Goal: Task Accomplishment & Management: Complete application form

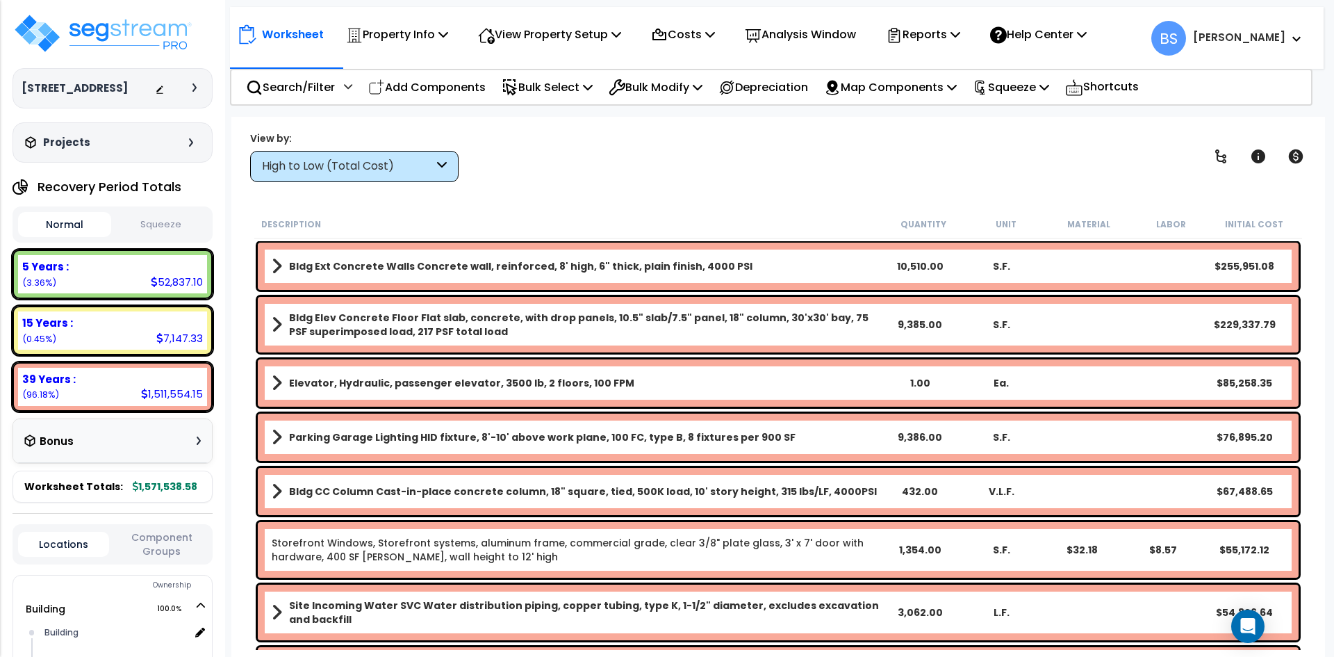
click at [516, 149] on div "View by: High to Low (Total Cost) High to Low (Total Cost)" at bounding box center [778, 156] width 1066 height 51
click at [1049, 82] on p "Squeeze" at bounding box center [1011, 87] width 76 height 19
click at [1038, 107] on link "Squeeze" at bounding box center [1035, 118] width 138 height 28
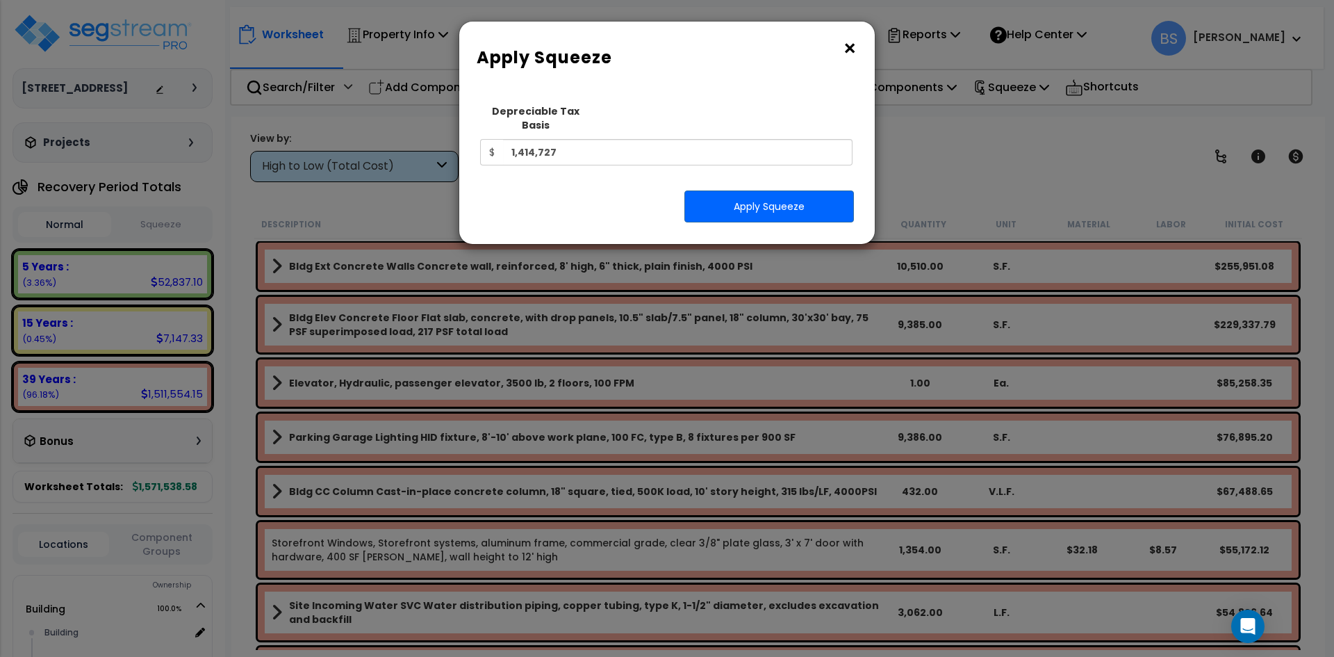
click at [847, 47] on button "×" at bounding box center [849, 49] width 15 height 22
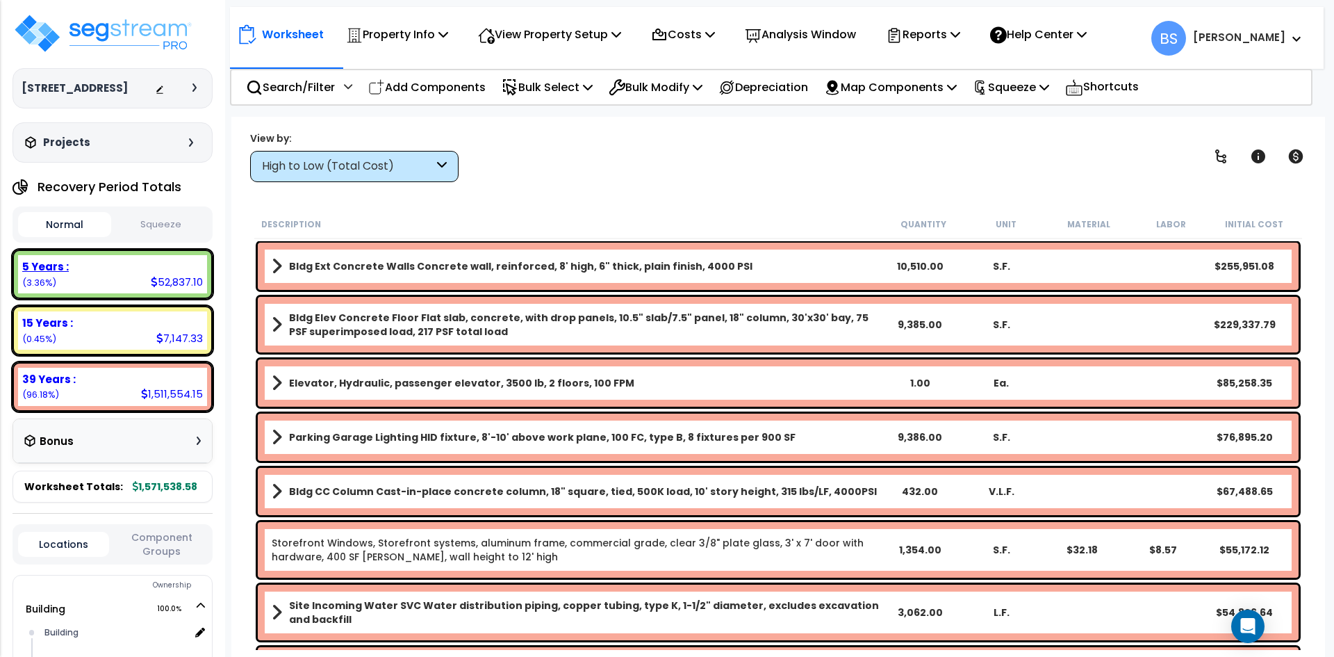
click at [82, 274] on div "5 Years :" at bounding box center [112, 266] width 181 height 15
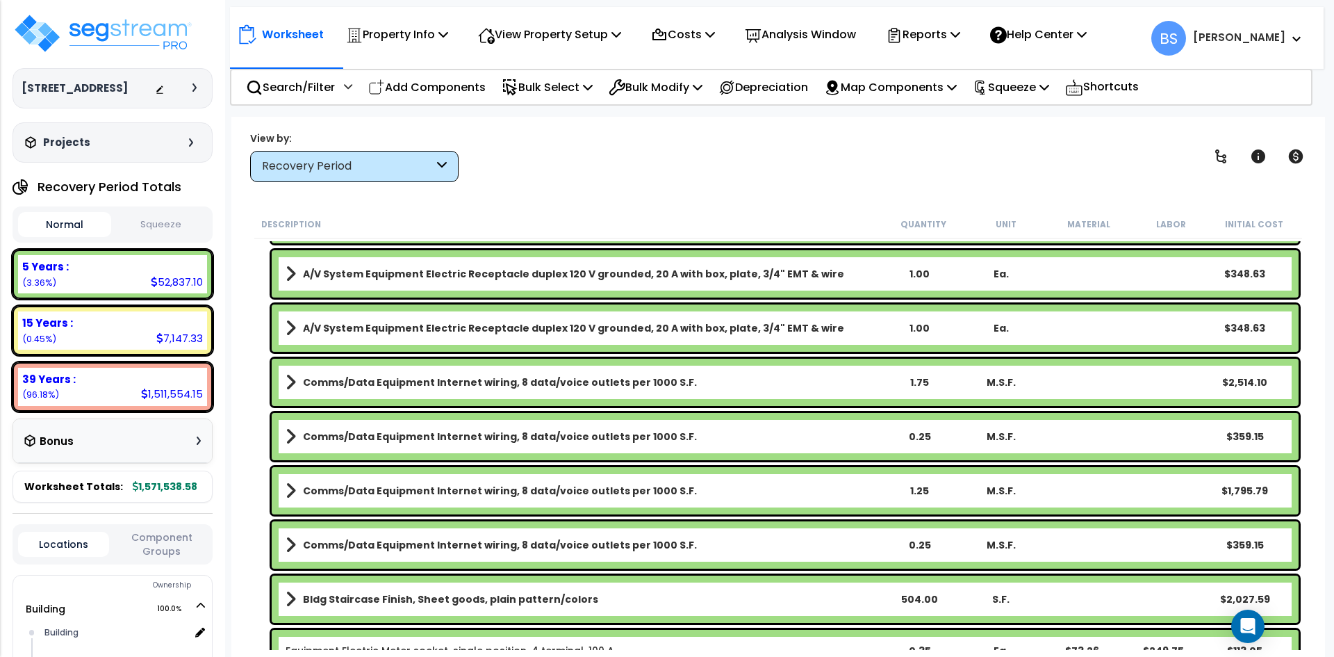
scroll to position [834, 0]
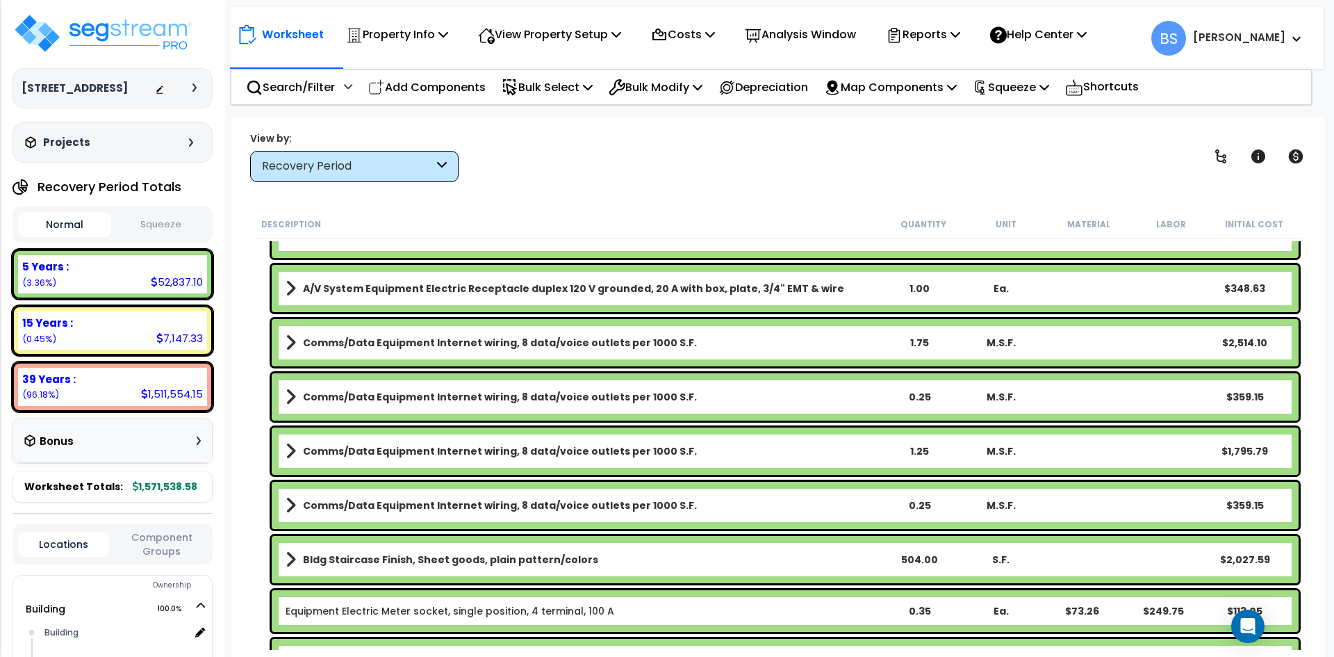
click at [922, 336] on div "1.75" at bounding box center [920, 343] width 80 height 14
click at [919, 394] on div "0.25" at bounding box center [920, 397] width 80 height 14
click at [252, 412] on div "Description Quantity Unit Material Labor Initial Cost Conference Room TV recept…" at bounding box center [778, 430] width 1052 height 440
click at [480, 459] on link "Comms/Data Equipment Internet wiring, 8 data/voice outlets per 1000 S.F." at bounding box center [582, 450] width 593 height 19
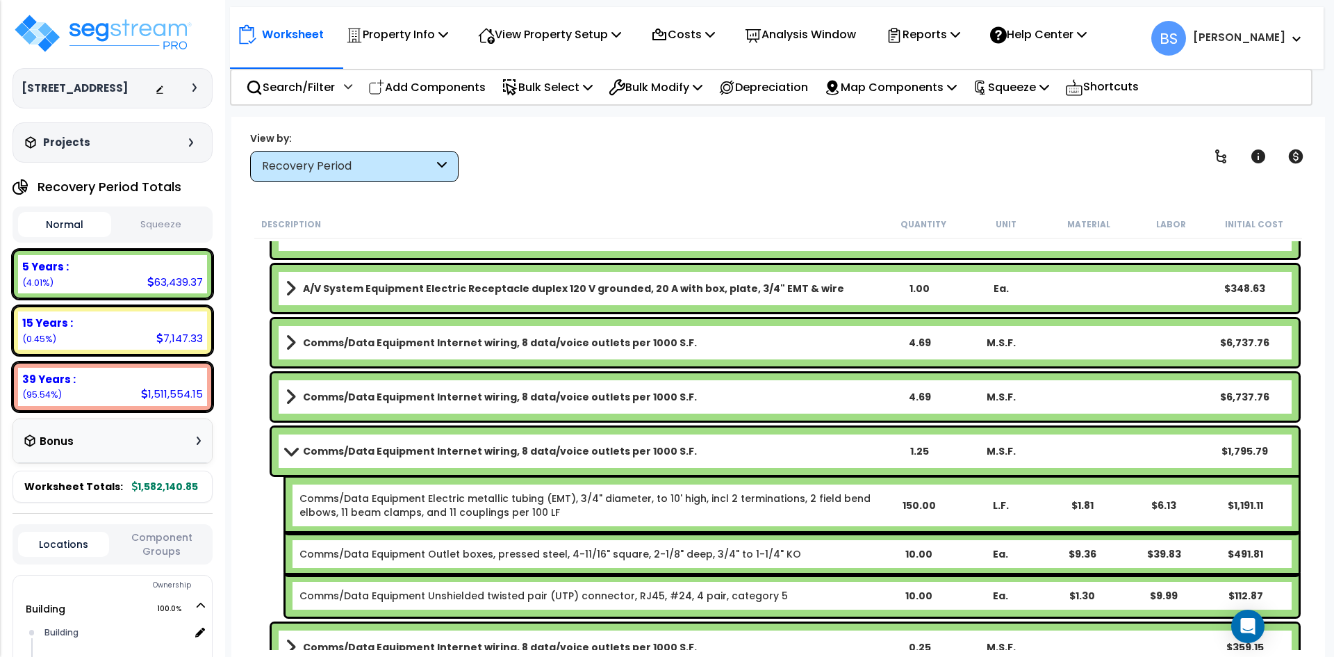
click at [442, 443] on link "Comms/Data Equipment Internet wiring, 8 data/voice outlets per 1000 S.F." at bounding box center [582, 450] width 593 height 19
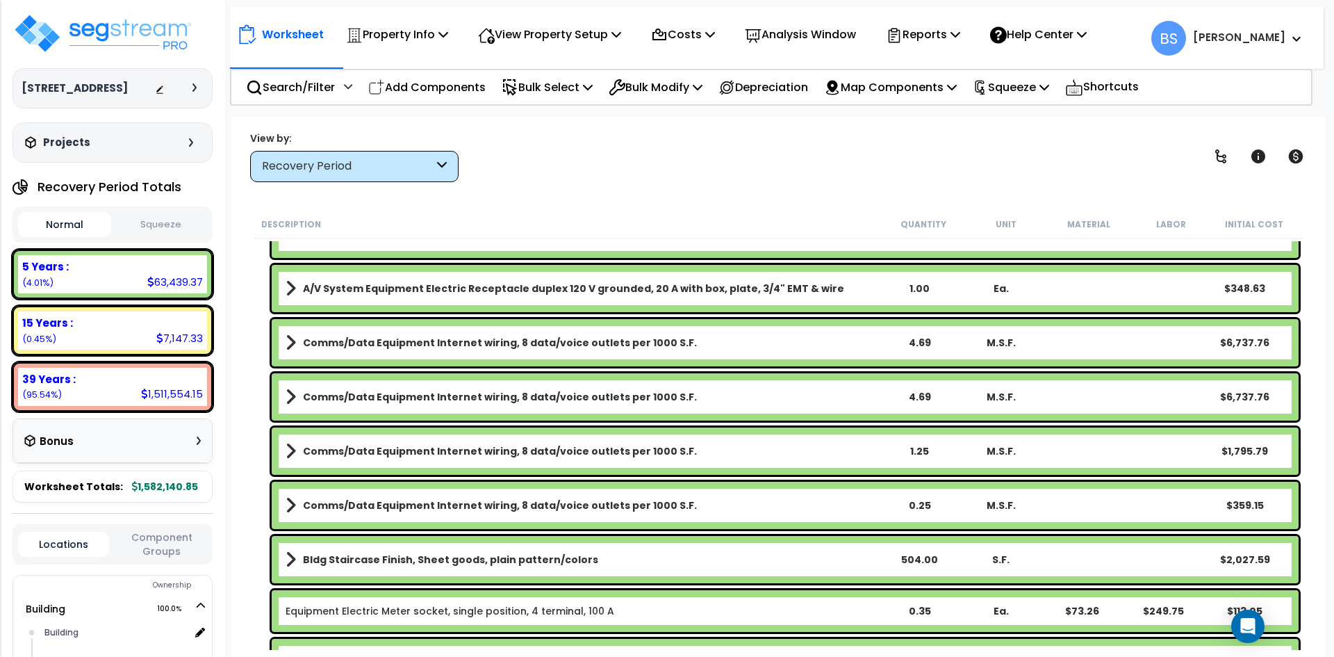
click at [376, 450] on b "Comms/Data Equipment Internet wiring, 8 data/voice outlets per 1000 S.F." at bounding box center [500, 451] width 394 height 14
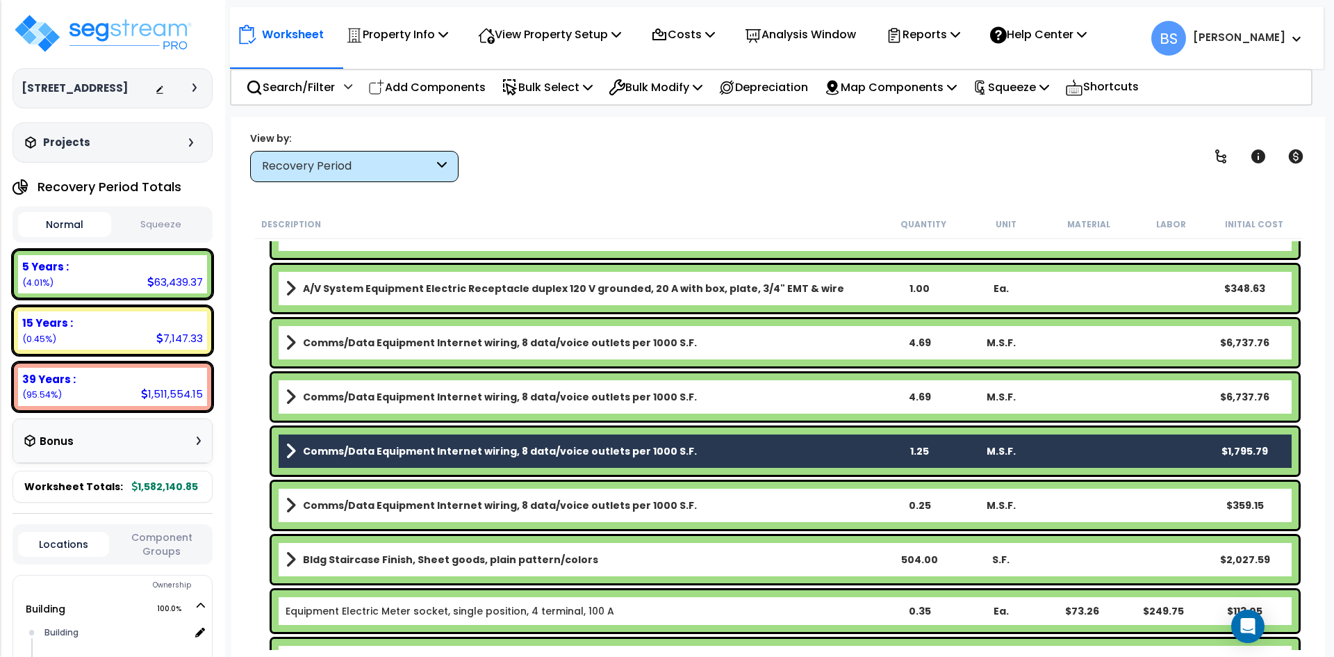
click at [368, 497] on link "Comms/Data Equipment Internet wiring, 8 data/voice outlets per 1000 S.F." at bounding box center [582, 504] width 593 height 19
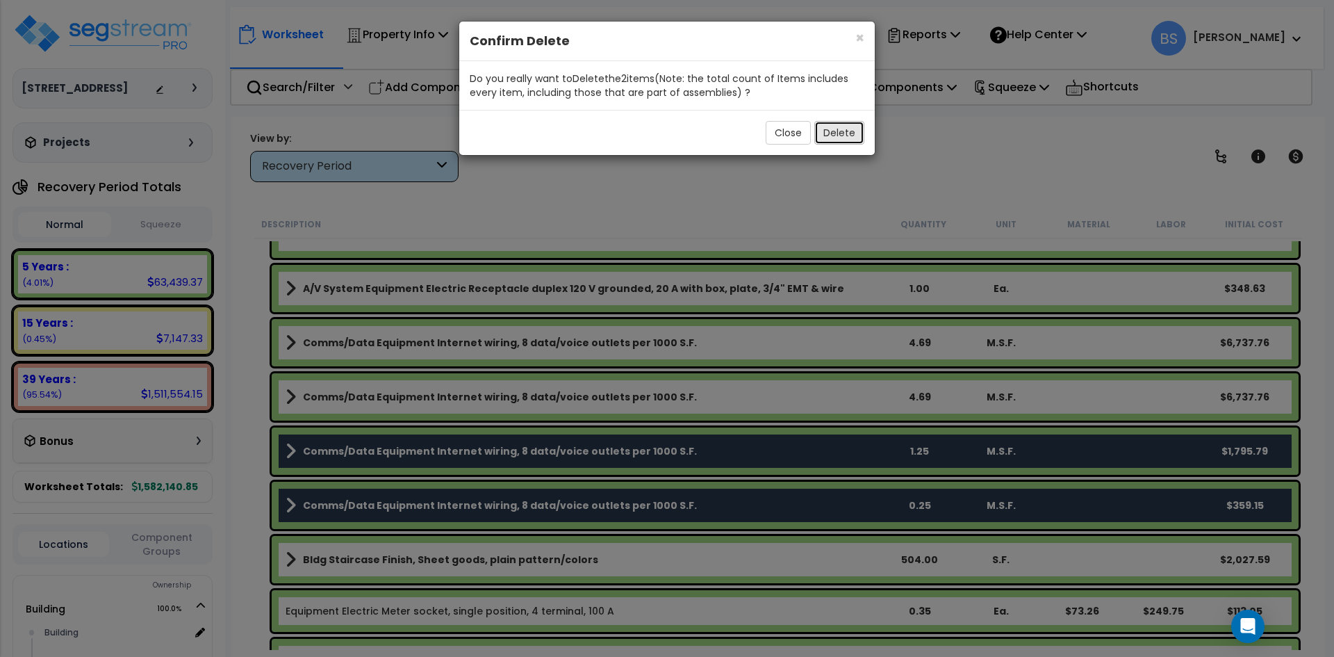
click at [839, 137] on button "Delete" at bounding box center [839, 133] width 50 height 24
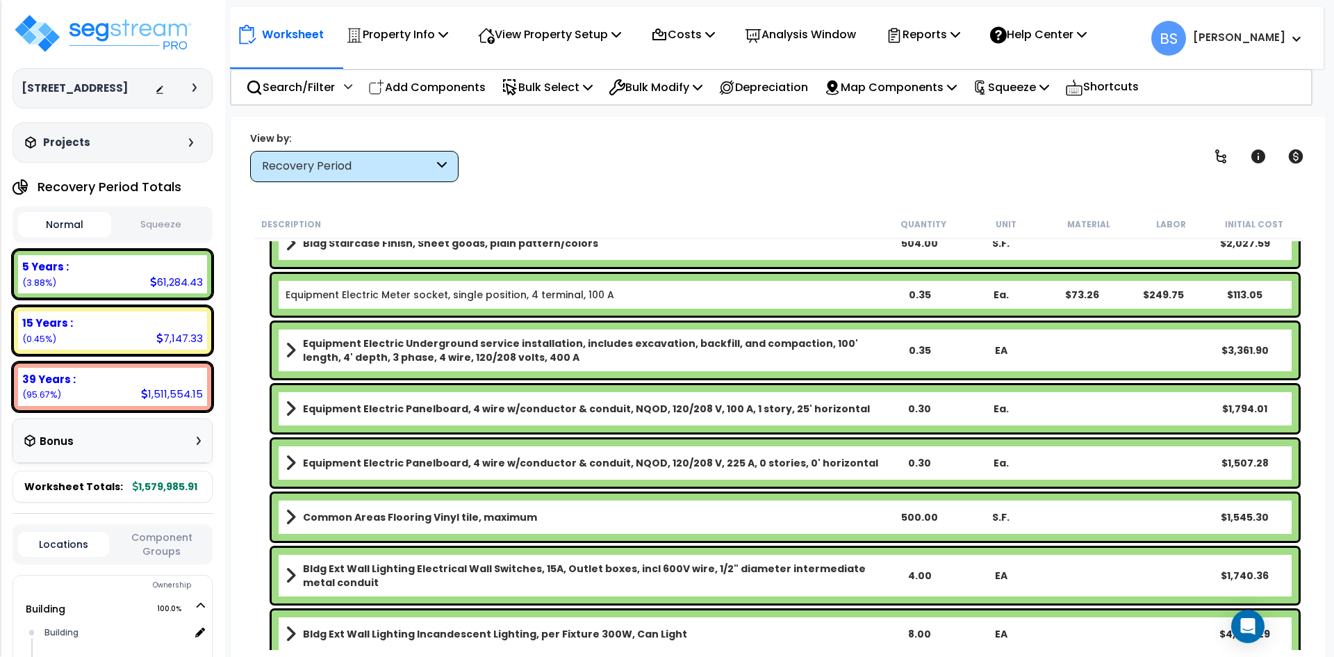
scroll to position [1042, 0]
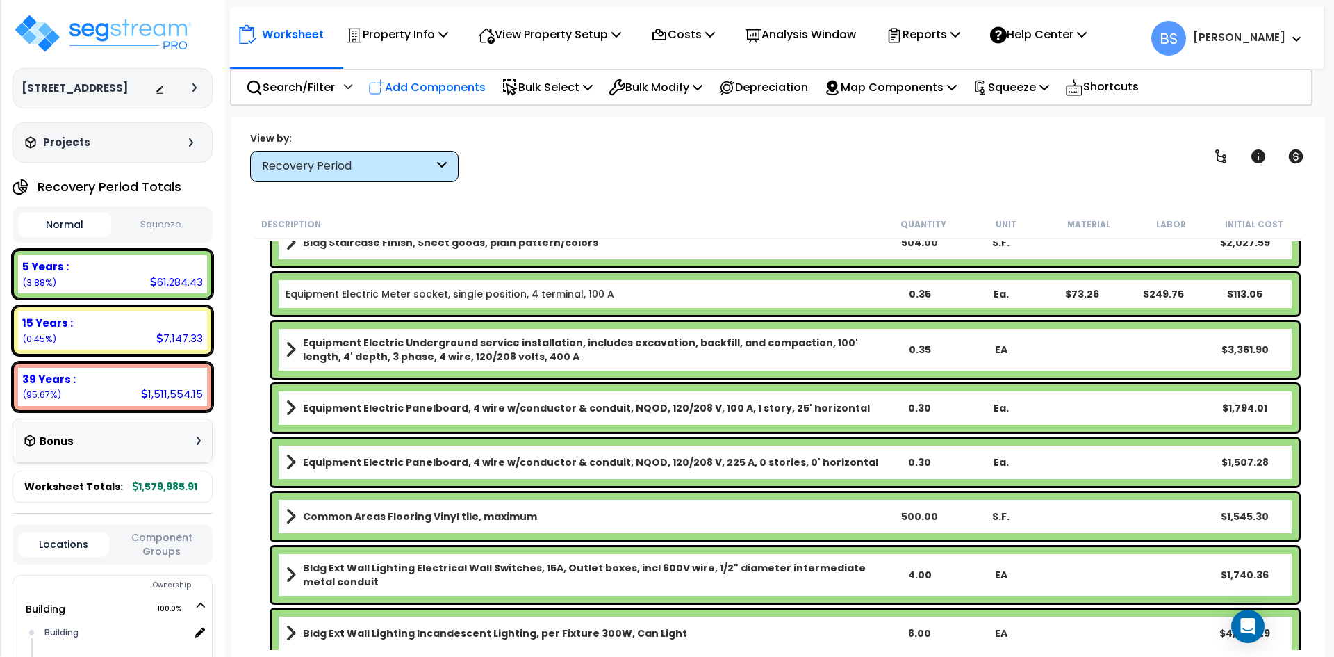
click at [433, 97] on div "Add Components" at bounding box center [427, 87] width 133 height 33
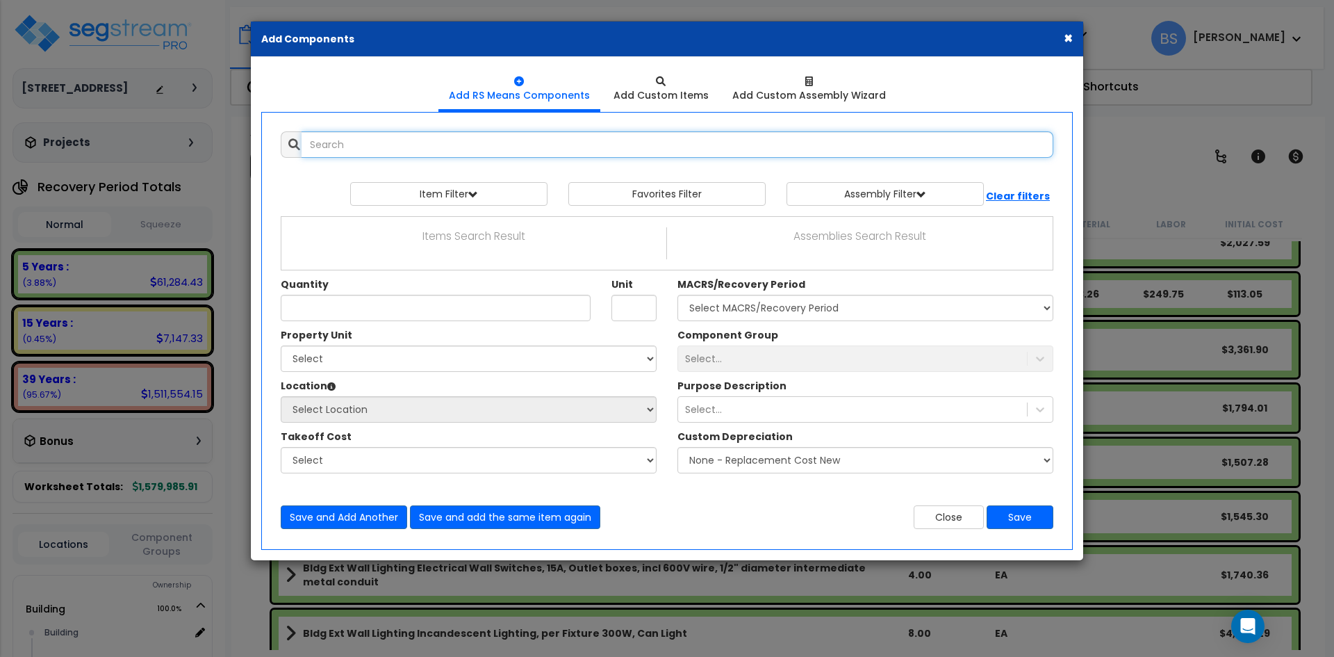
click at [371, 145] on input "text" at bounding box center [678, 144] width 752 height 26
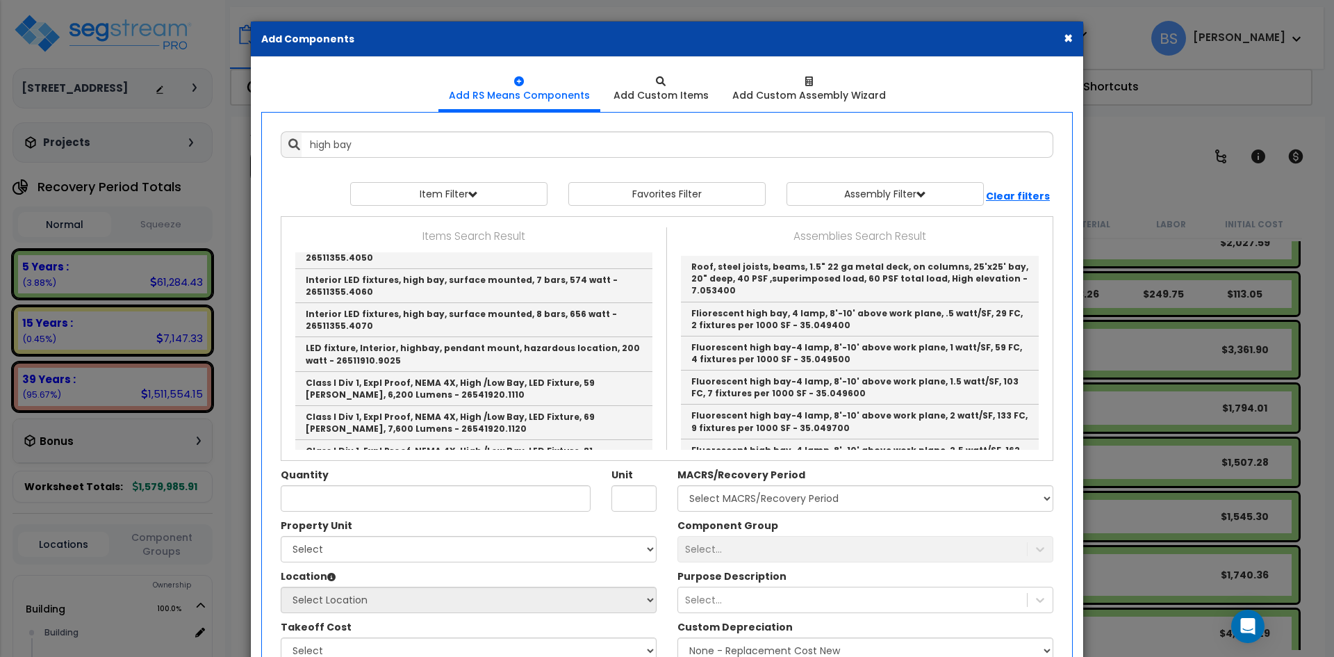
scroll to position [1218, 0]
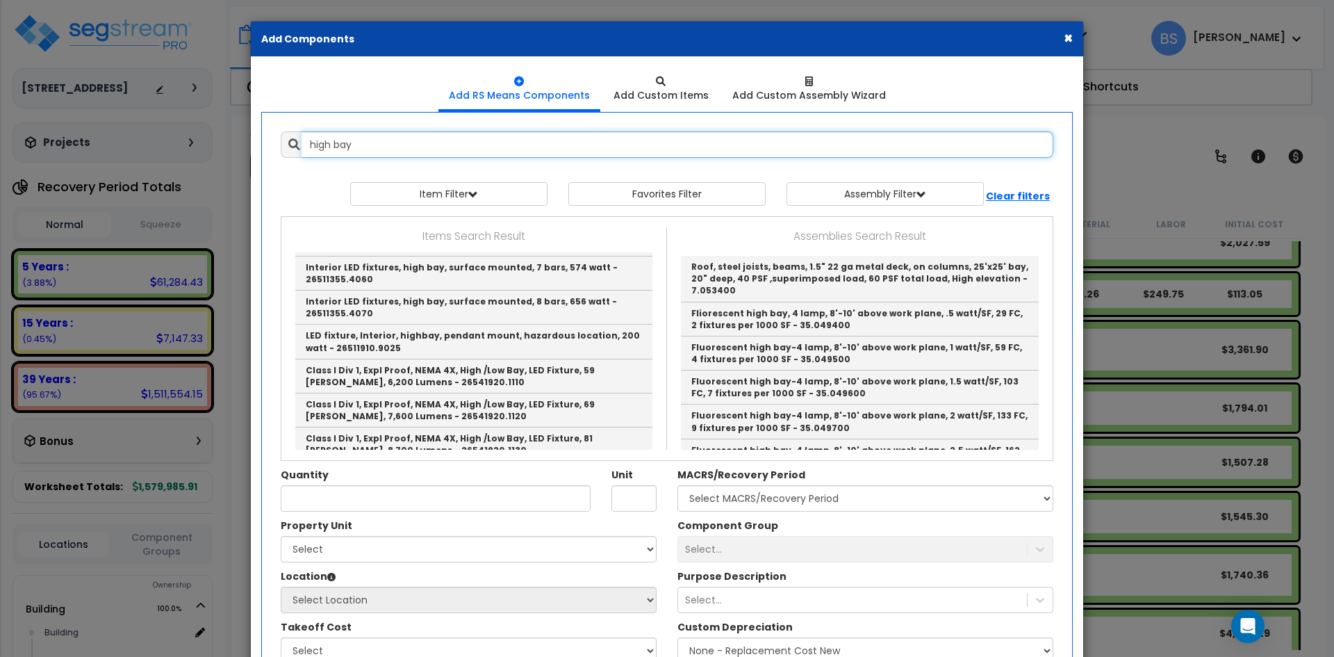
click at [395, 147] on input "high bay" at bounding box center [678, 144] width 752 height 26
click at [393, 150] on input "high bay" at bounding box center [678, 144] width 752 height 26
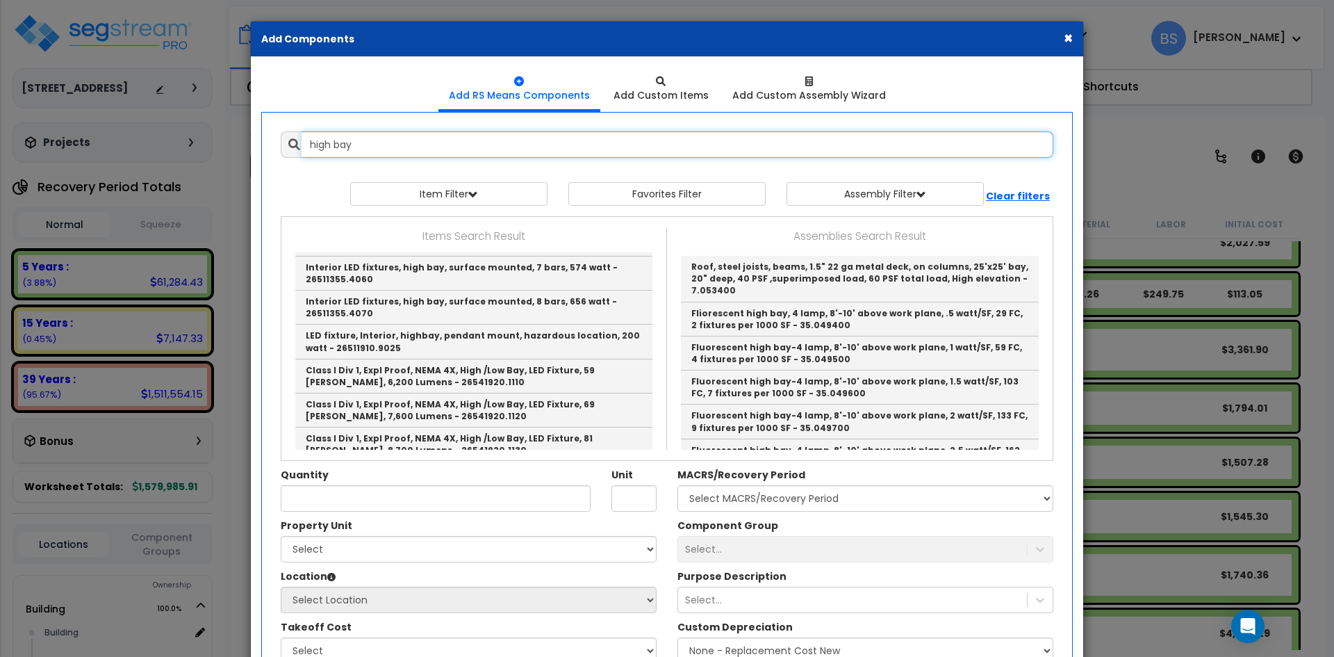
click at [393, 150] on input "high bay" at bounding box center [678, 144] width 752 height 26
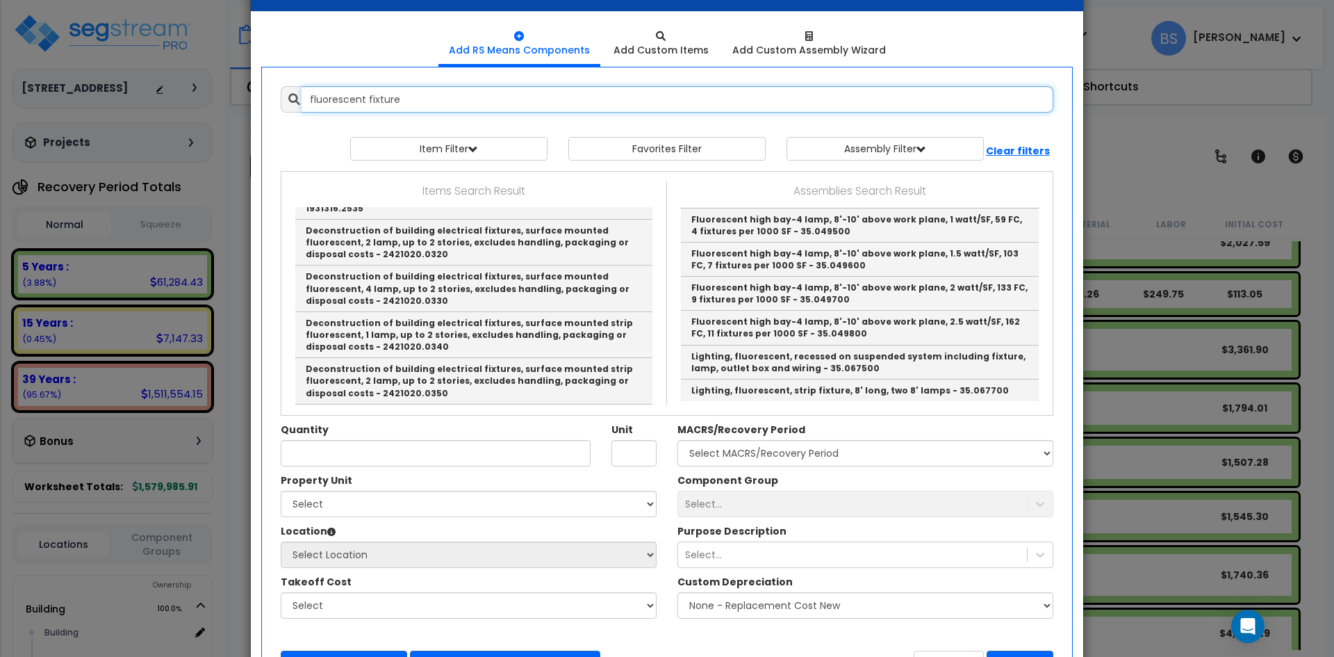
scroll to position [69, 0]
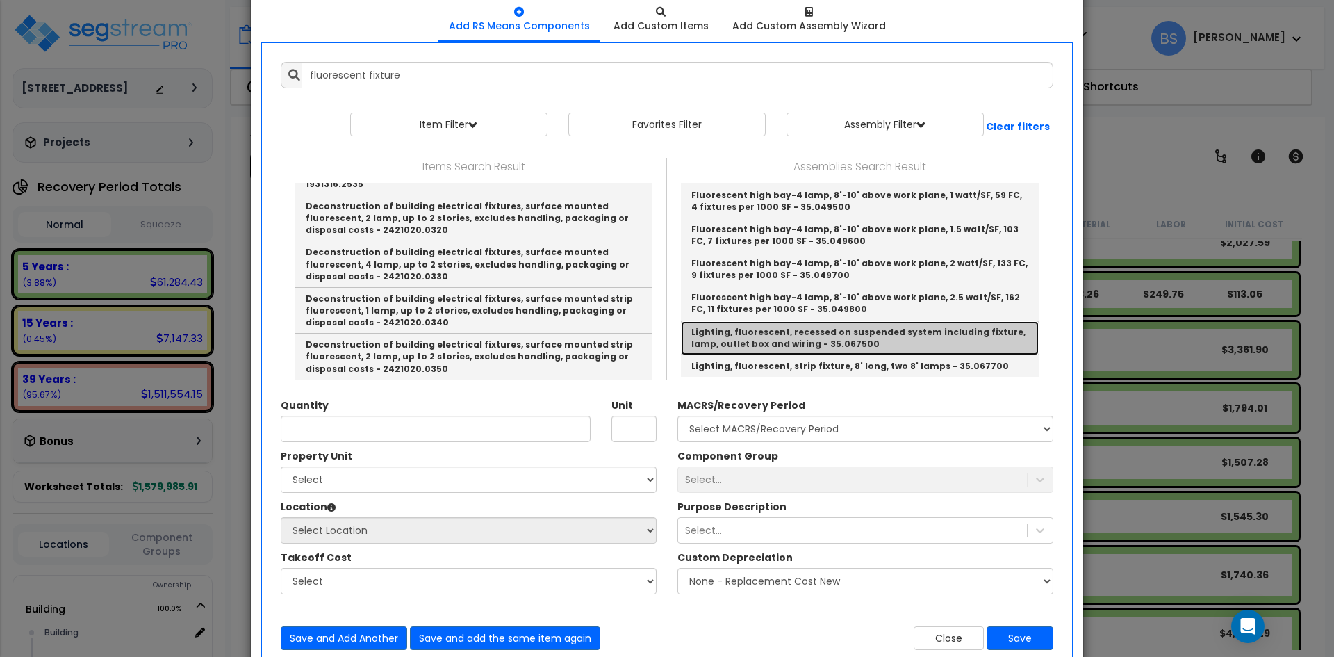
click at [921, 341] on link "Lighting, fluorescent, recessed on suspended system including fixture, lamp, ou…" at bounding box center [860, 338] width 358 height 34
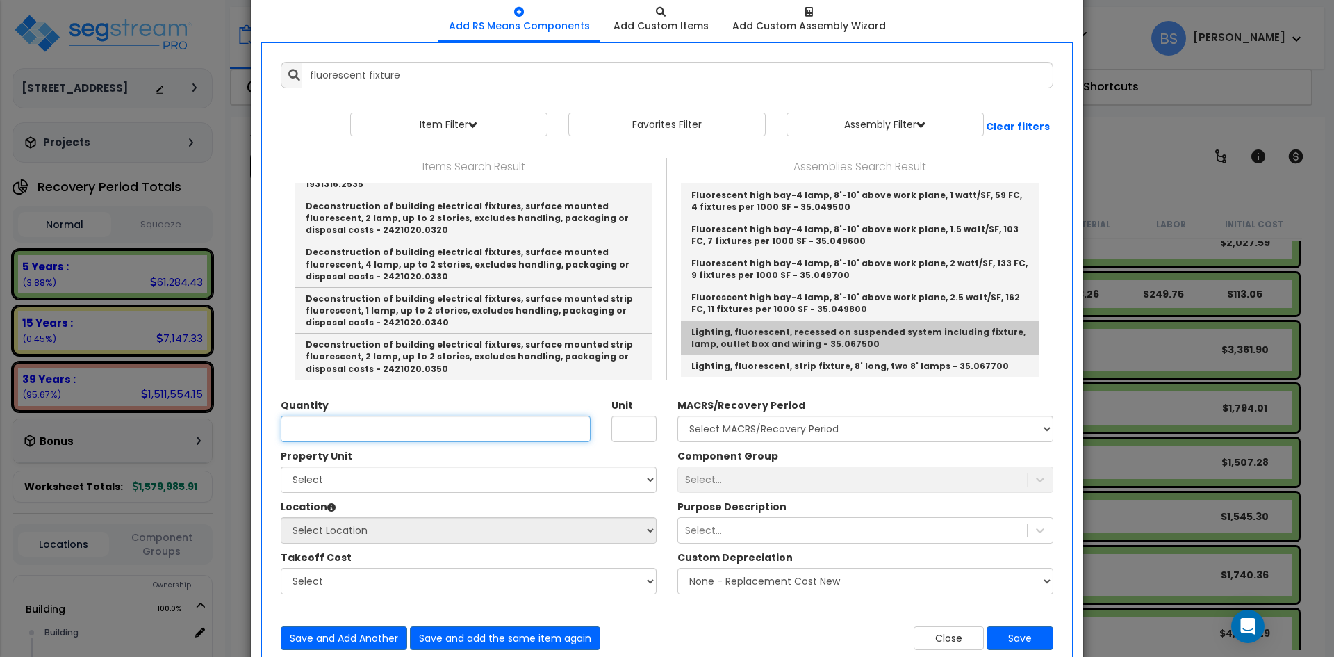
type input "Lighting, fluorescent, recessed on suspended system including fixture, lamp, ou…"
type input "Ea."
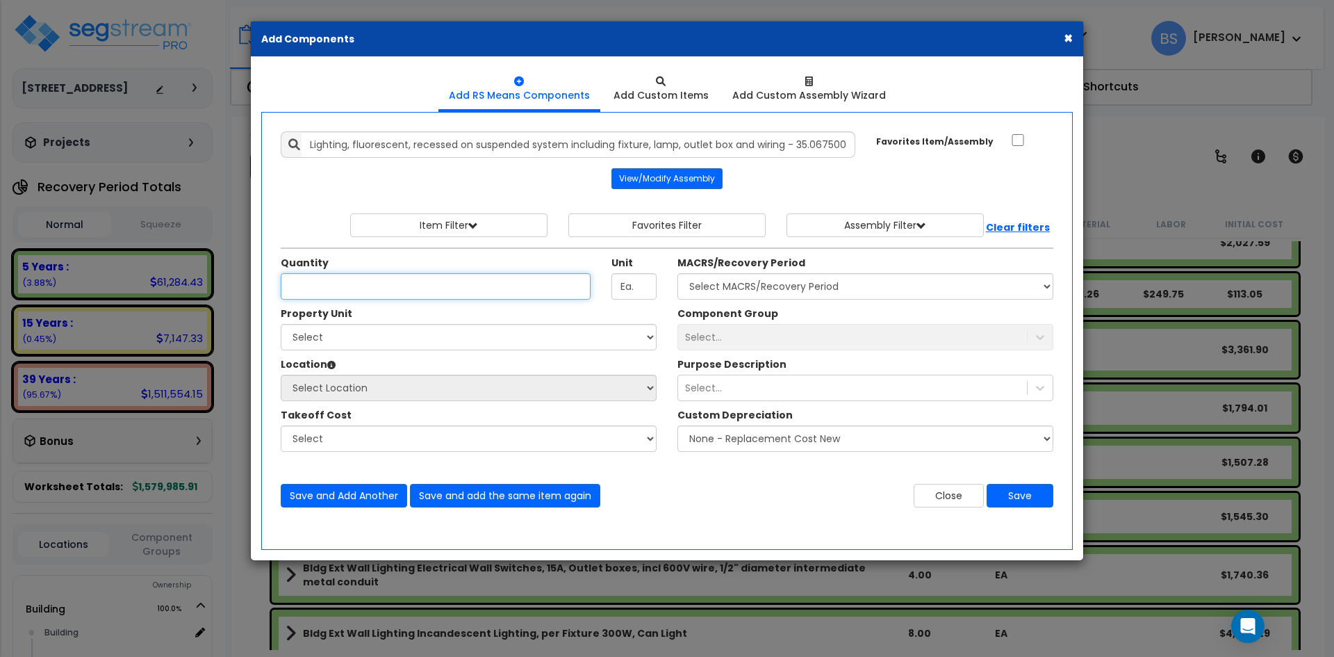
click at [347, 281] on input "Quantity" at bounding box center [436, 286] width 310 height 26
click at [322, 281] on input "8" at bounding box center [436, 286] width 310 height 26
click at [355, 306] on div "Quantity 9 Unit Ea." at bounding box center [468, 281] width 397 height 51
click at [355, 289] on input "9" at bounding box center [436, 286] width 310 height 26
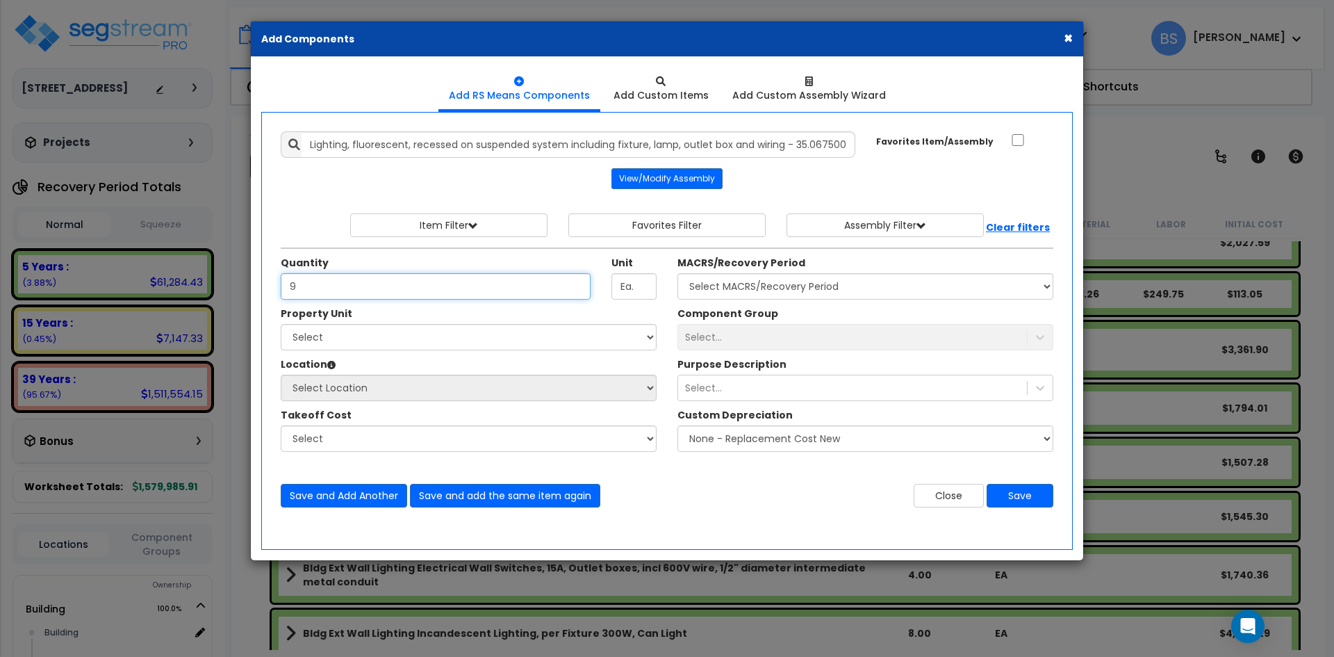
click at [355, 289] on input "9" at bounding box center [436, 286] width 310 height 26
type input "21"
click at [350, 332] on select "Select Building Site Improvements" at bounding box center [469, 337] width 376 height 26
select select "165614"
click at [281, 324] on select "Select Building Site Improvements" at bounding box center [469, 337] width 376 height 26
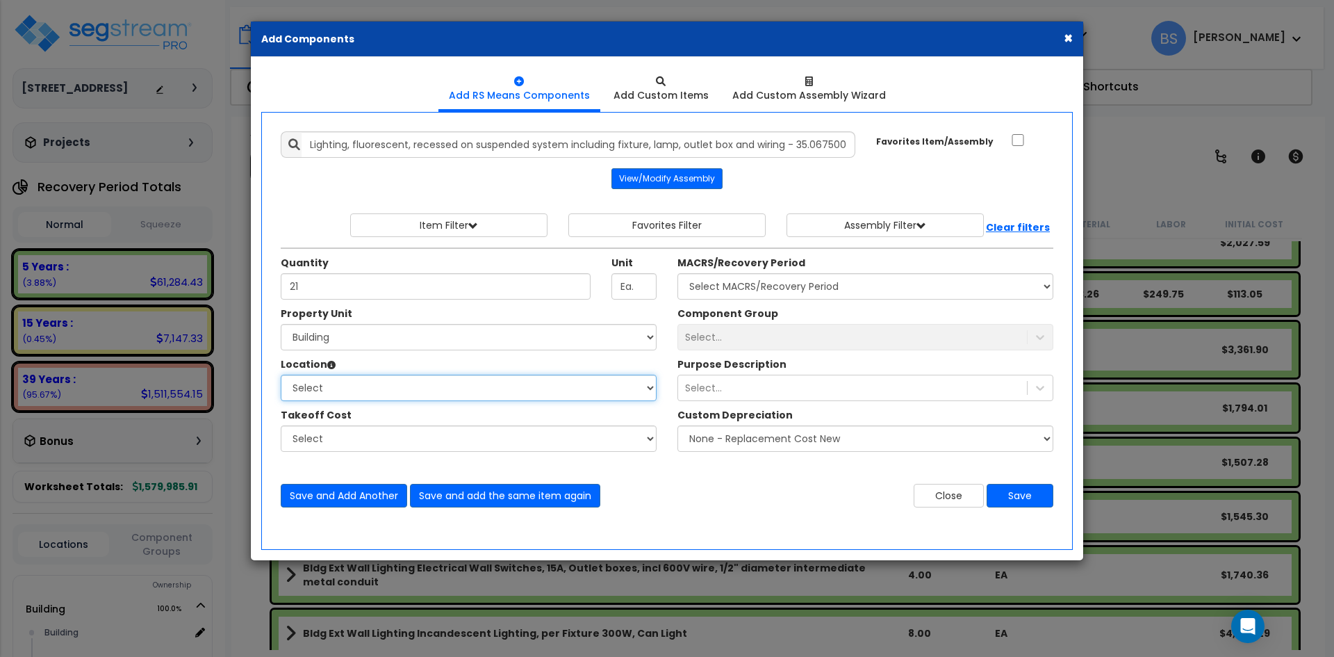
click at [304, 391] on select "Select Building Building Interior Office Suite Parking Garage Studio Suite Add …" at bounding box center [469, 388] width 376 height 26
select select "1034"
click at [281, 375] on select "Select Building Building Interior Office Suite Parking Garage Studio Suite Add …" at bounding box center [469, 388] width 376 height 26
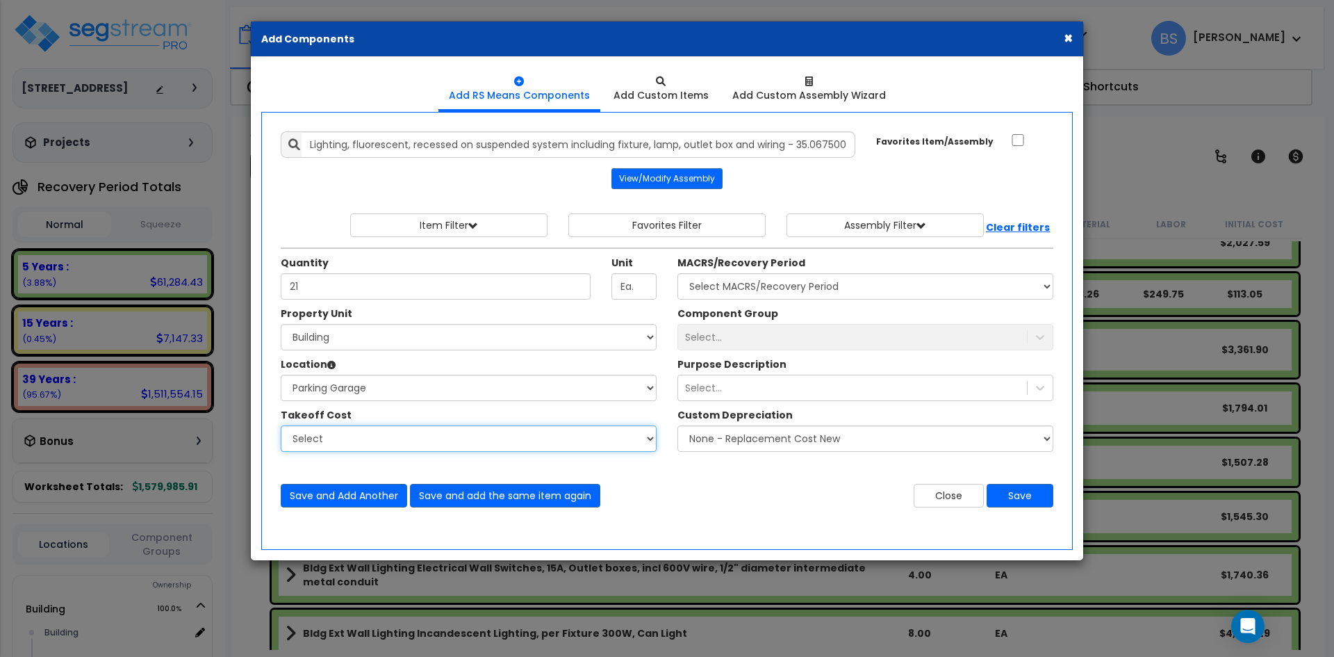
click at [328, 436] on select "Select" at bounding box center [469, 438] width 376 height 26
drag, startPoint x: 328, startPoint y: 436, endPoint x: 412, endPoint y: 406, distance: 89.5
click at [328, 436] on select "Select" at bounding box center [469, 438] width 376 height 26
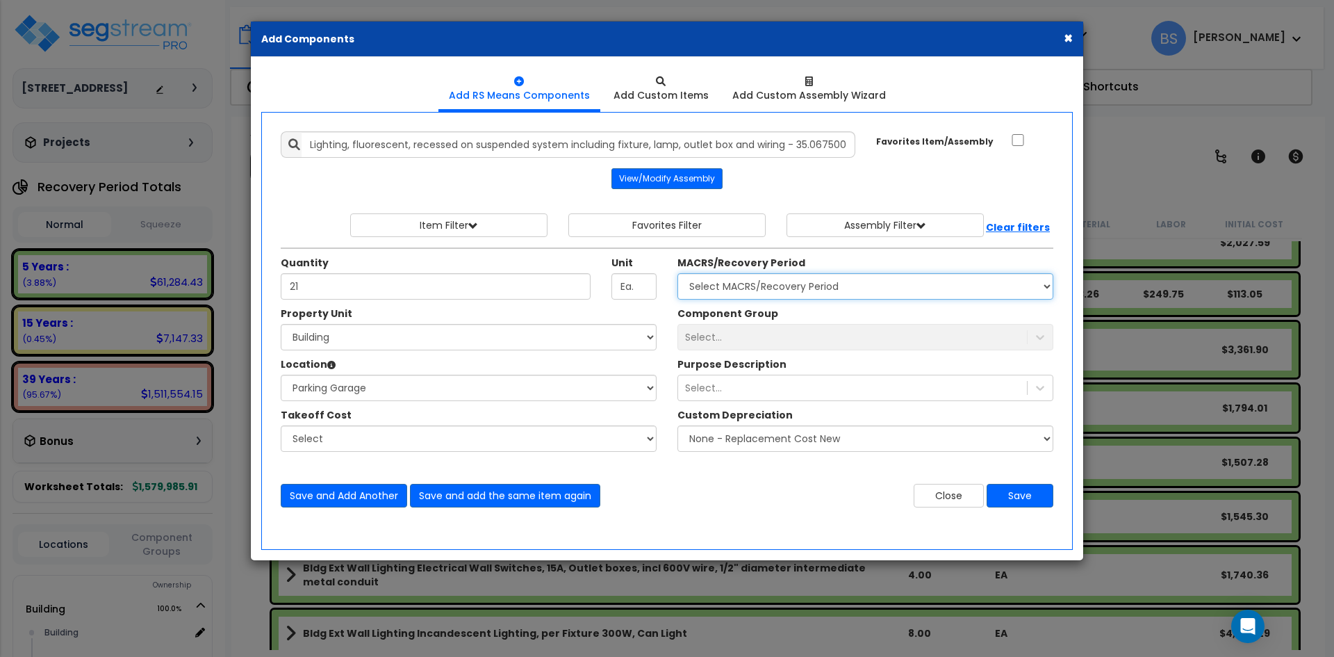
click at [760, 290] on select "Select MACRS/Recovery Period 5 Years - 57.0 - Distributive Trades & Services 5 …" at bounding box center [866, 286] width 376 height 26
select select "3667"
click at [678, 273] on select "Select MACRS/Recovery Period 5 Years - 57.0 - Distributive Trades & Services 5 …" at bounding box center [866, 286] width 376 height 26
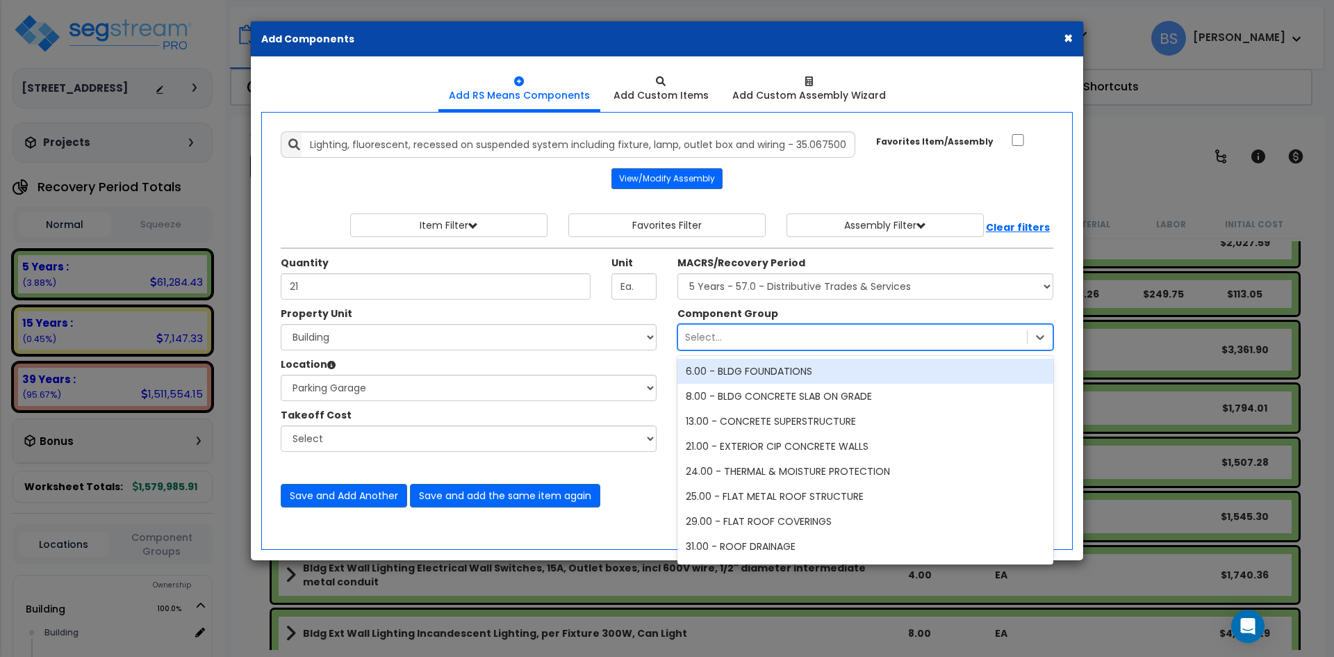
click at [732, 336] on div "Select..." at bounding box center [852, 337] width 349 height 22
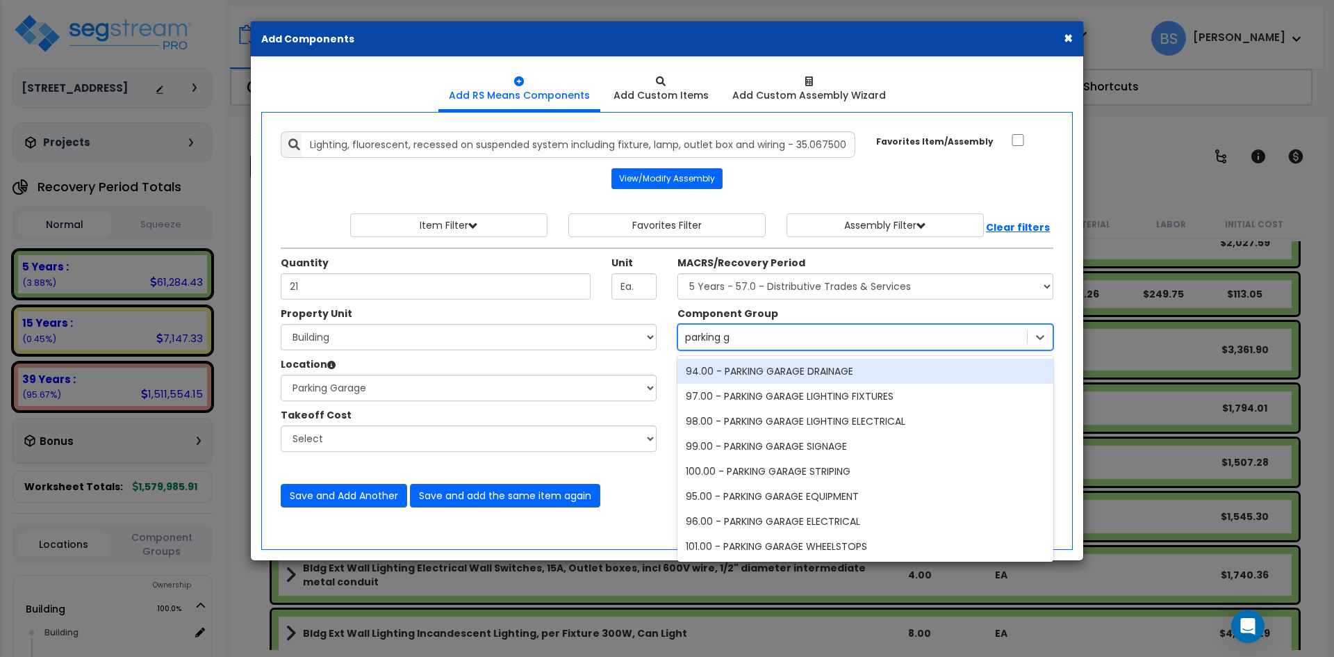
type input "parking ga"
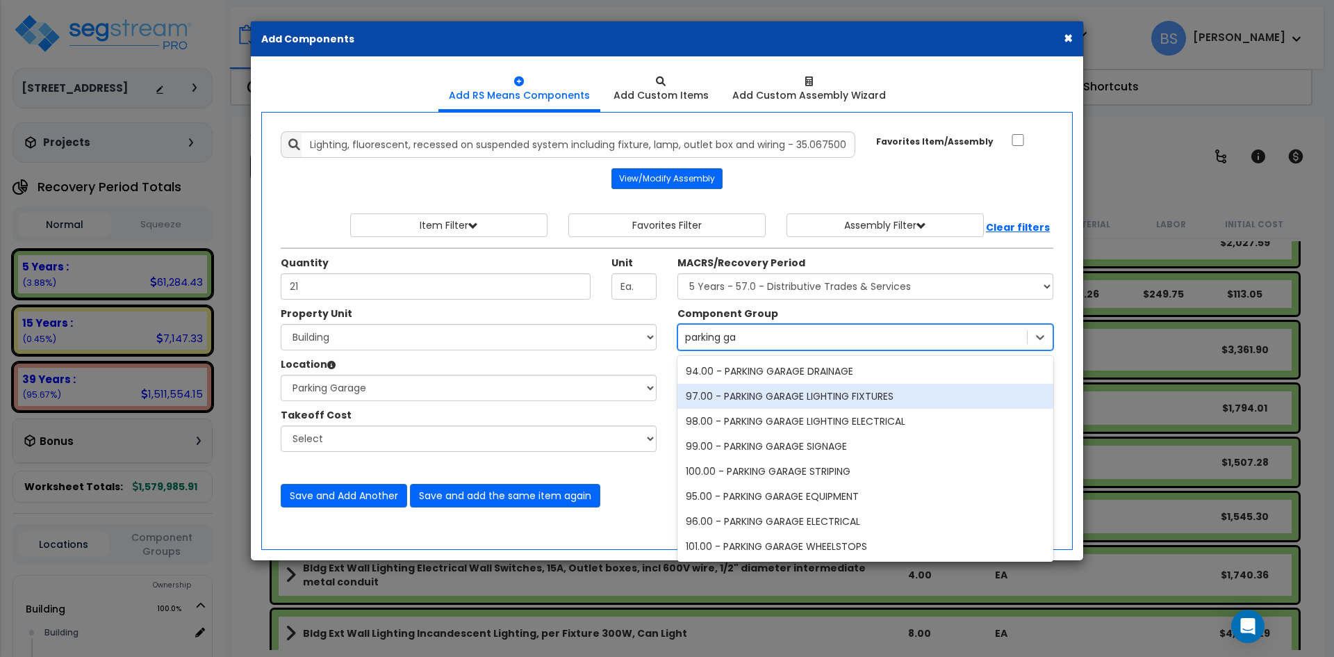
click at [810, 397] on div "97.00 - PARKING GARAGE LIGHTING FIXTURES" at bounding box center [866, 396] width 376 height 25
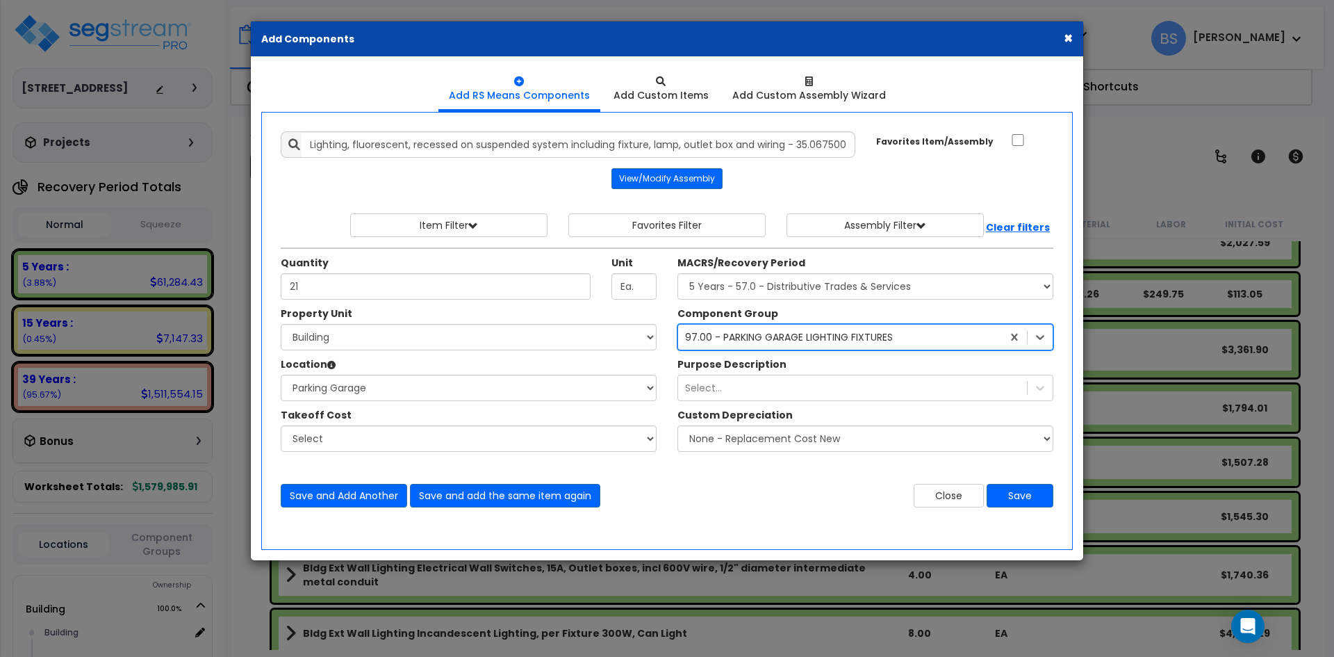
click at [755, 372] on div "Purpose Description Select..." at bounding box center [865, 379] width 397 height 44
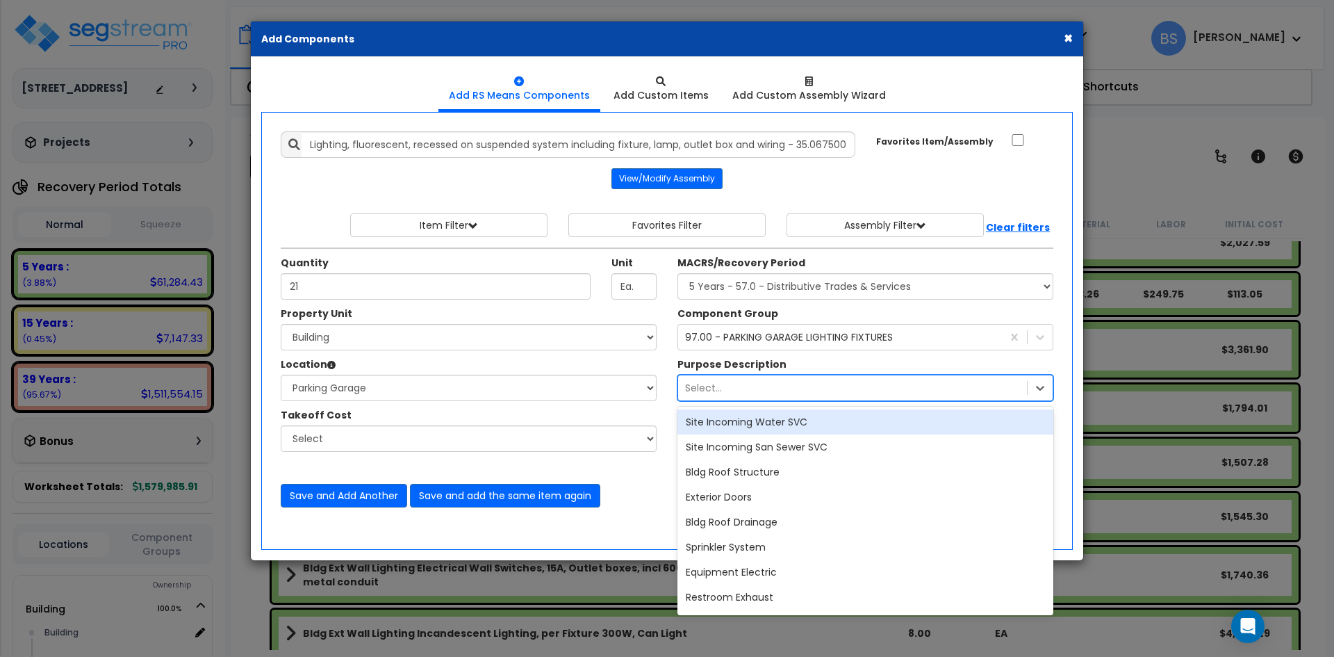
click at [748, 395] on div "Select..." at bounding box center [852, 388] width 349 height 22
type input "e"
type input "parking garage"
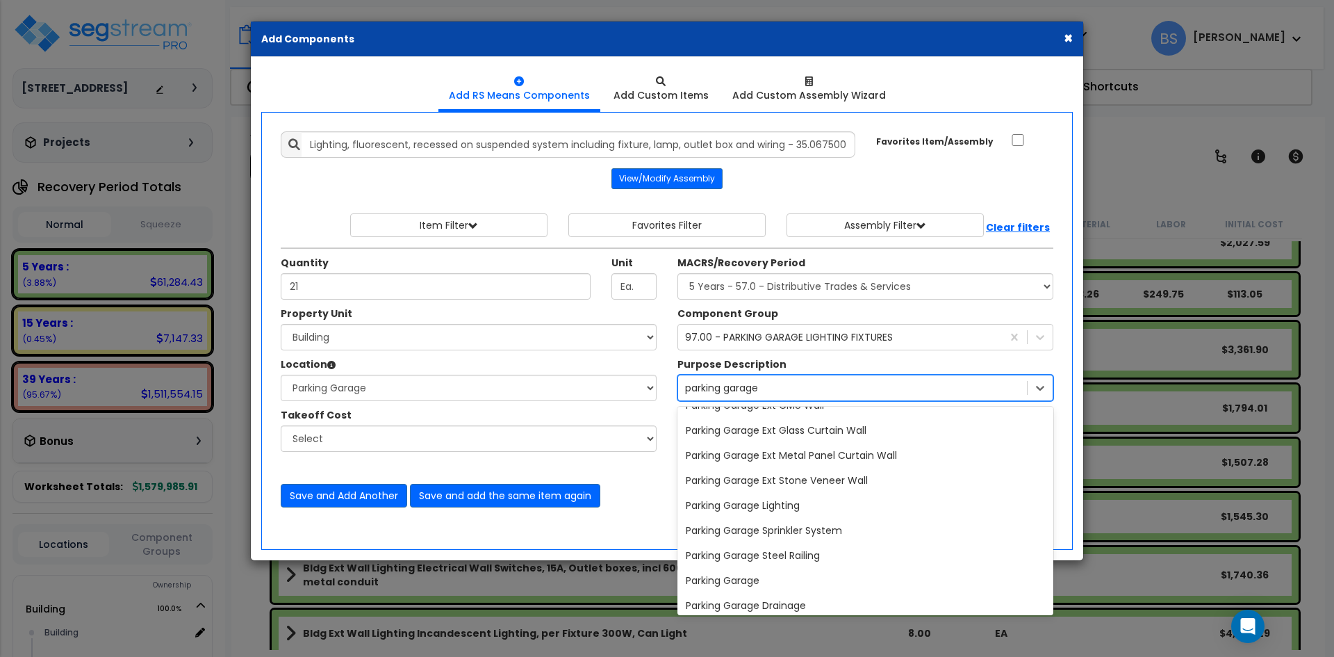
scroll to position [347, 0]
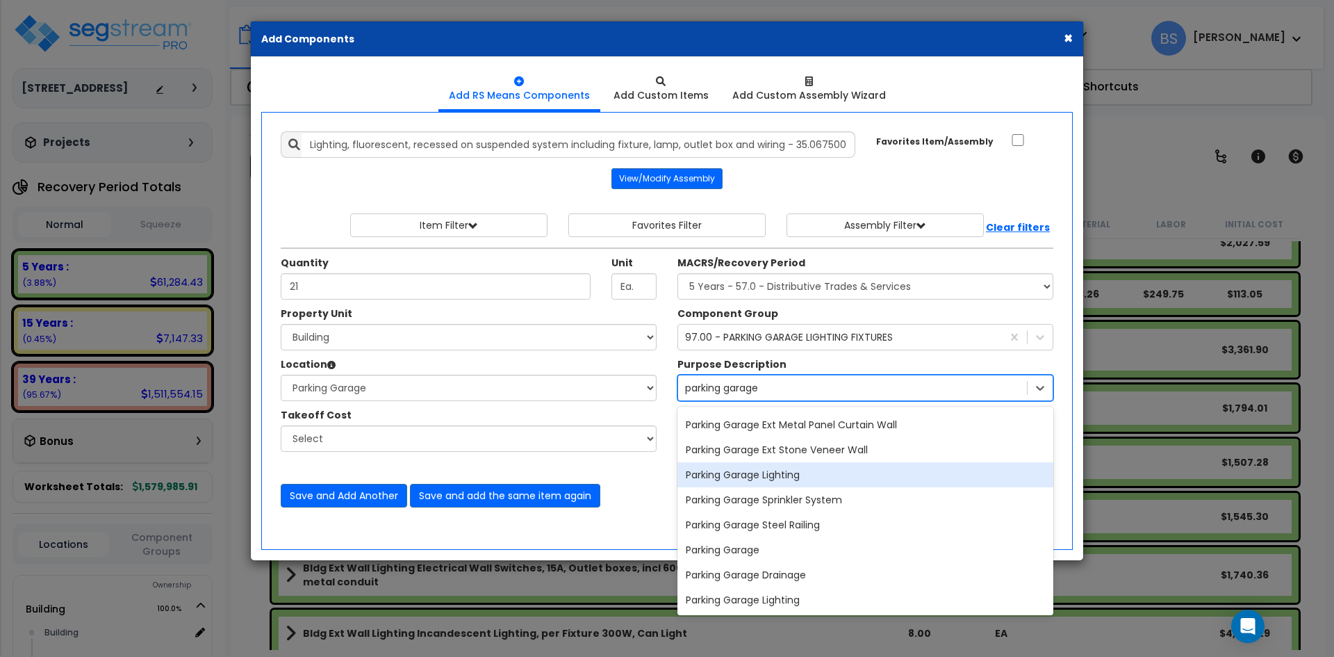
click at [842, 481] on div "Parking Garage Lighting" at bounding box center [866, 474] width 376 height 25
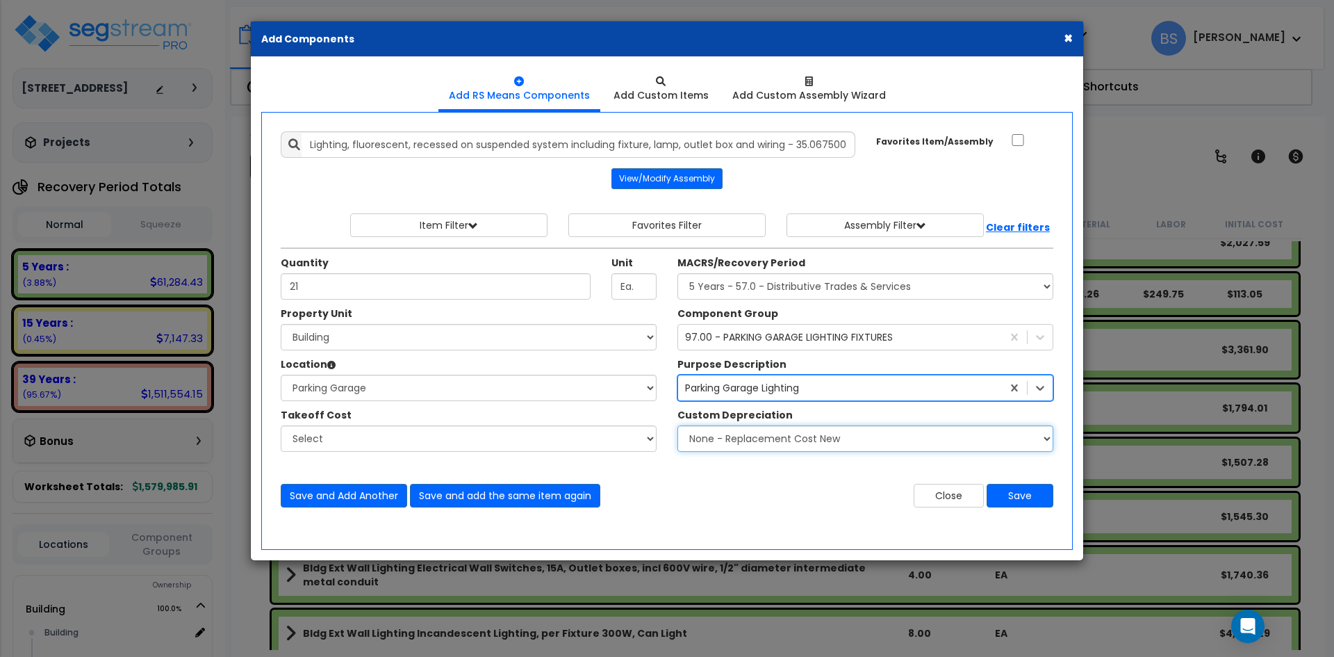
click at [728, 443] on select "None - Replacement Cost New Excellent - 90% Good - 75% Fair - 50% Bad - 25% Rep…" at bounding box center [866, 438] width 376 height 26
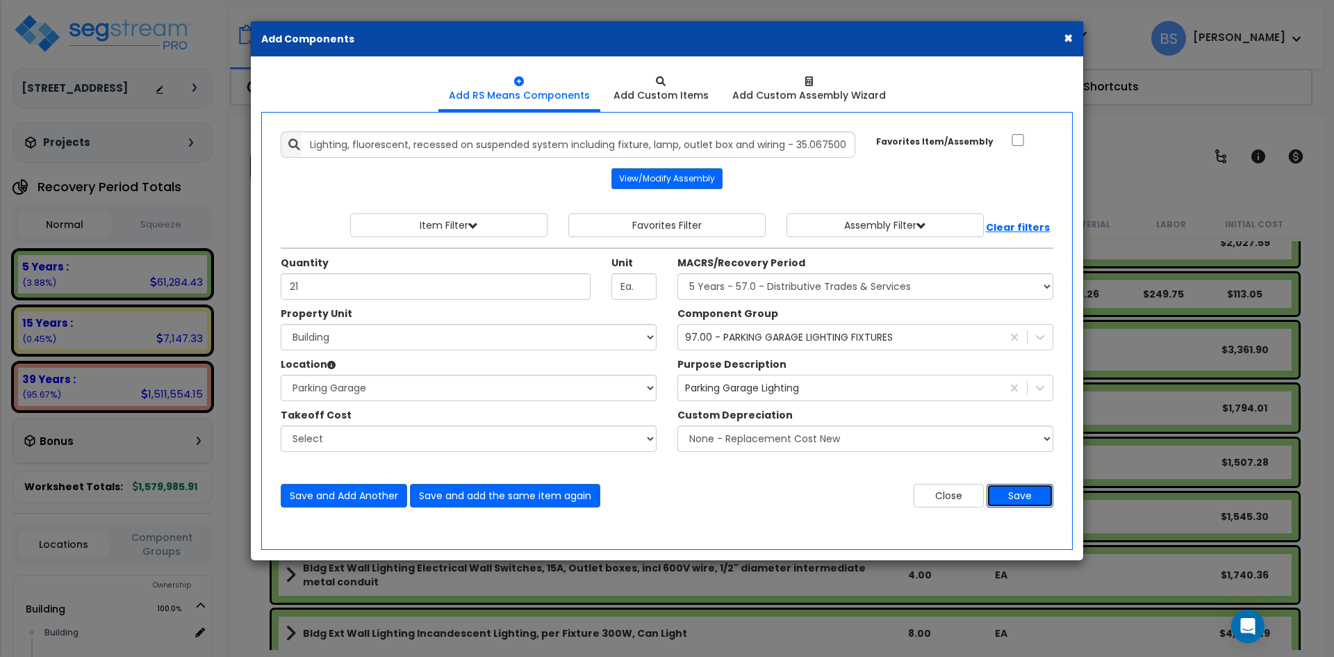
click at [1024, 489] on button "Save" at bounding box center [1020, 496] width 67 height 24
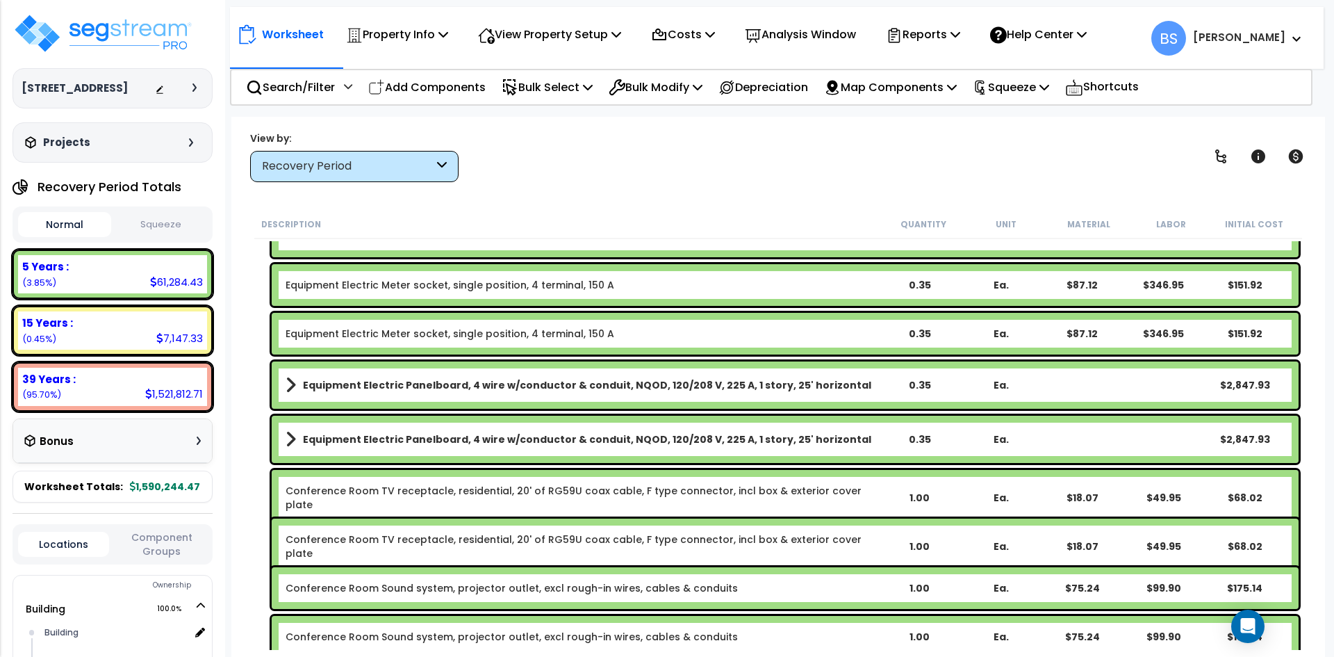
scroll to position [47, 0]
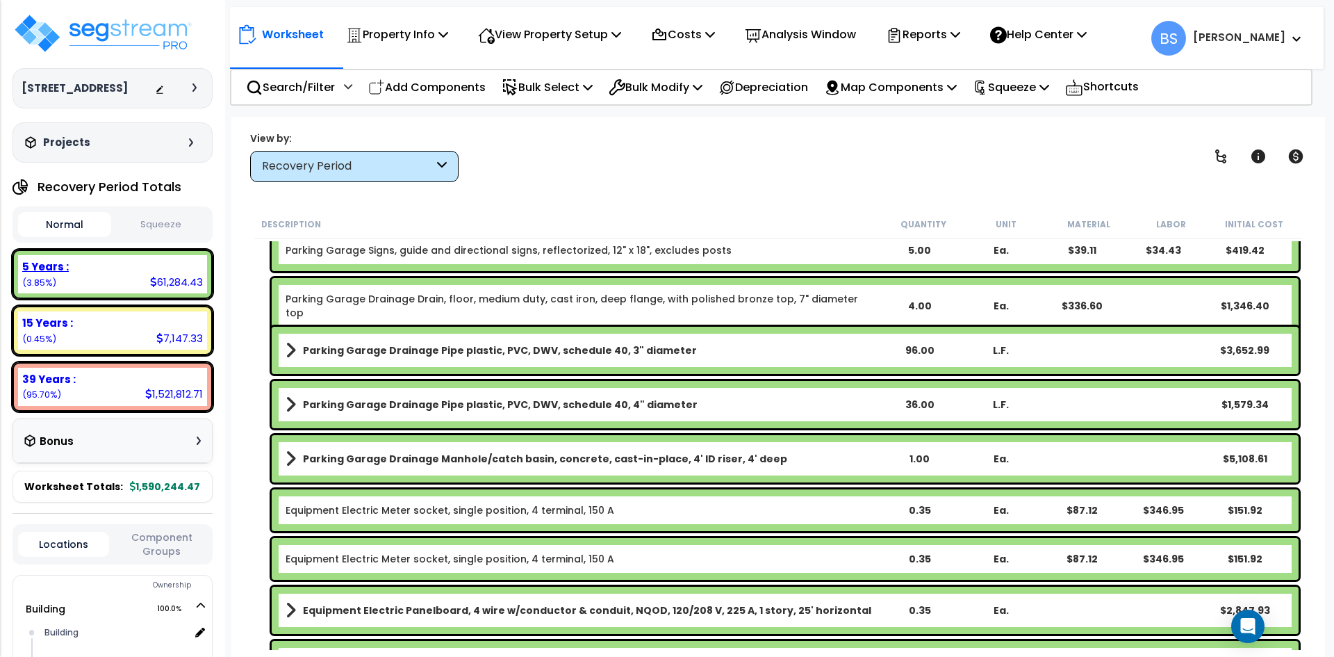
click at [60, 274] on b "5 Years :" at bounding box center [45, 266] width 47 height 15
click at [437, 88] on p "Add Components" at bounding box center [426, 87] width 117 height 19
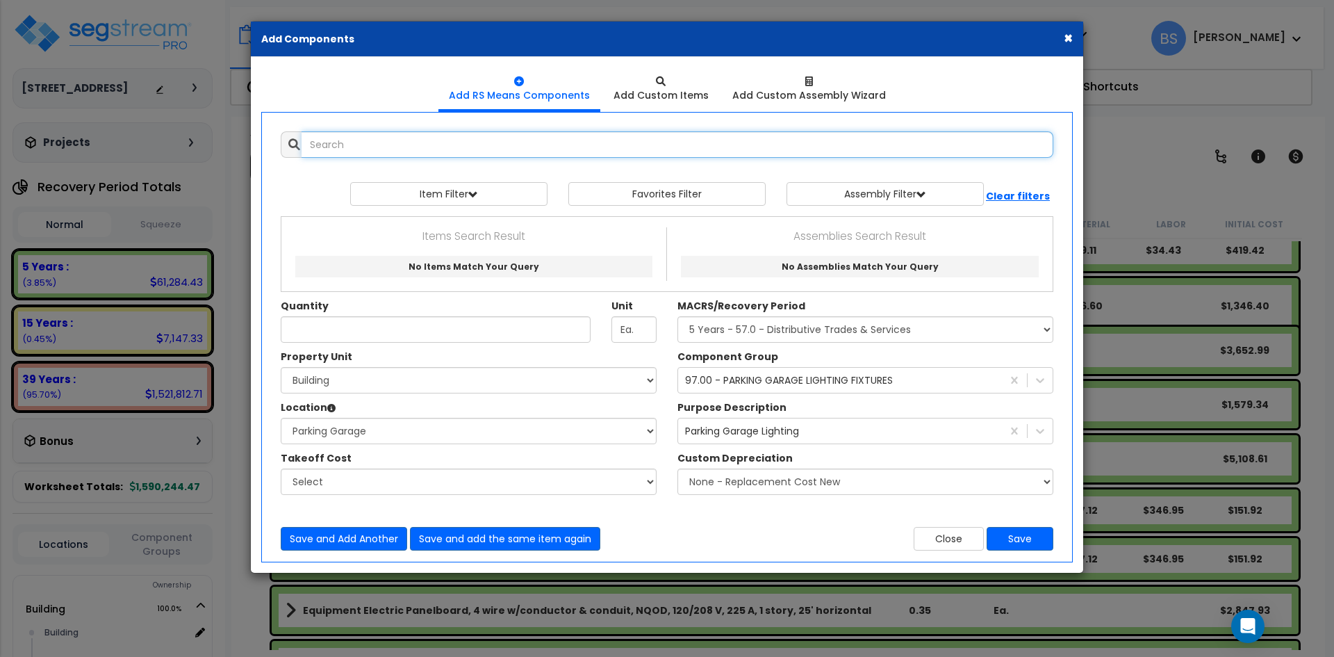
scroll to position [0, 0]
click at [407, 150] on input "text" at bounding box center [678, 144] width 752 height 26
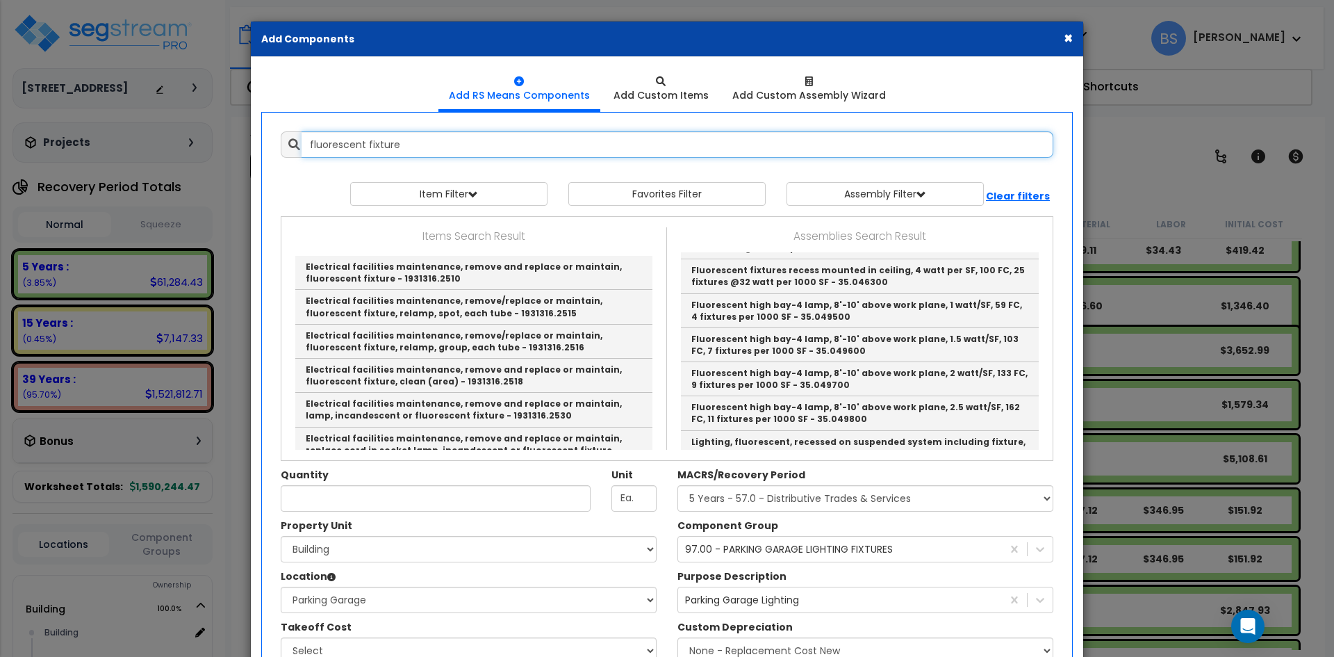
scroll to position [1060, 0]
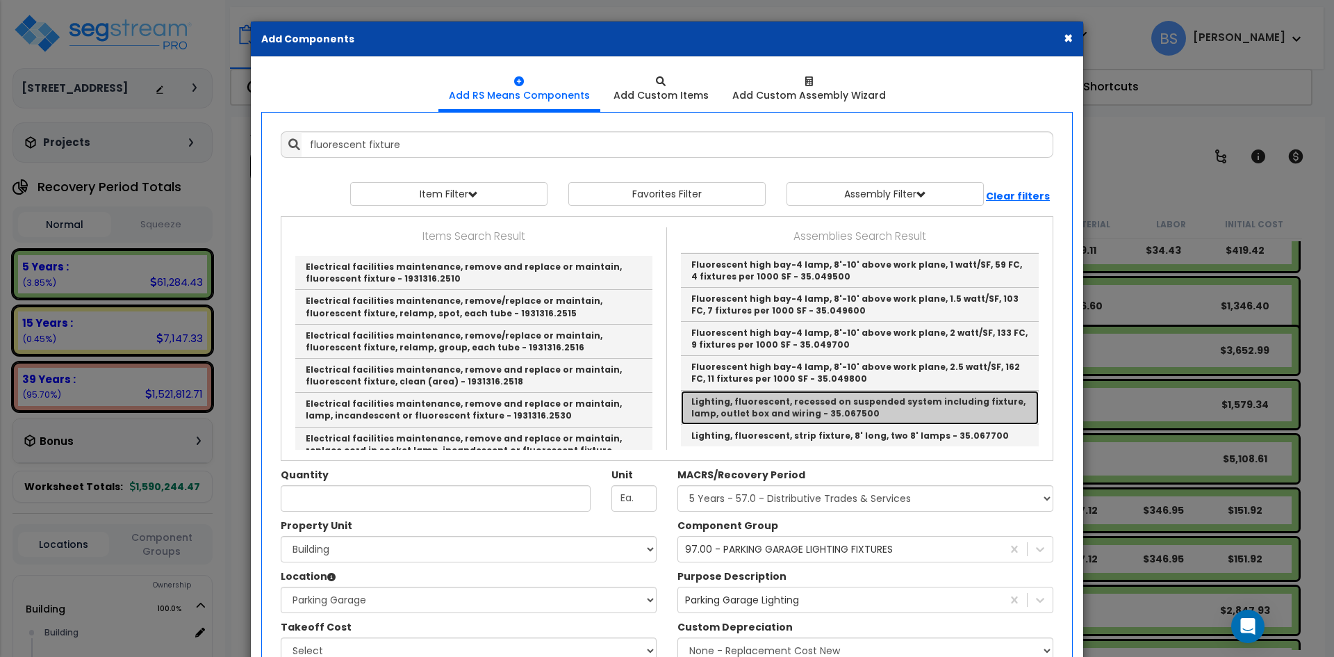
click at [890, 407] on link "Lighting, fluorescent, recessed on suspended system including fixture, lamp, ou…" at bounding box center [860, 408] width 358 height 34
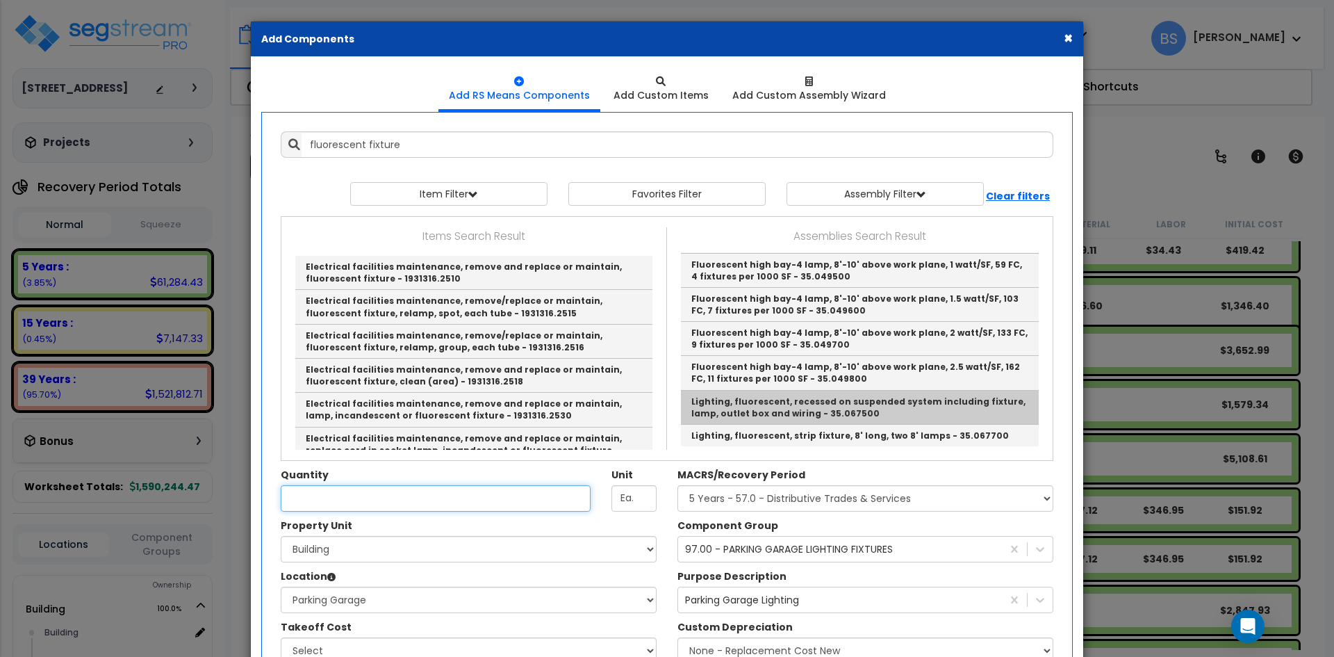
type input "Lighting, fluorescent, recessed on suspended system including fixture, lamp, ou…"
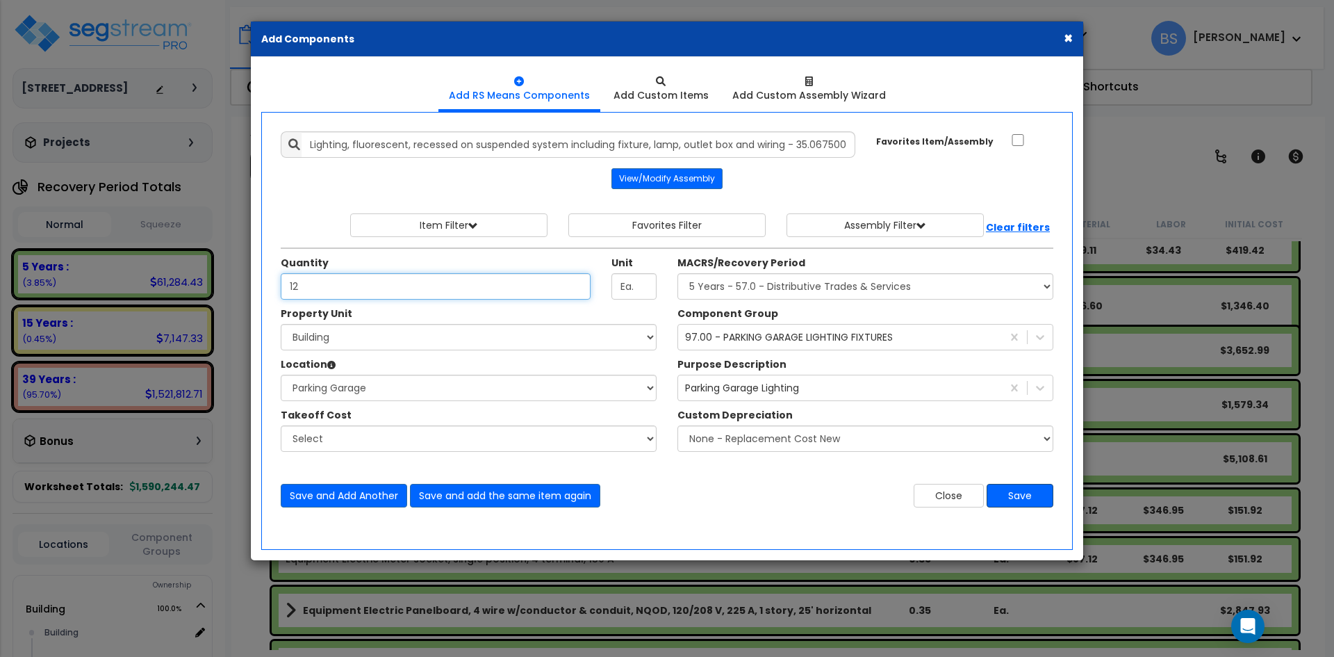
type input "12"
click at [1017, 495] on button "Save" at bounding box center [1020, 496] width 67 height 24
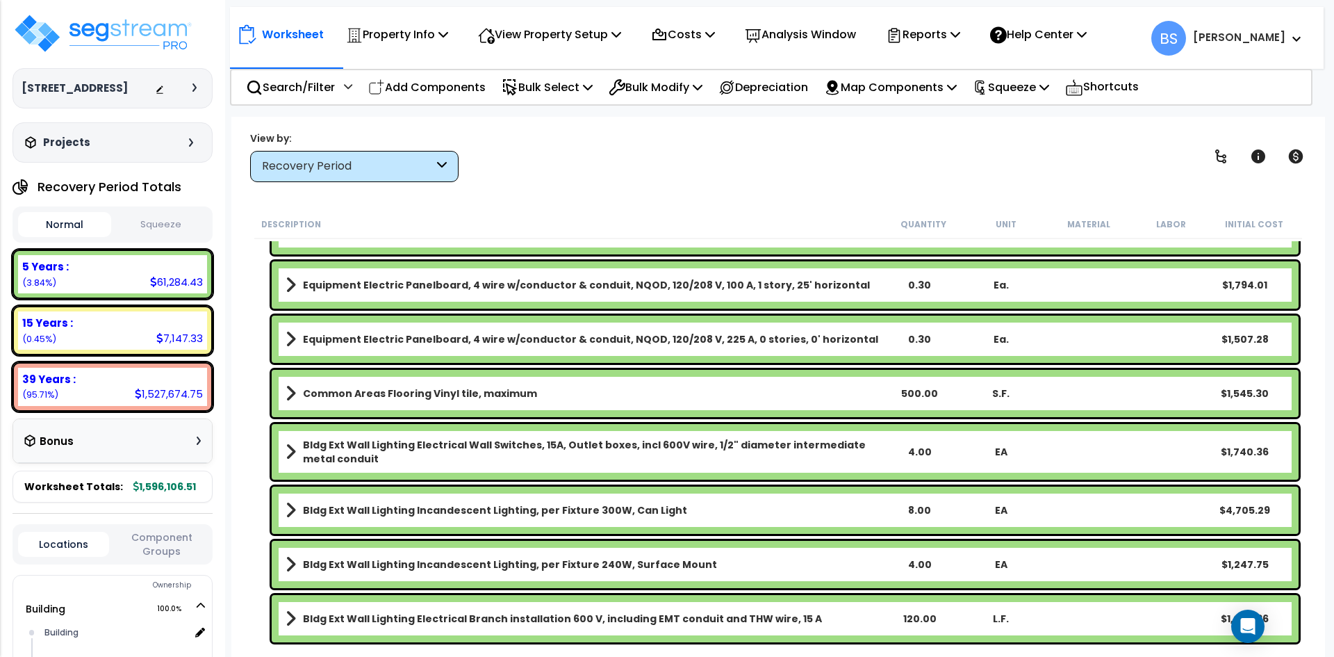
scroll to position [1228, 0]
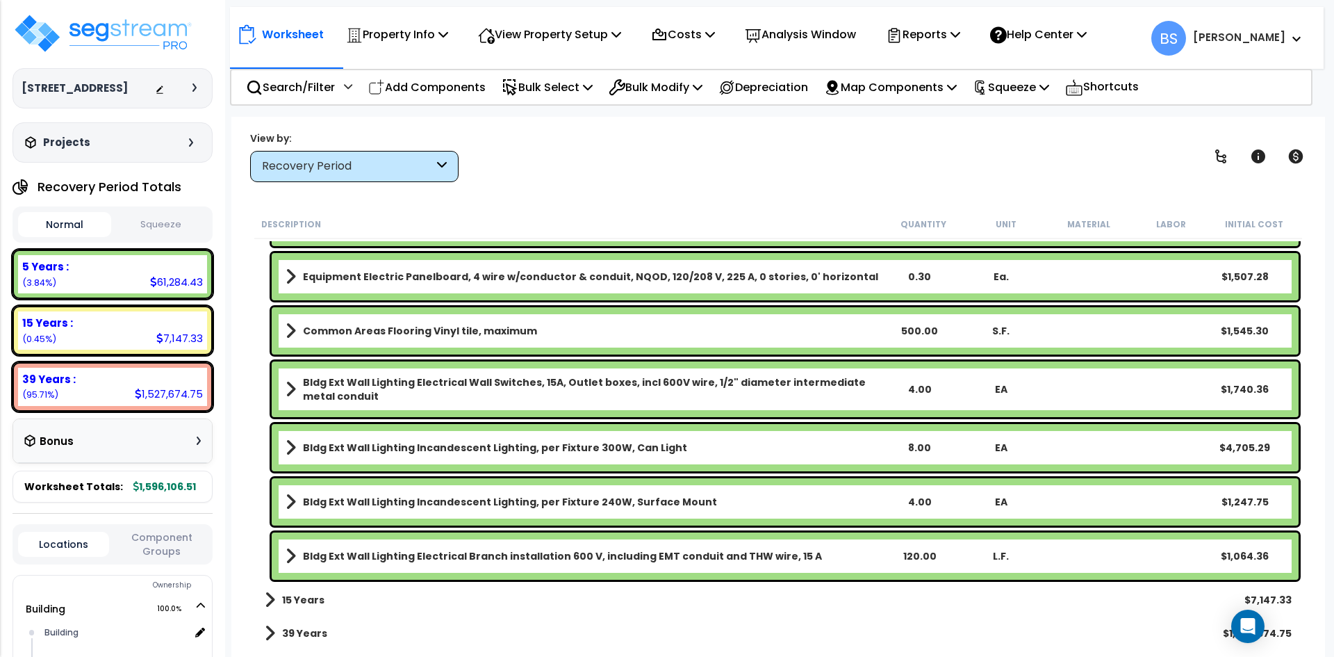
click at [460, 555] on b "Bldg Ext Wall Lighting Electrical Branch installation 600 V, including EMT cond…" at bounding box center [562, 556] width 519 height 14
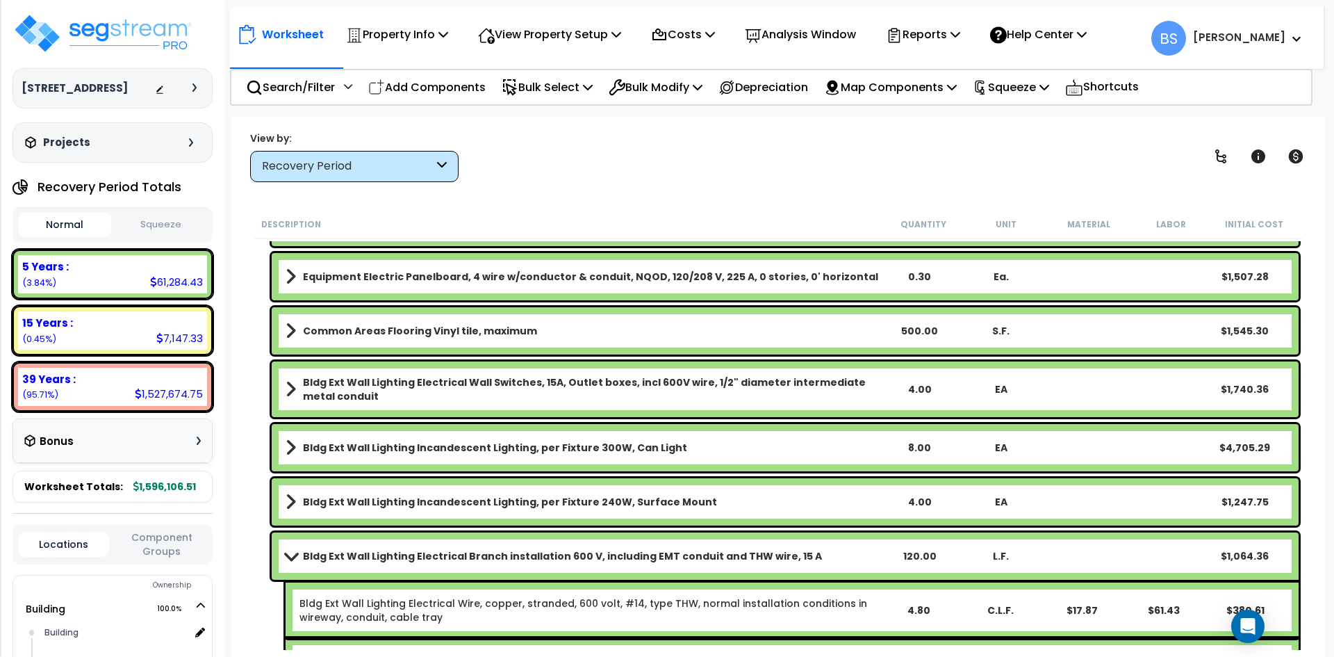
click at [425, 559] on b "Bldg Ext Wall Lighting Electrical Branch installation 600 V, including EMT cond…" at bounding box center [562, 556] width 519 height 14
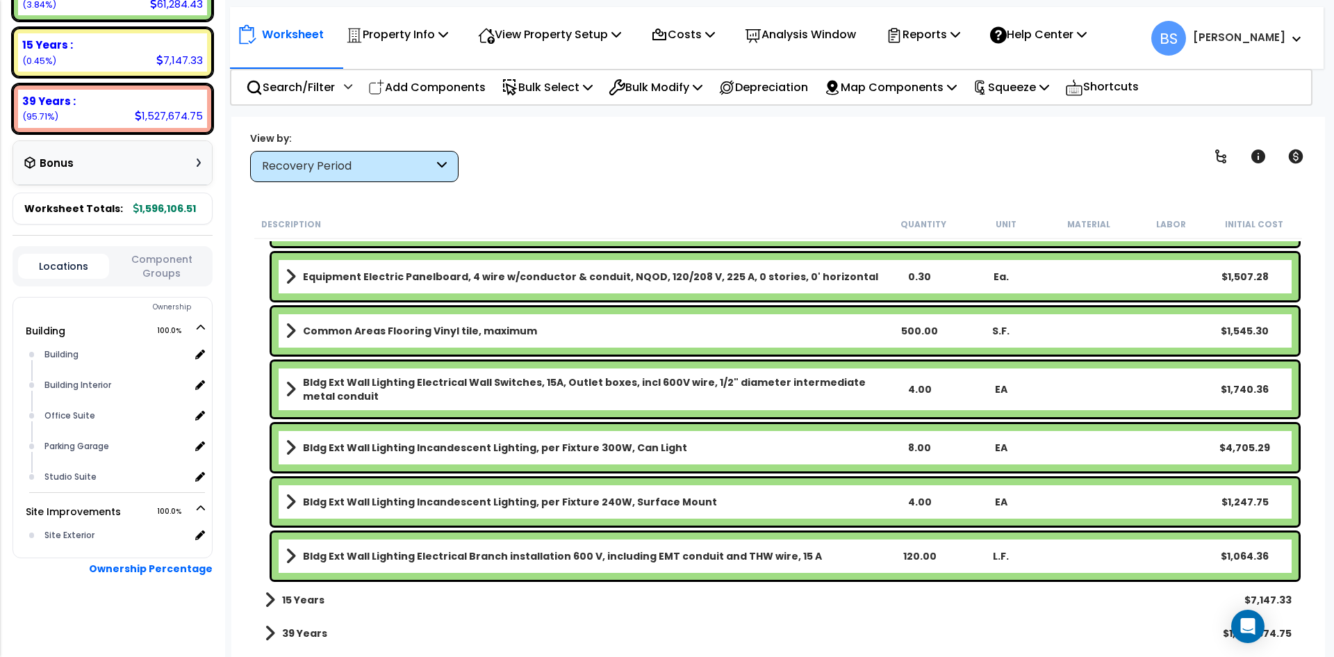
scroll to position [293, 0]
click at [81, 446] on div "Parking Garage" at bounding box center [115, 445] width 149 height 17
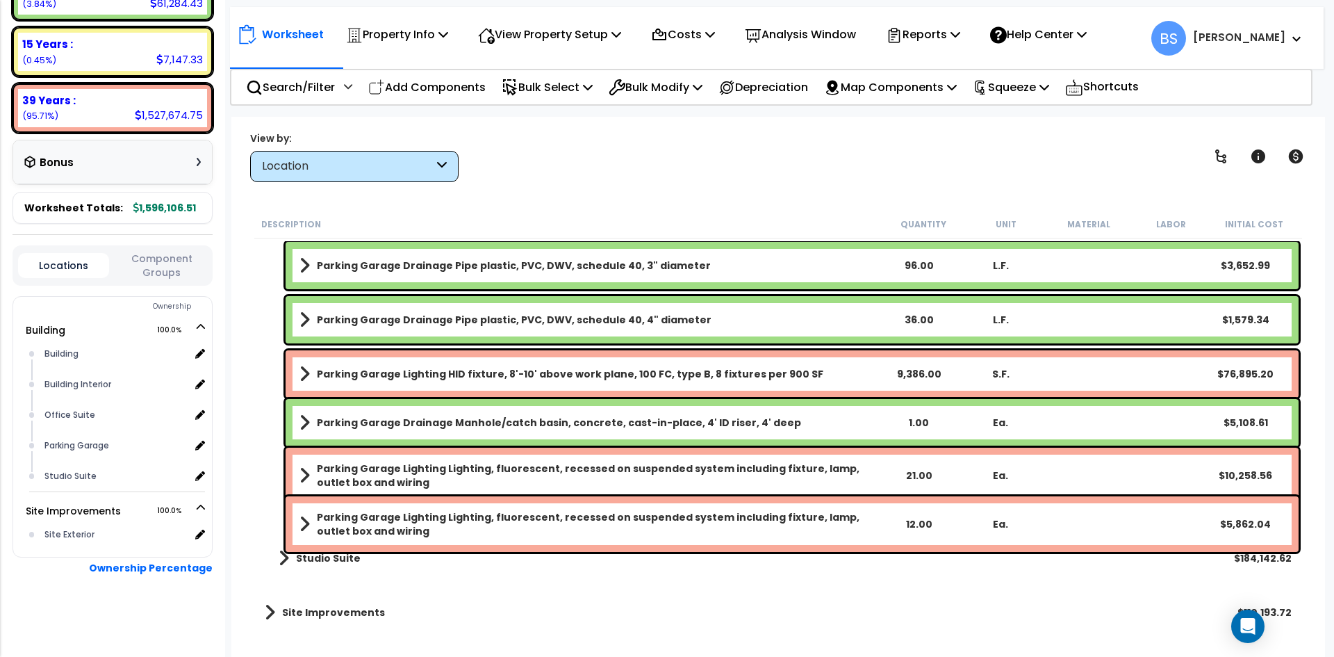
scroll to position [61, 0]
click at [740, 517] on b "Parking Garage Lighting Lighting, fluorescent, recessed on suspended system inc…" at bounding box center [597, 524] width 560 height 28
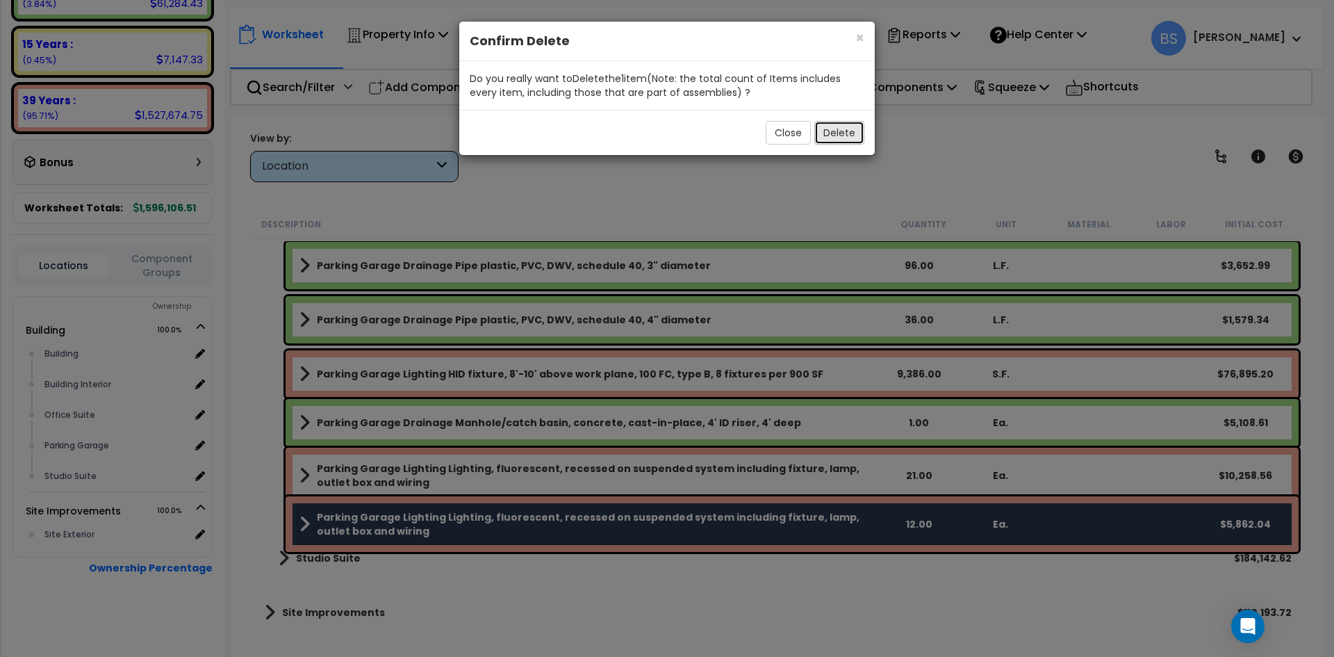
click at [846, 131] on button "Delete" at bounding box center [839, 133] width 50 height 24
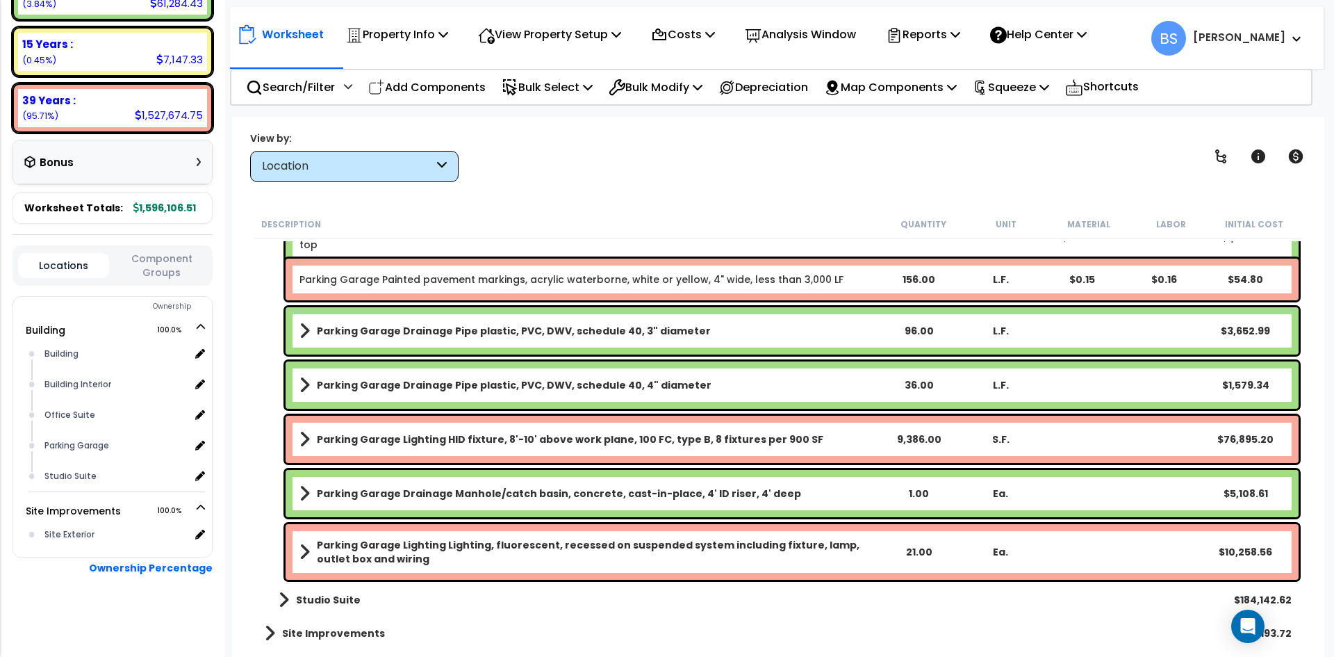
scroll to position [248, 0]
click at [391, 554] on b "Parking Garage Lighting Lighting, fluorescent, recessed on suspended system inc…" at bounding box center [597, 552] width 560 height 28
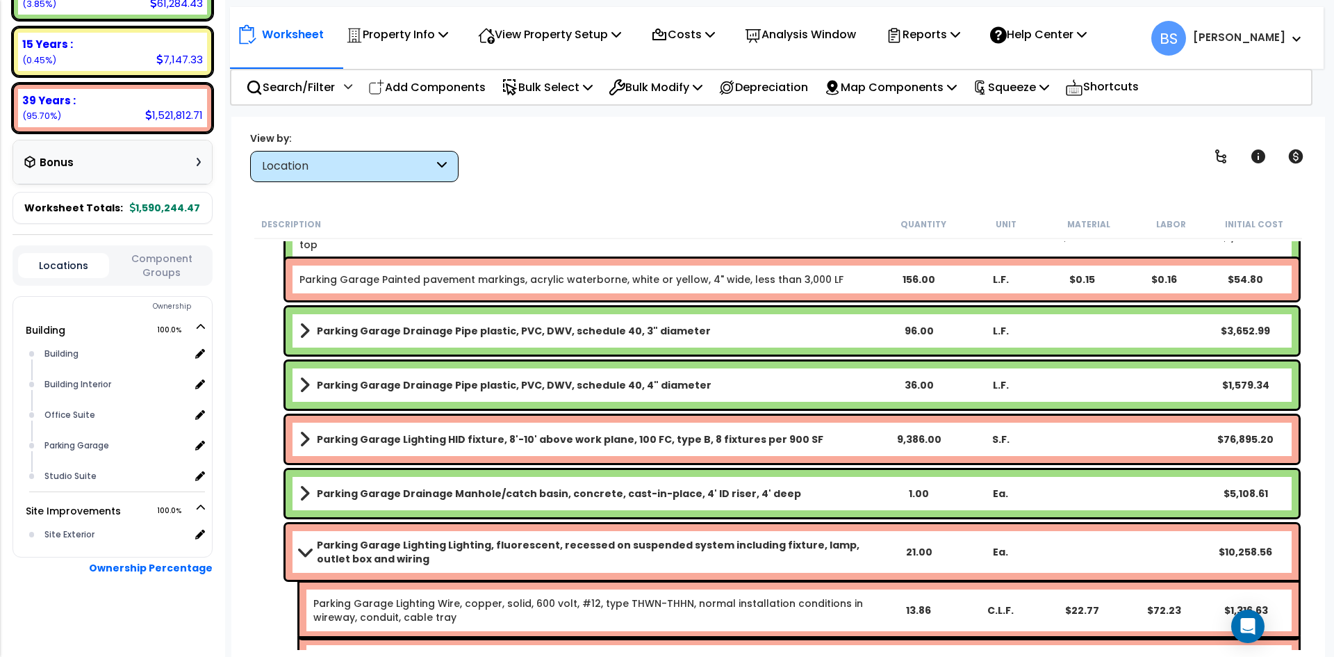
click at [391, 554] on b "Parking Garage Lighting Lighting, fluorescent, recessed on suspended system inc…" at bounding box center [597, 552] width 560 height 28
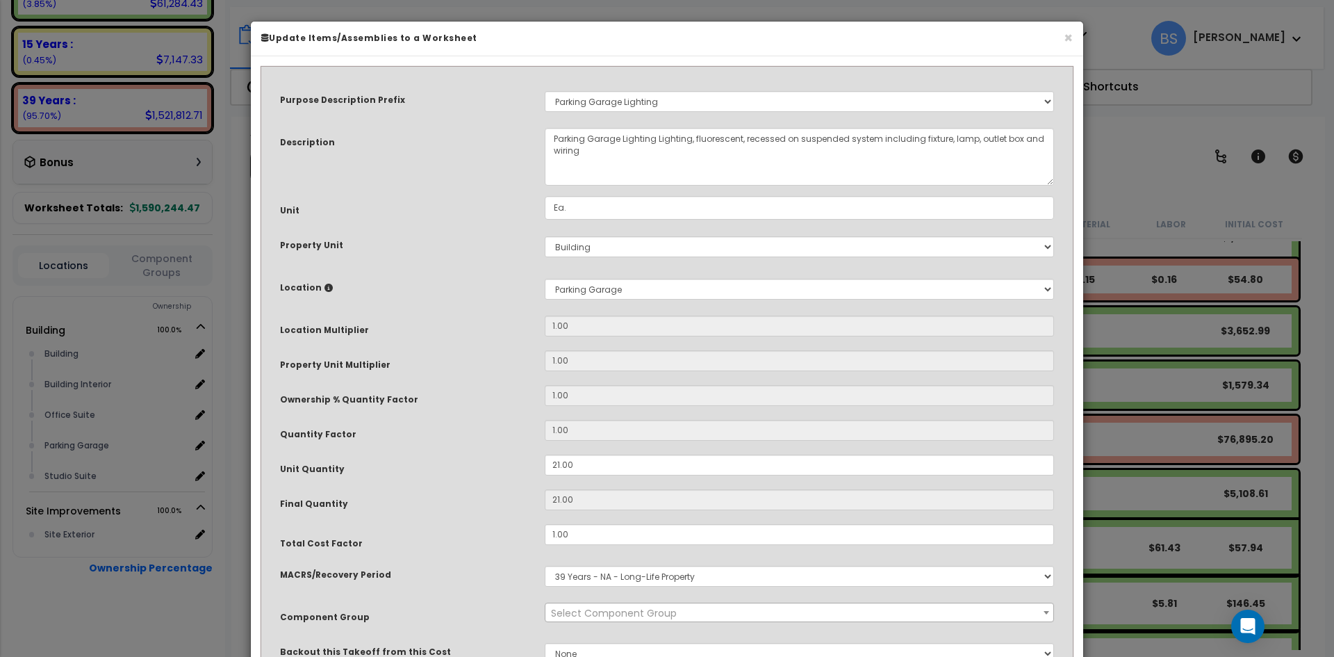
select select "31931"
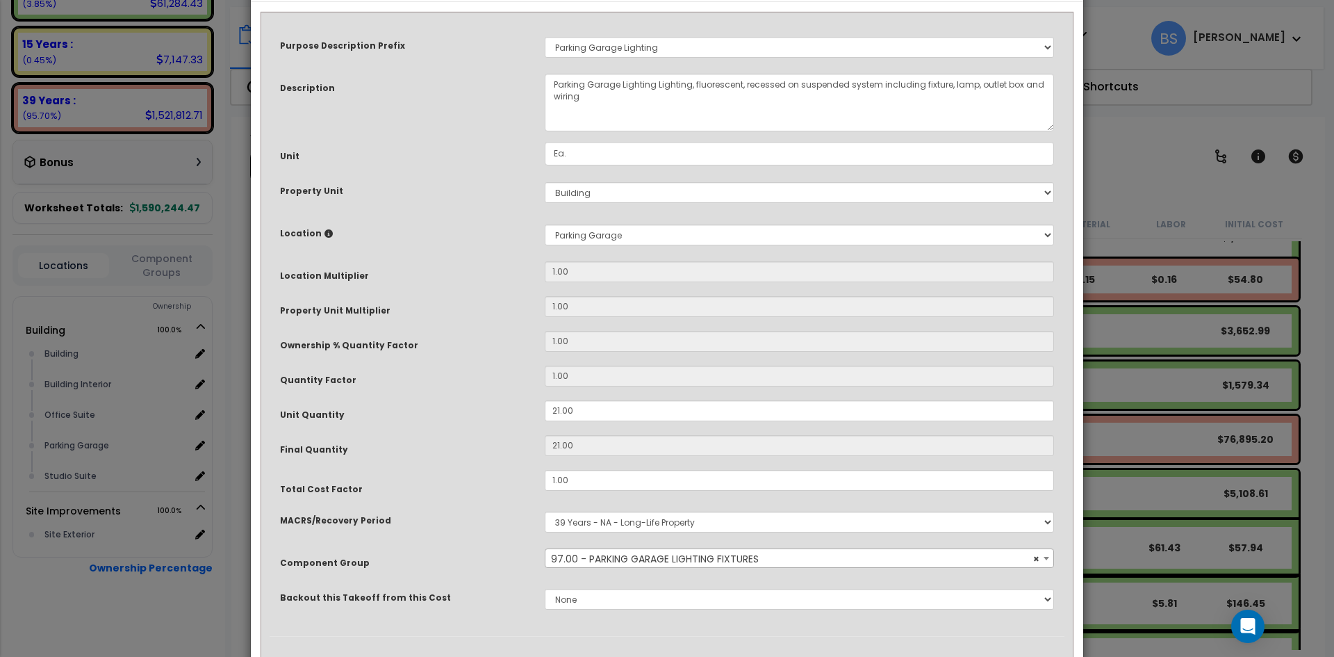
scroll to position [123, 0]
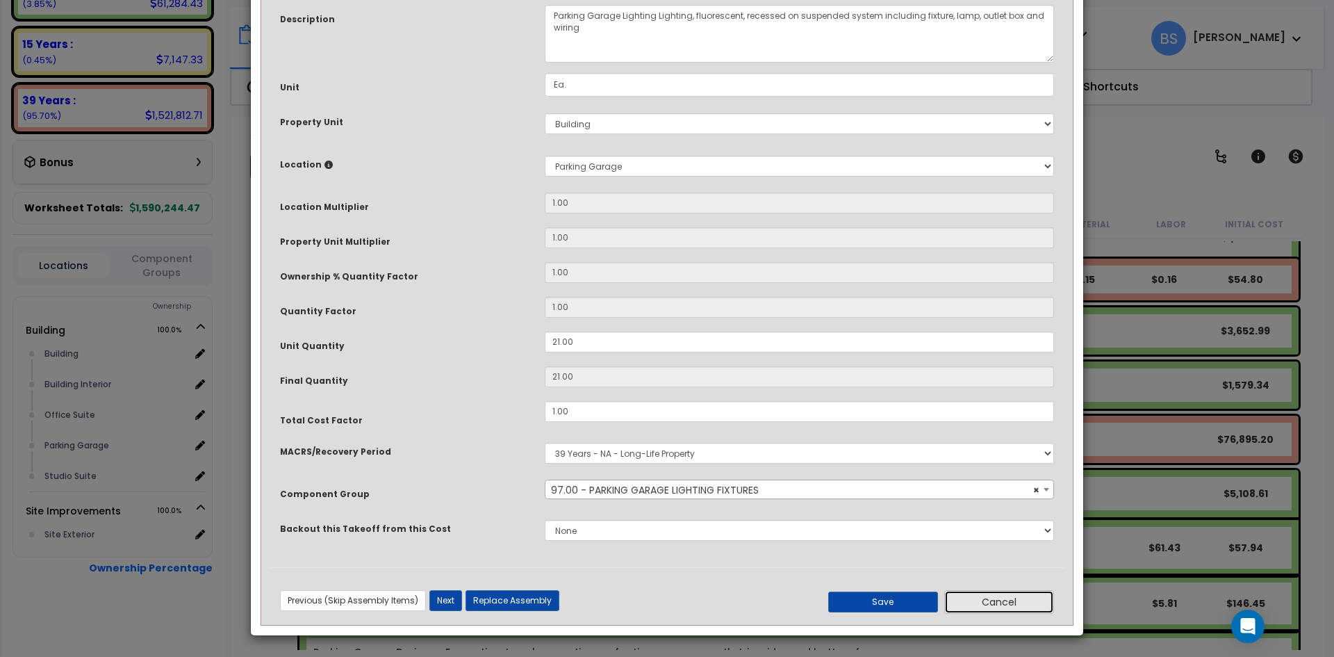
click at [986, 605] on button "Cancel" at bounding box center [999, 602] width 110 height 24
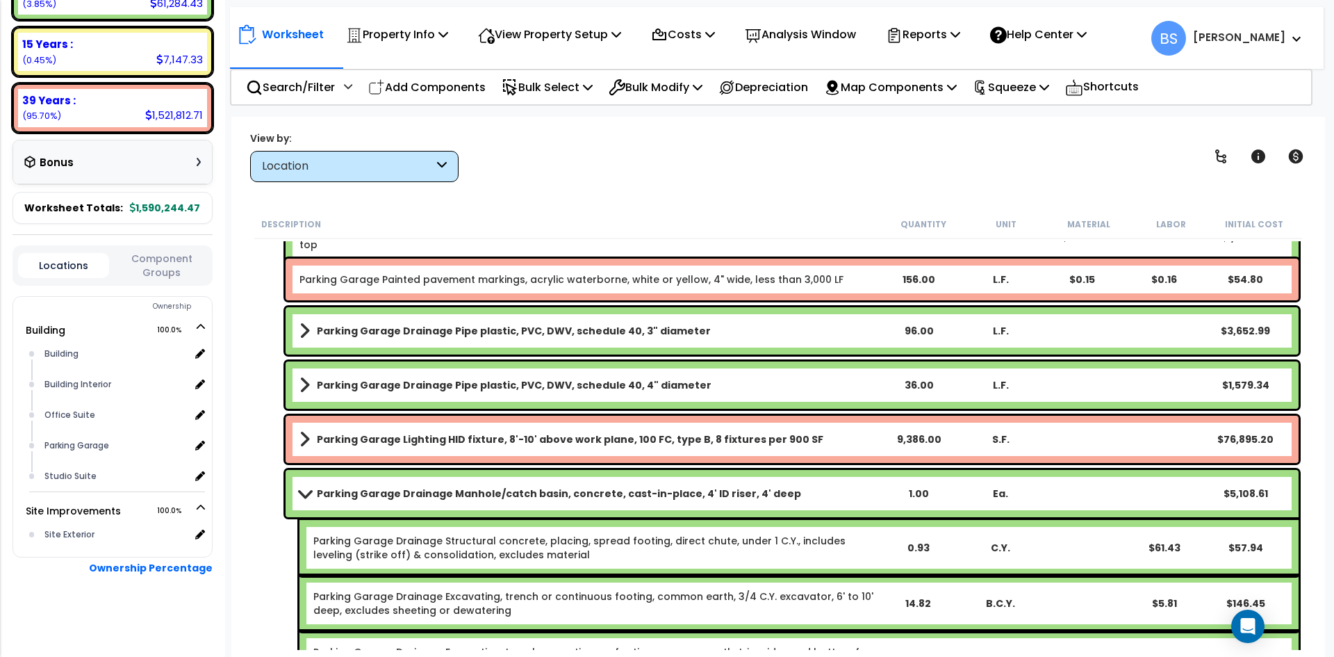
click at [343, 490] on b "Parking Garage Drainage Manhole/catch basin, concrete, cast-in-place, 4' ID ris…" at bounding box center [559, 493] width 484 height 14
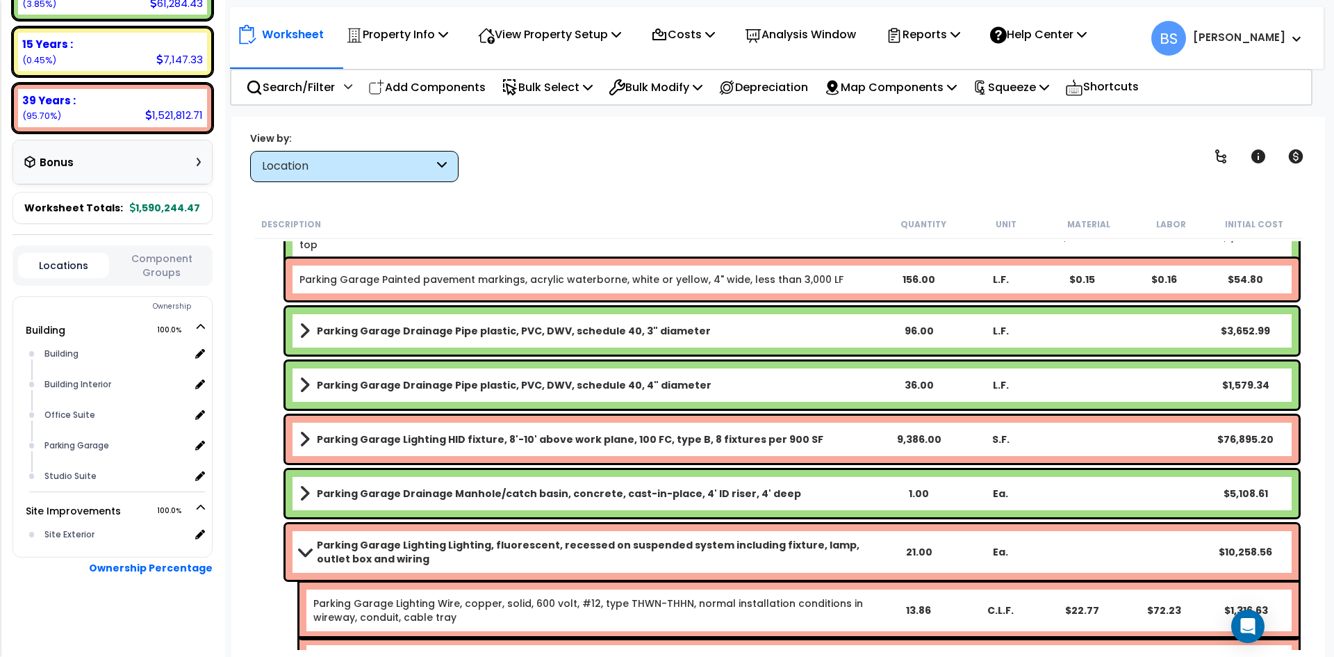
click at [374, 553] on b "Parking Garage Lighting Lighting, fluorescent, recessed on suspended system inc…" at bounding box center [597, 552] width 560 height 28
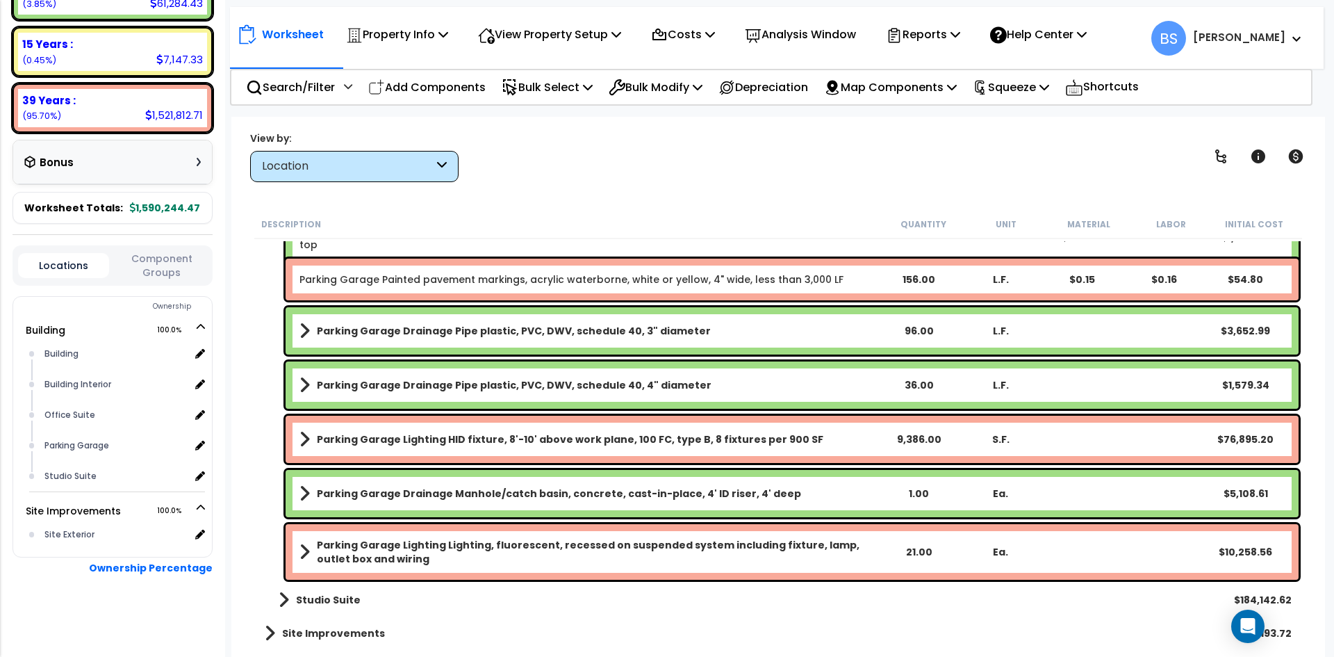
click at [497, 441] on b "Parking Garage Lighting HID fixture, 8'-10' above work plane, 100 FC, type B, 8…" at bounding box center [570, 439] width 507 height 14
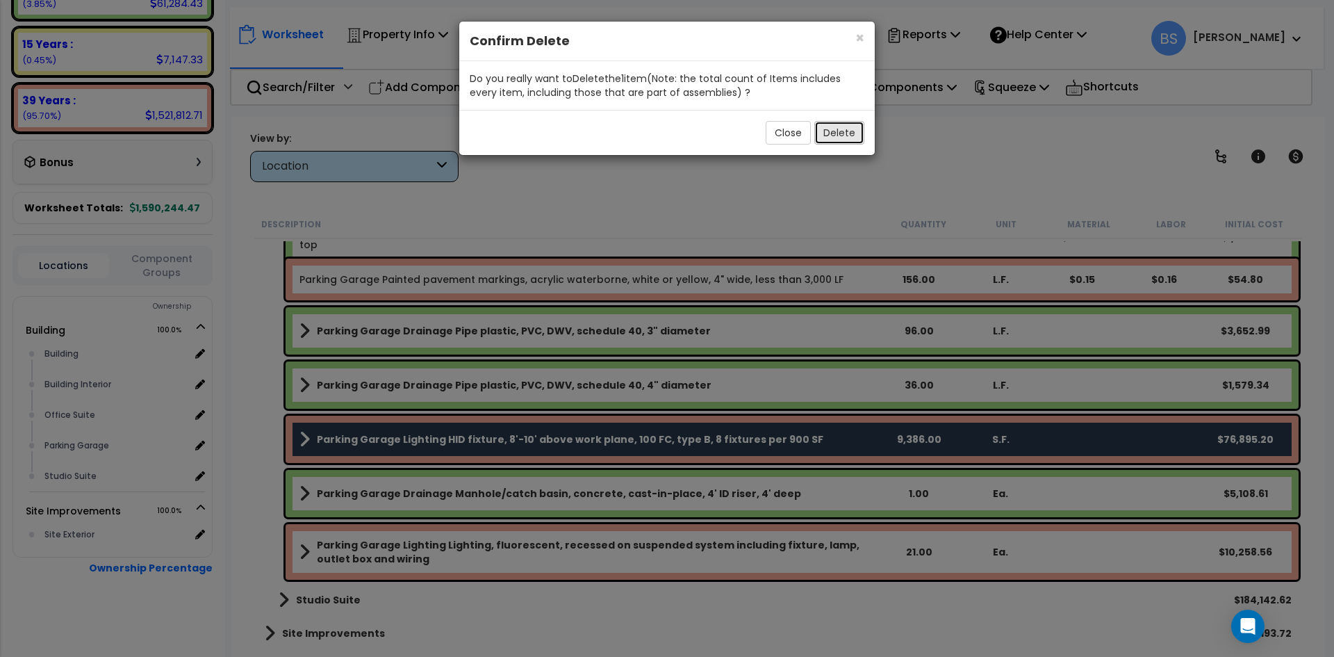
click at [855, 130] on button "Delete" at bounding box center [839, 133] width 50 height 24
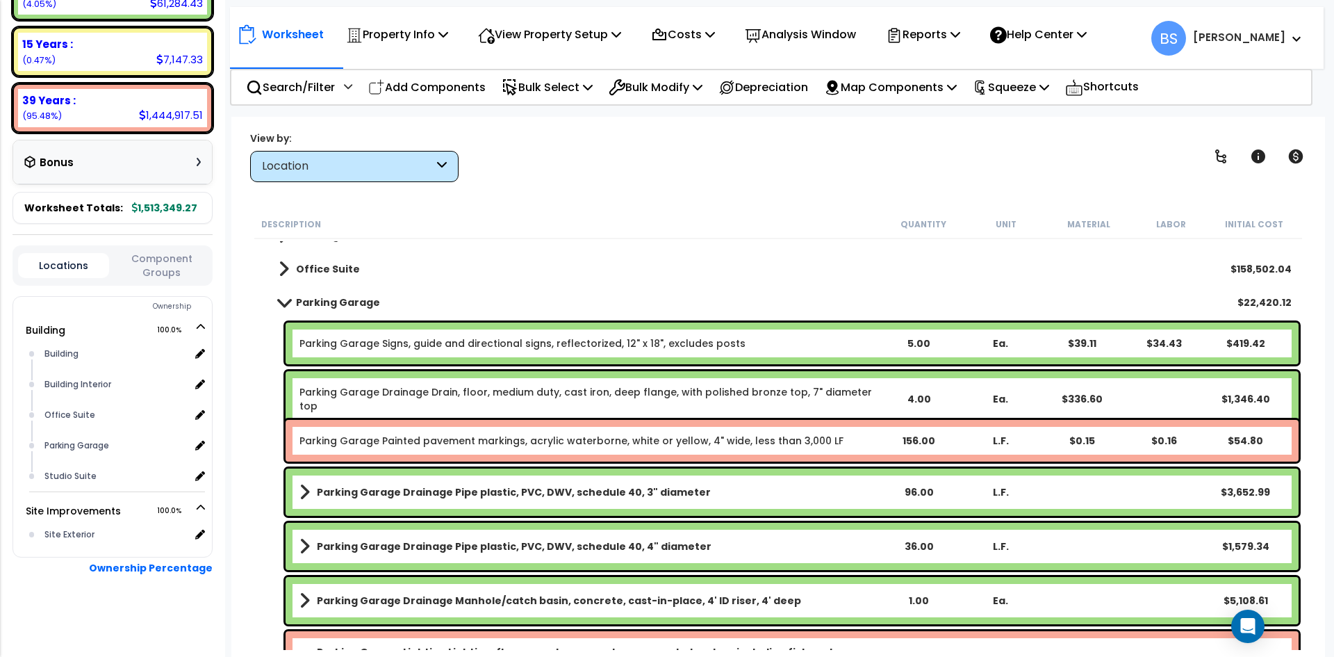
scroll to position [55, 0]
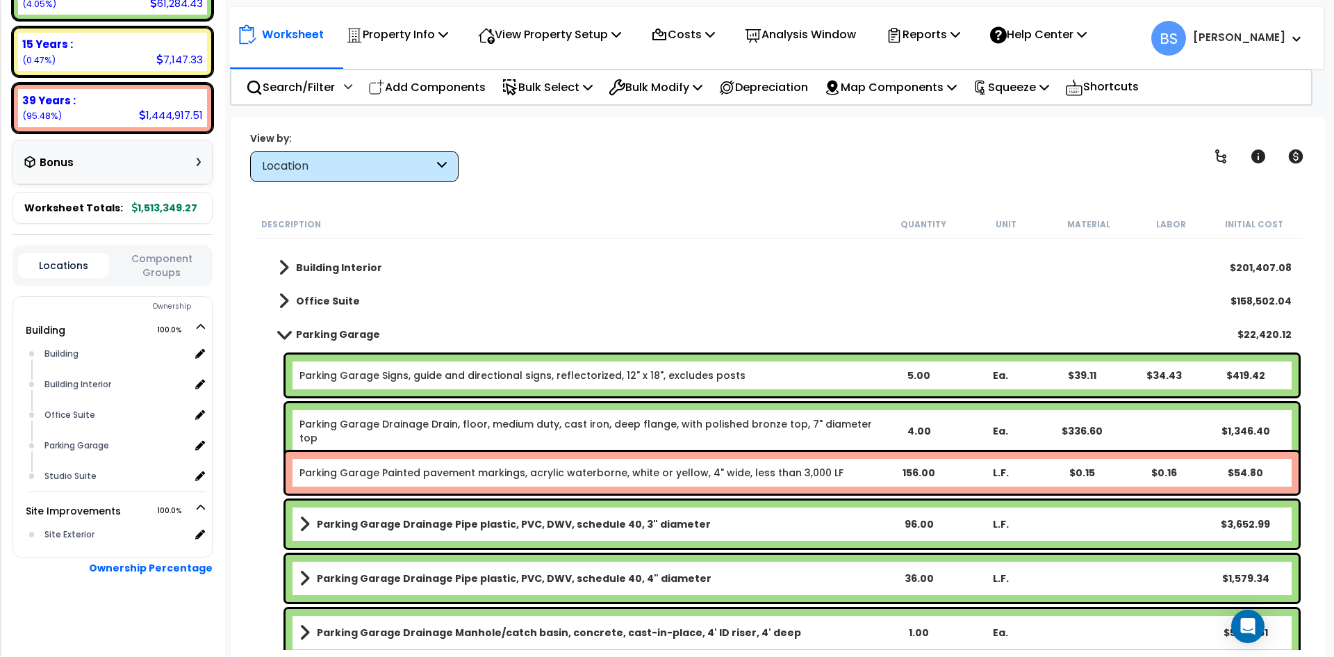
click at [436, 373] on link "Parking Garage Signs, guide and directional signs, reflectorized, 12" x 18", ex…" at bounding box center [523, 375] width 446 height 14
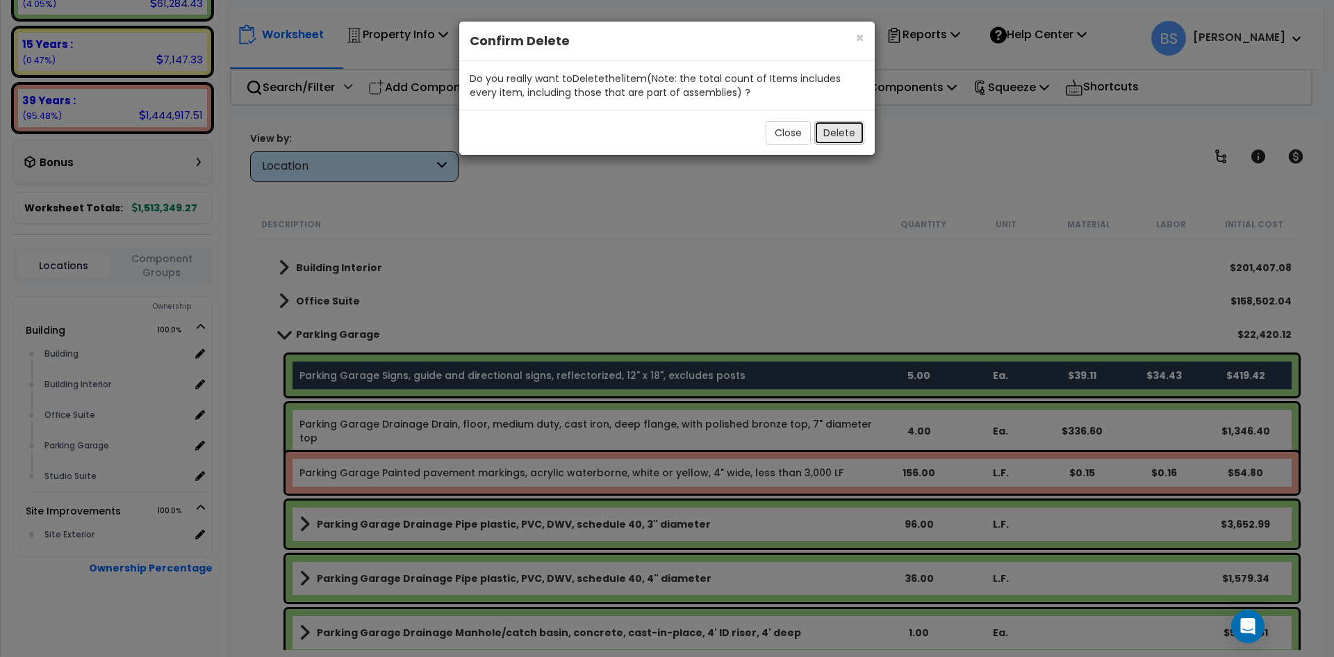
click at [850, 124] on button "Delete" at bounding box center [839, 133] width 50 height 24
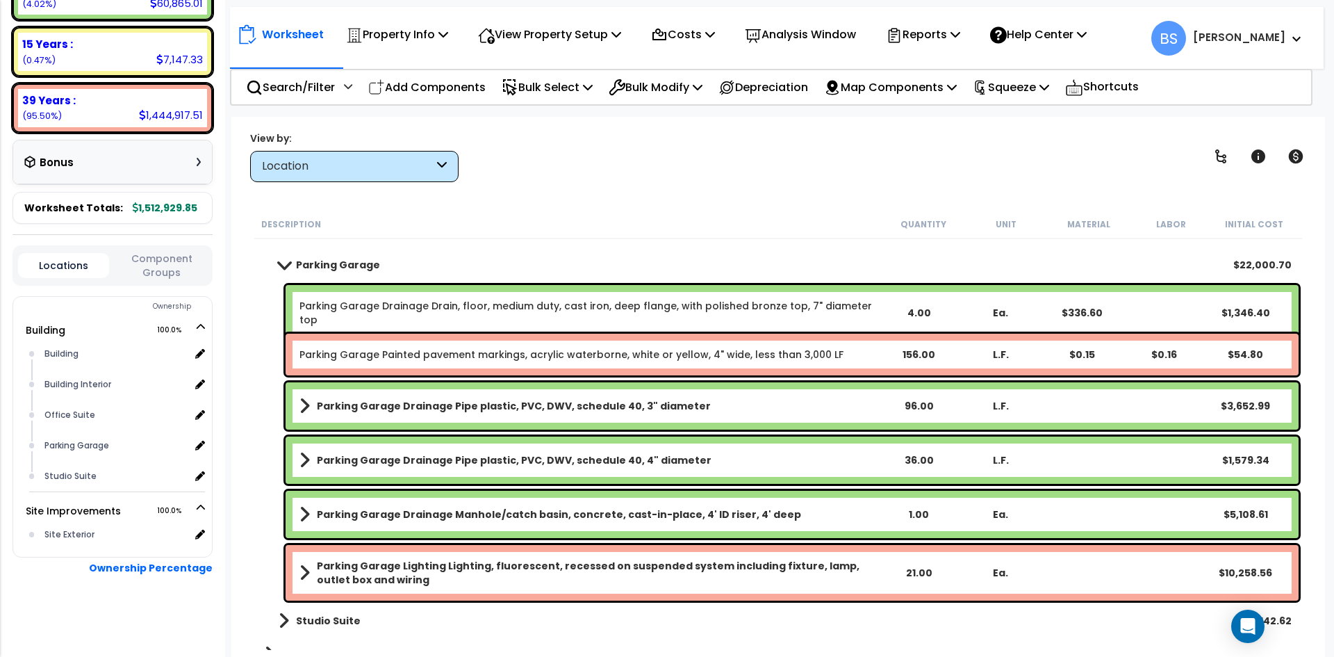
scroll to position [145, 0]
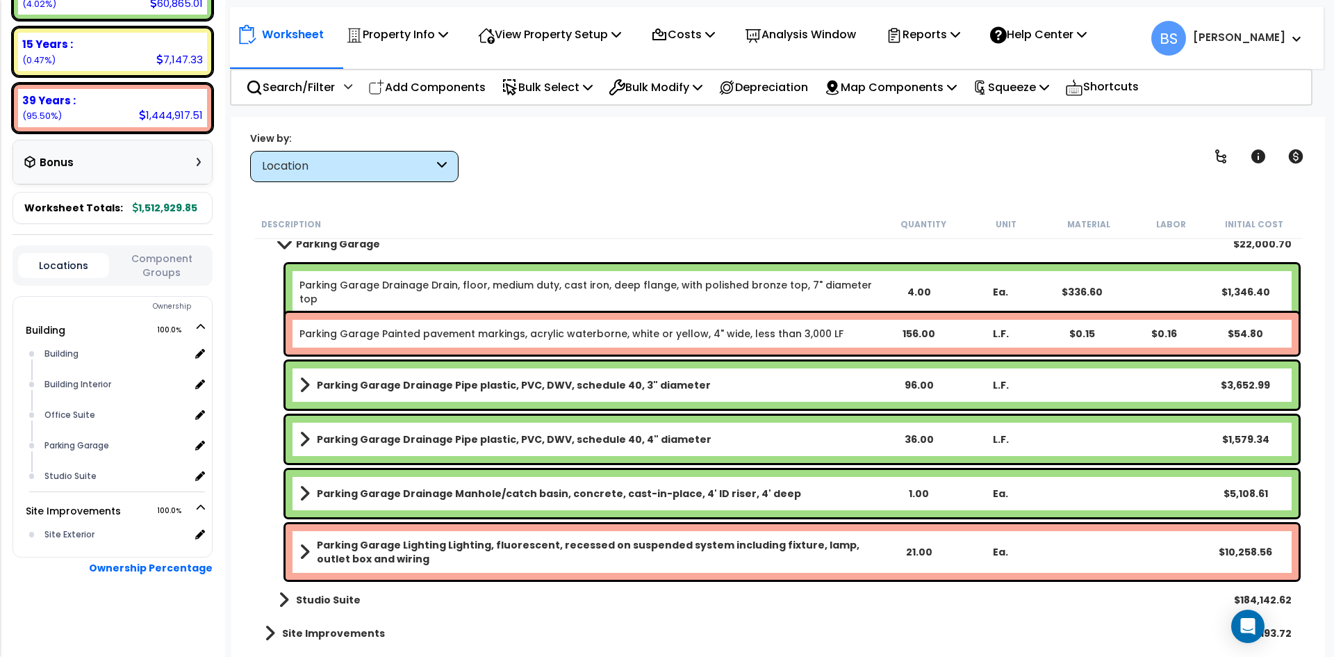
click at [325, 596] on b "Studio Suite" at bounding box center [328, 600] width 65 height 14
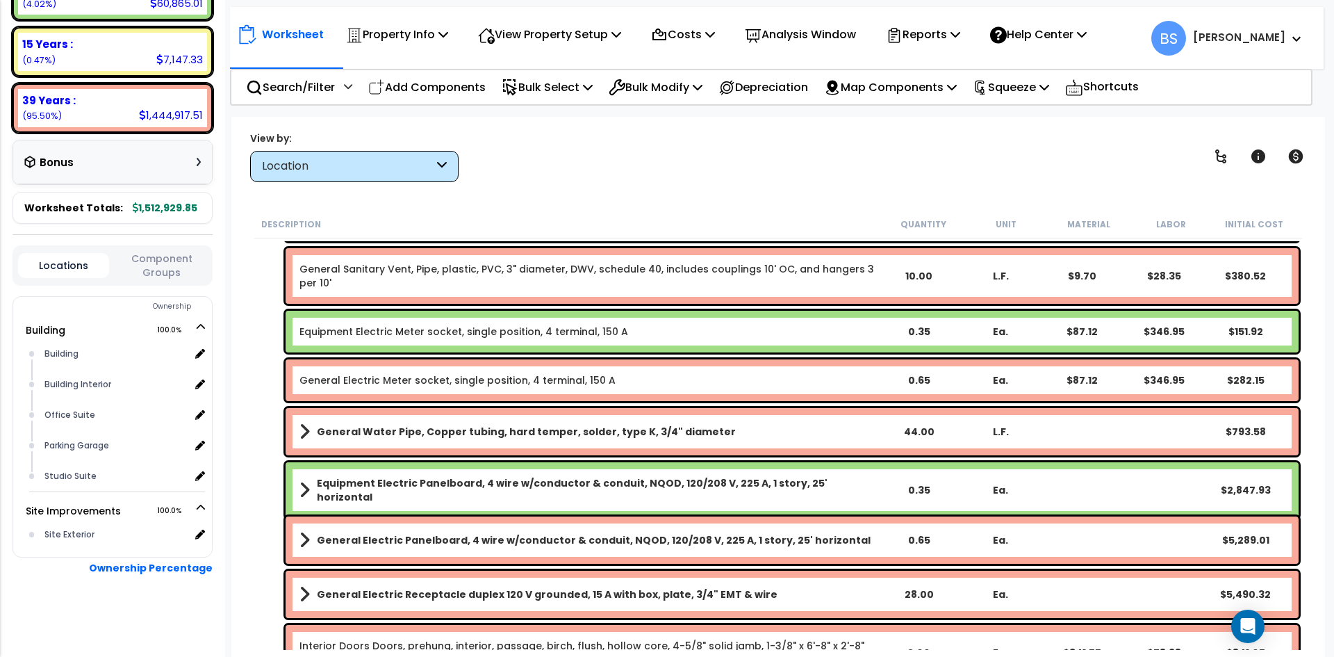
scroll to position [632, 0]
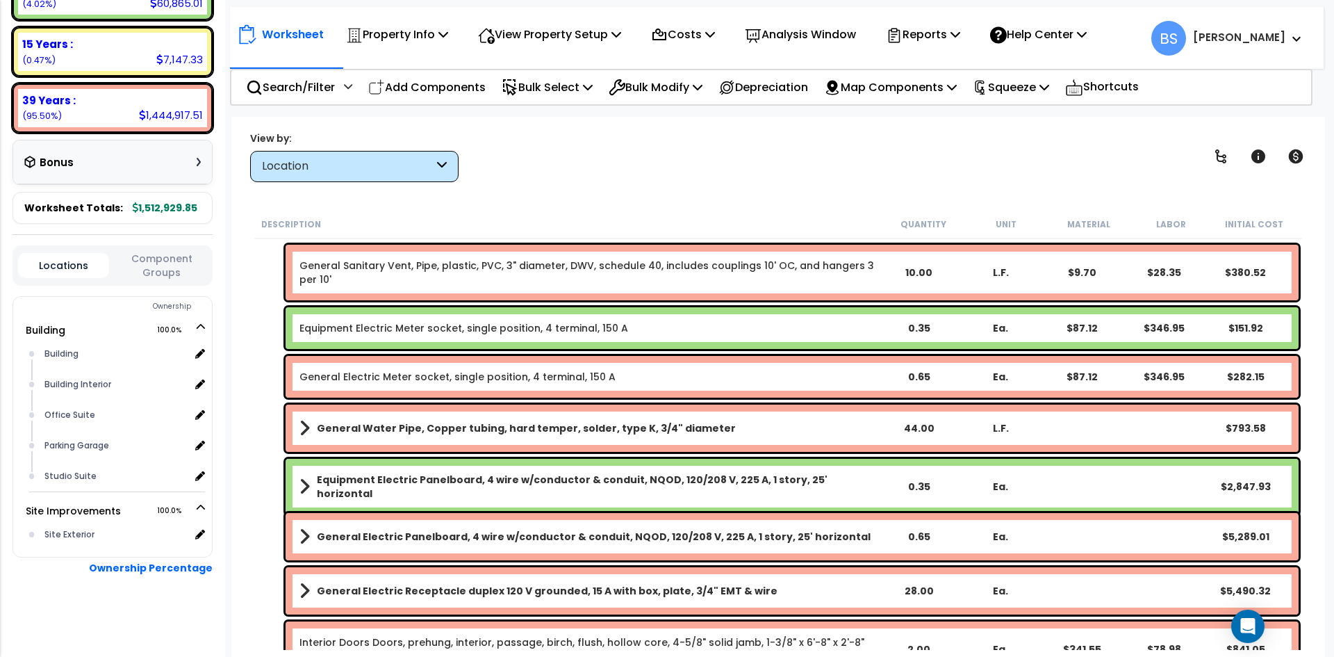
drag, startPoint x: 922, startPoint y: 479, endPoint x: 1029, endPoint y: 461, distance: 107.9
click at [921, 480] on div "0.35" at bounding box center [919, 487] width 79 height 14
click at [910, 536] on div "0.65" at bounding box center [919, 537] width 79 height 14
click at [251, 511] on div "Description Quantity Unit Material Labor Initial Cost Parking Garage Drainage P…" at bounding box center [778, 430] width 1066 height 440
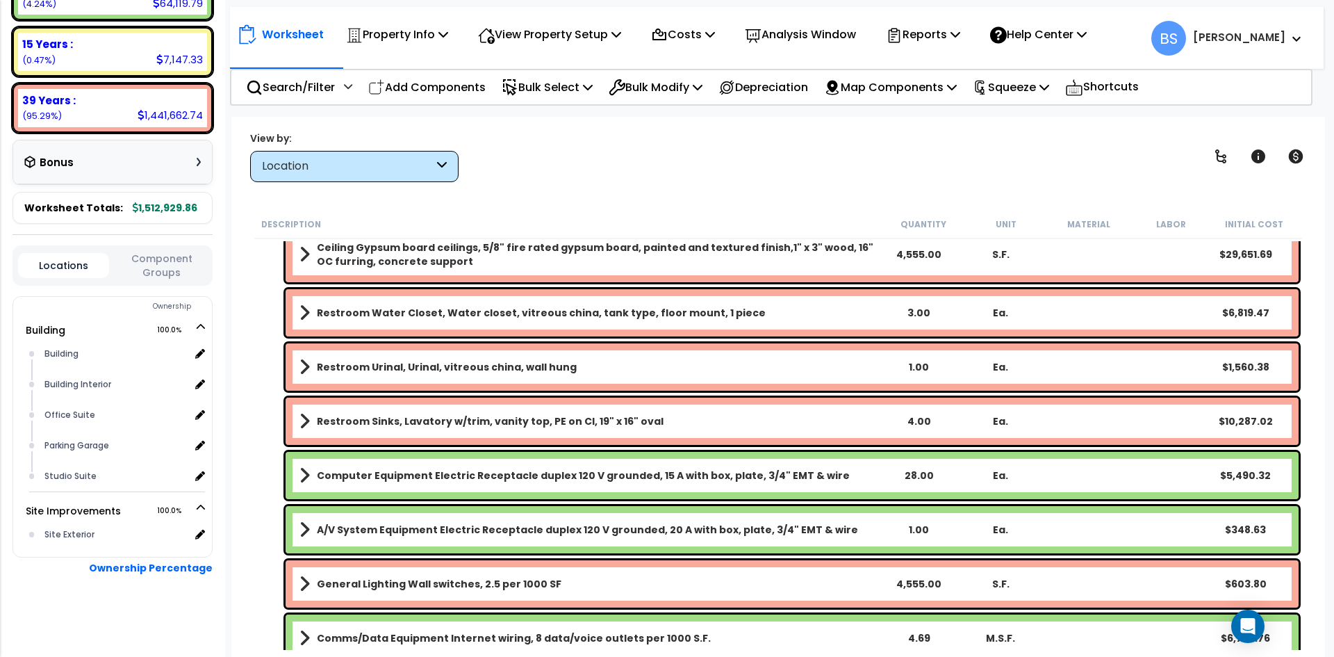
scroll to position [1952, 0]
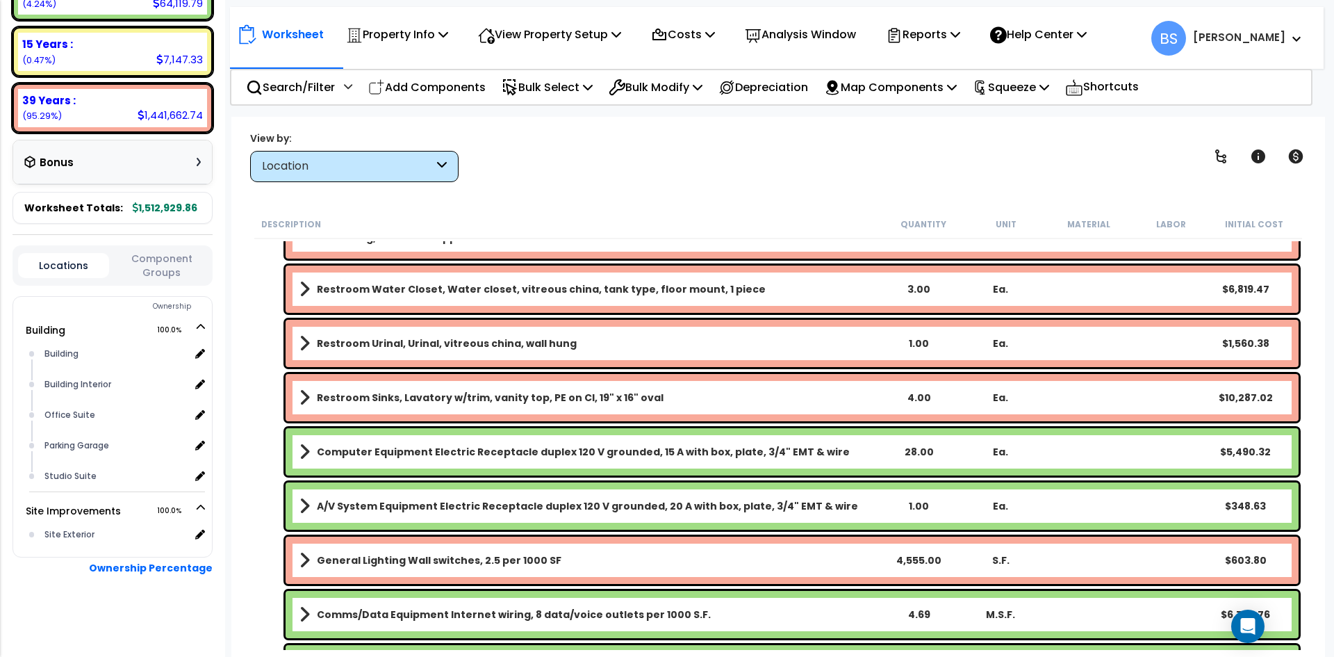
click at [914, 505] on div "1.00" at bounding box center [919, 506] width 79 height 14
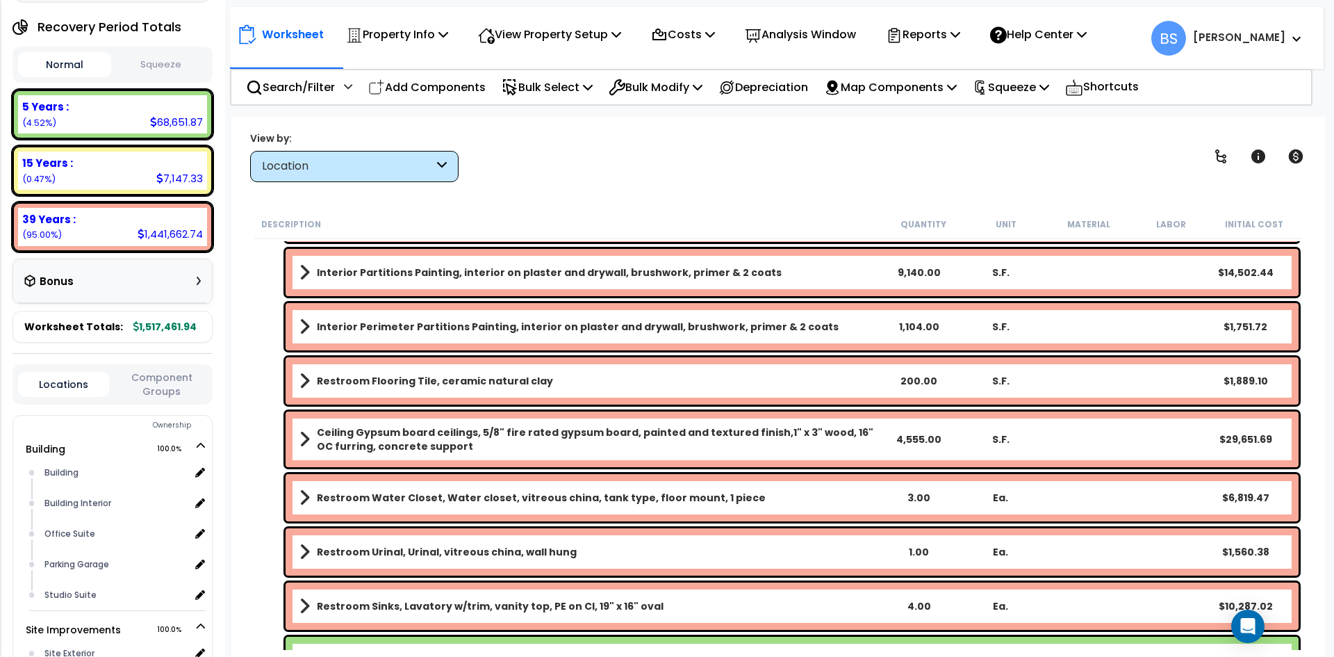
scroll to position [84, 0]
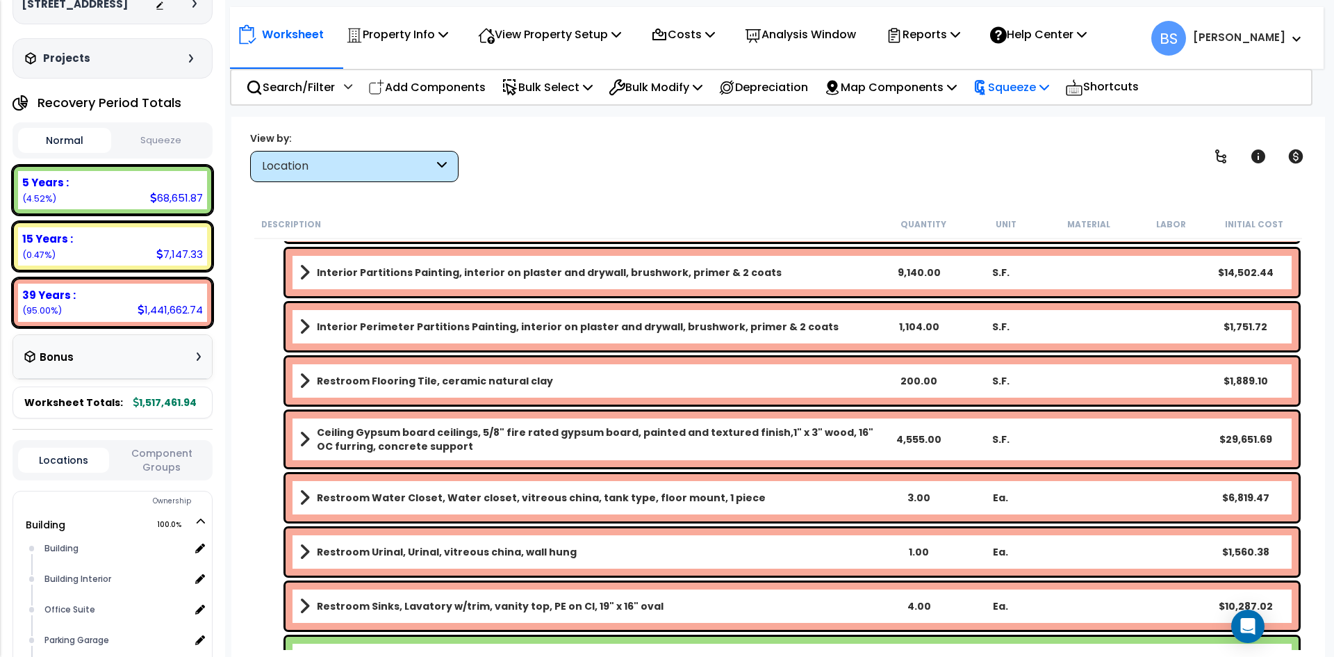
click at [1049, 78] on p "Squeeze" at bounding box center [1011, 87] width 76 height 19
click at [1031, 102] on div "Squeeze" at bounding box center [1011, 87] width 76 height 33
click at [1031, 88] on p "Squeeze" at bounding box center [1011, 87] width 76 height 19
click at [1013, 116] on link "Squeeze" at bounding box center [1035, 118] width 138 height 28
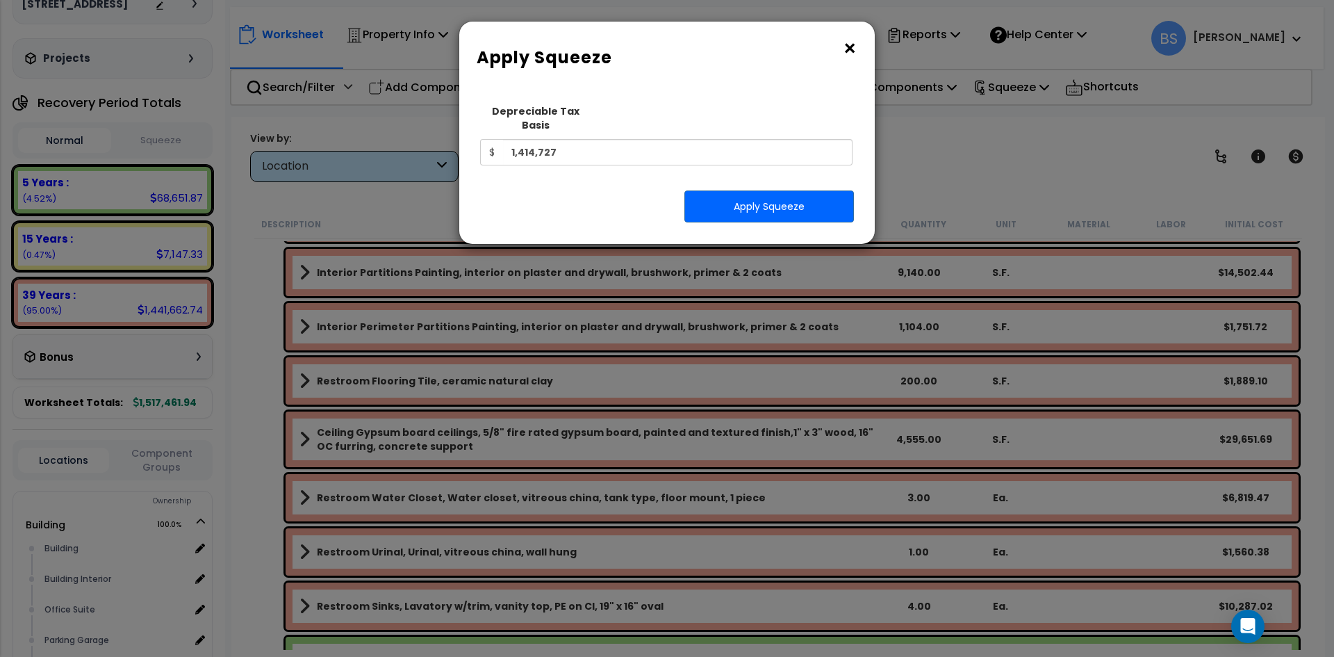
click at [855, 43] on button "×" at bounding box center [849, 49] width 15 height 22
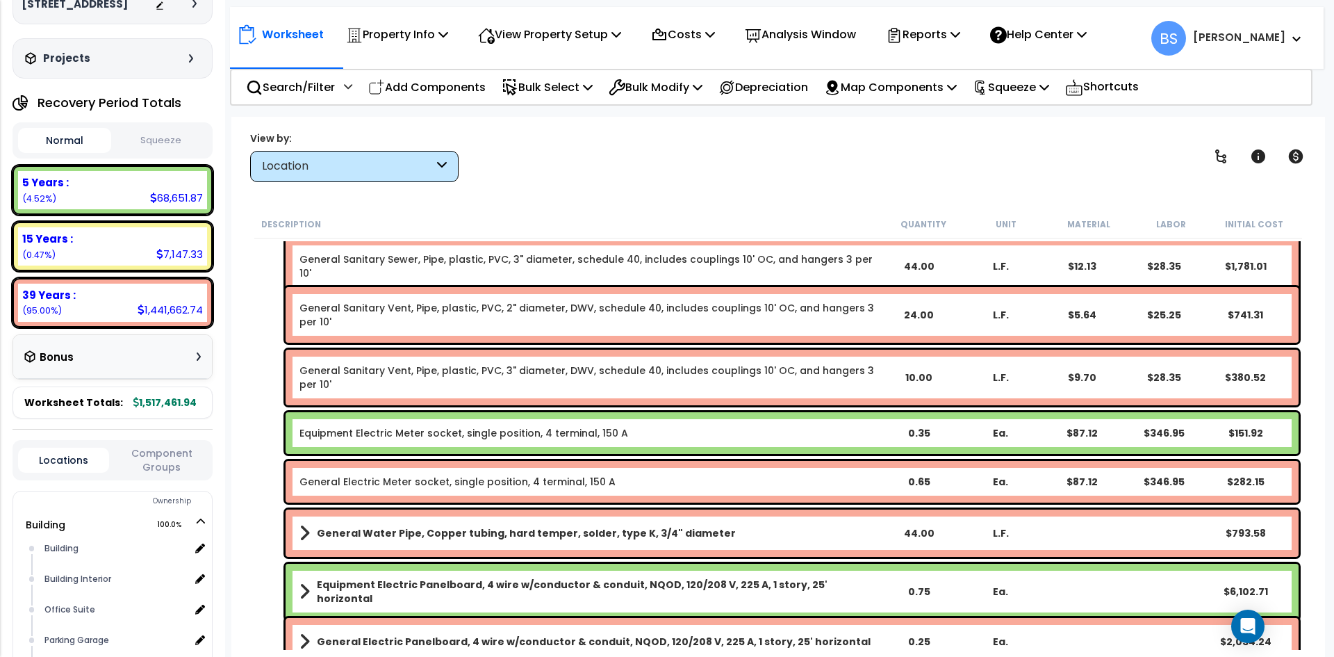
scroll to position [502, 0]
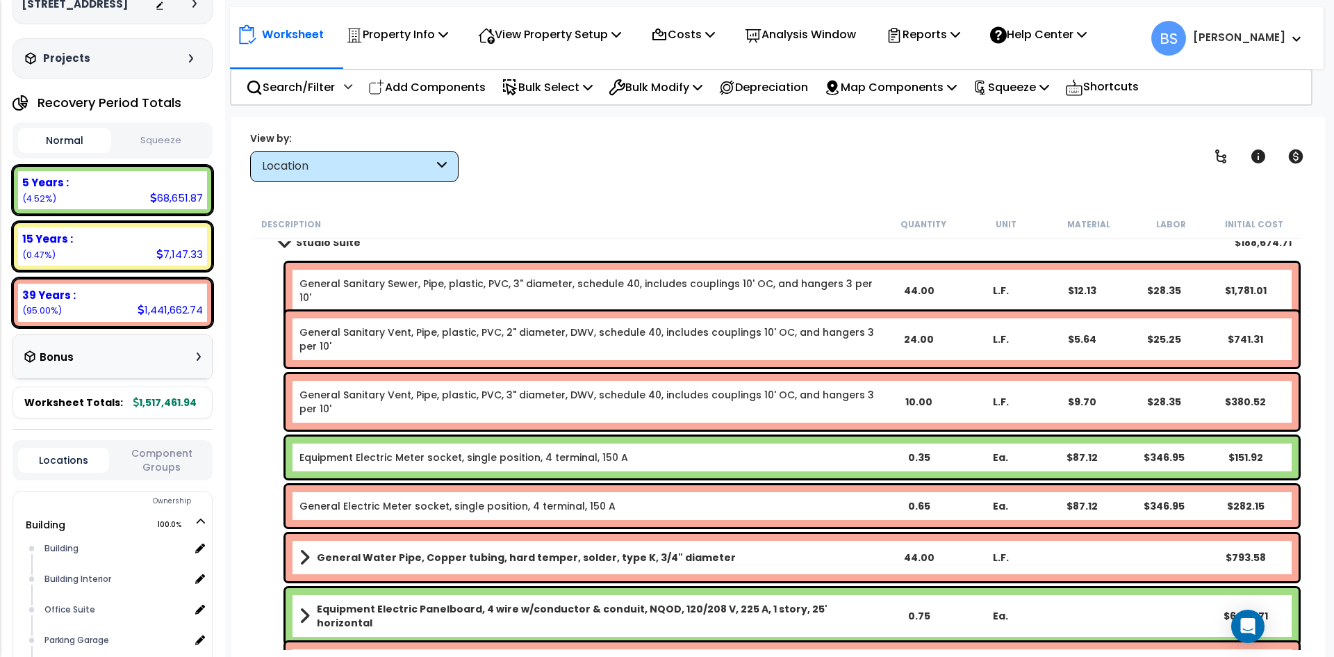
click at [910, 454] on div "0.35" at bounding box center [919, 457] width 79 height 14
click at [920, 511] on div "0.65" at bounding box center [919, 506] width 79 height 14
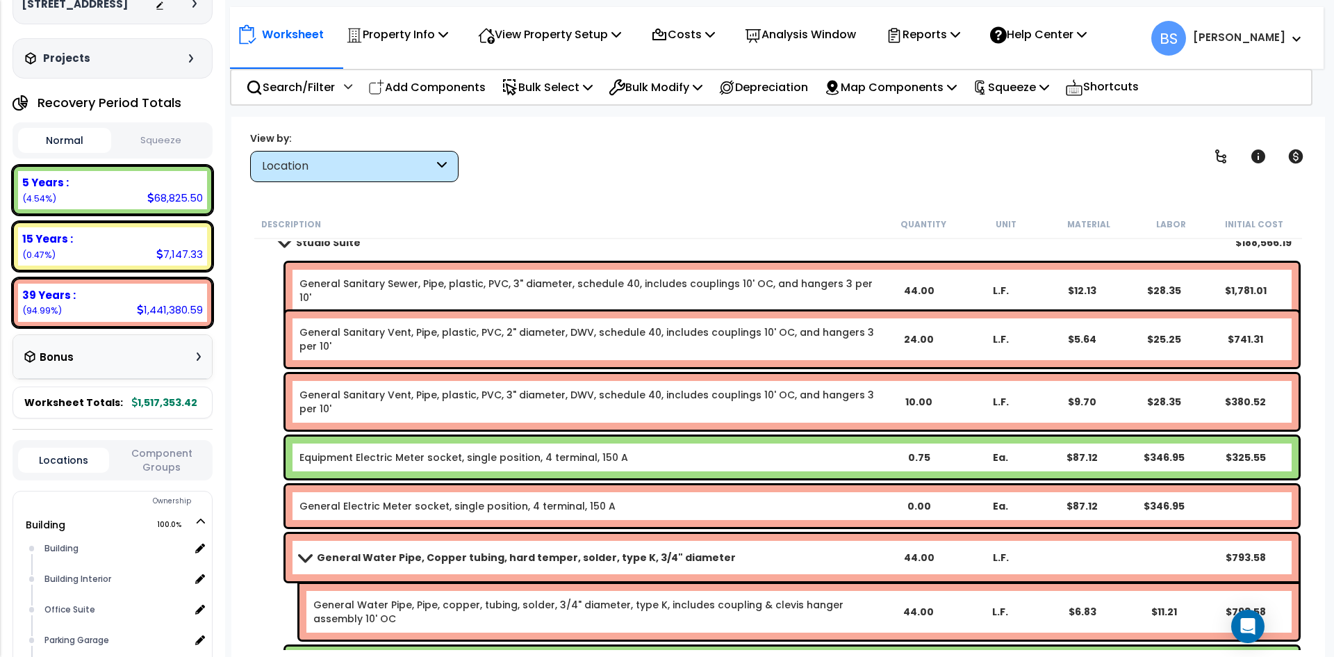
click at [778, 559] on link "General Water Pipe, Copper tubing, hard temper, solder, type K, 3/4" diameter" at bounding box center [588, 557] width 577 height 19
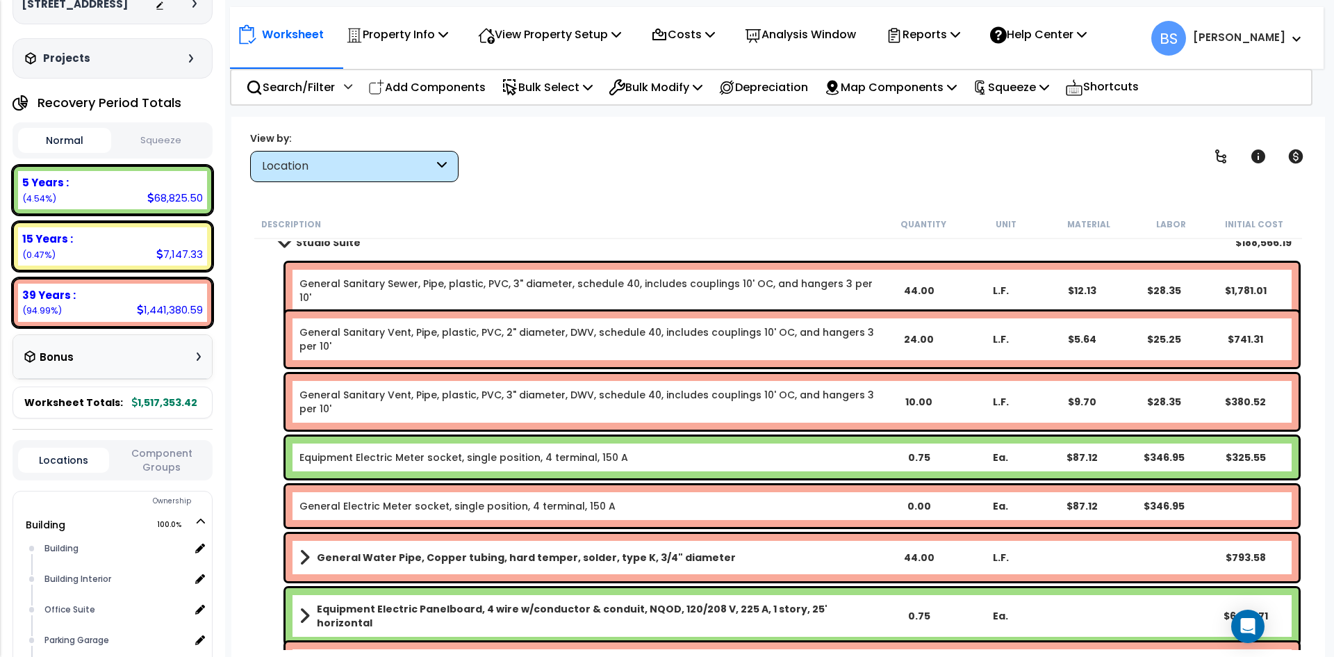
click at [933, 503] on div "0.00" at bounding box center [919, 506] width 79 height 14
click at [261, 407] on div "General Sanitary Vent, Pipe, plastic, PVC, 3" diameter, DWV, schedule 40, inclu…" at bounding box center [778, 401] width 1048 height 63
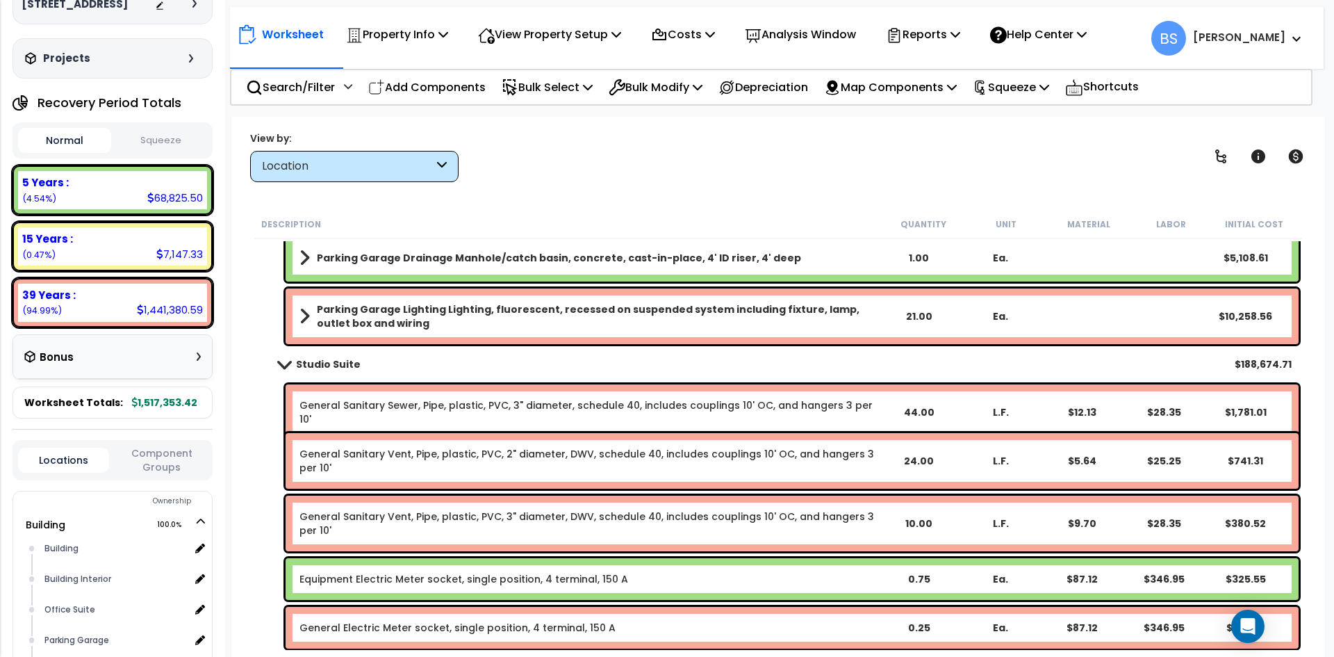
scroll to position [363, 0]
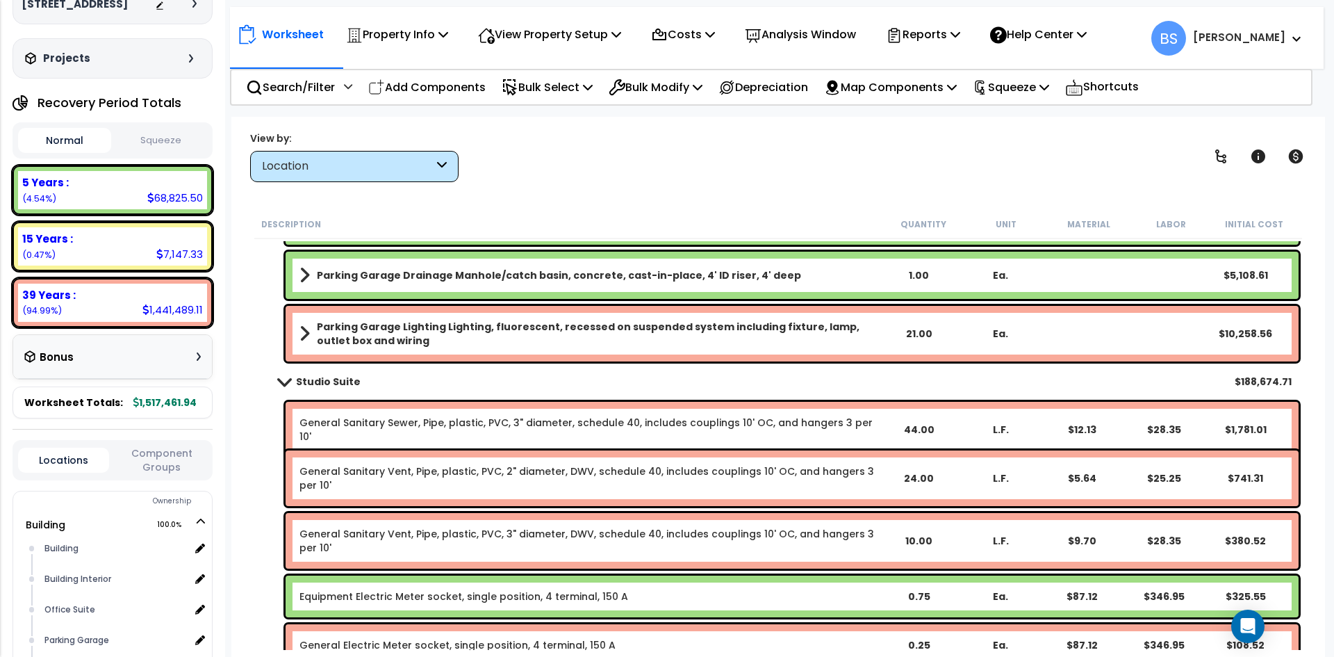
click at [321, 374] on link "Studio Suite" at bounding box center [313, 381] width 96 height 19
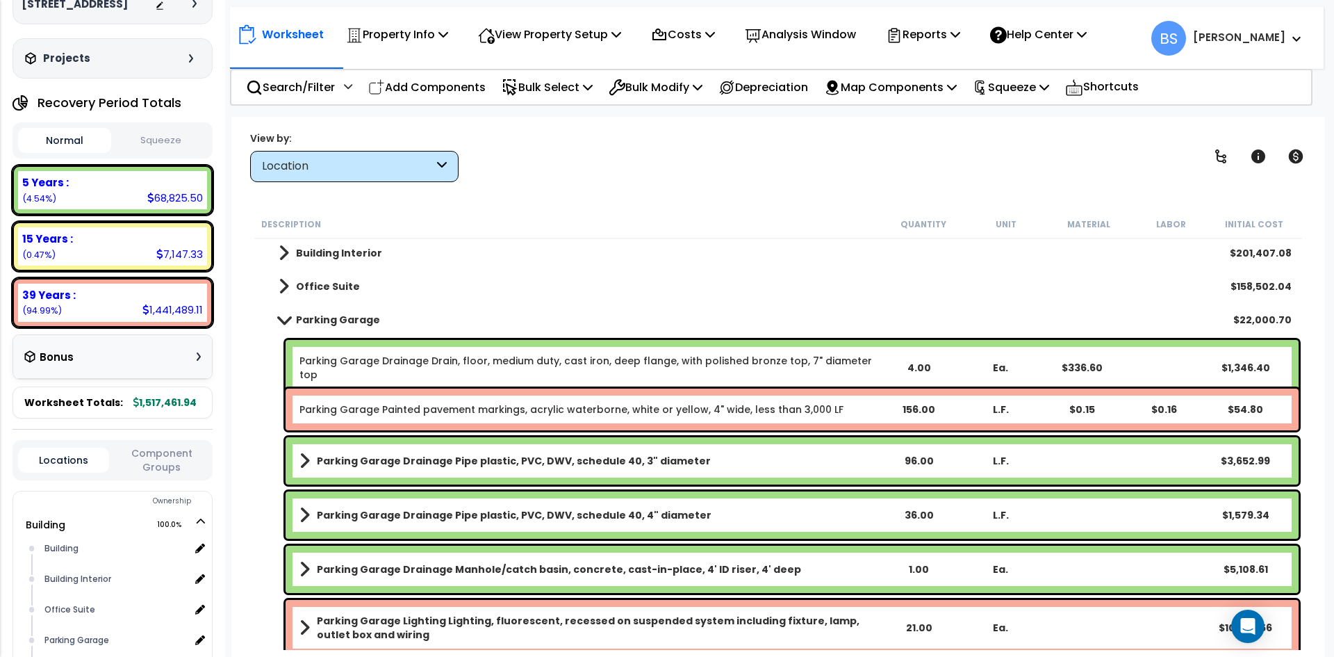
scroll to position [0, 0]
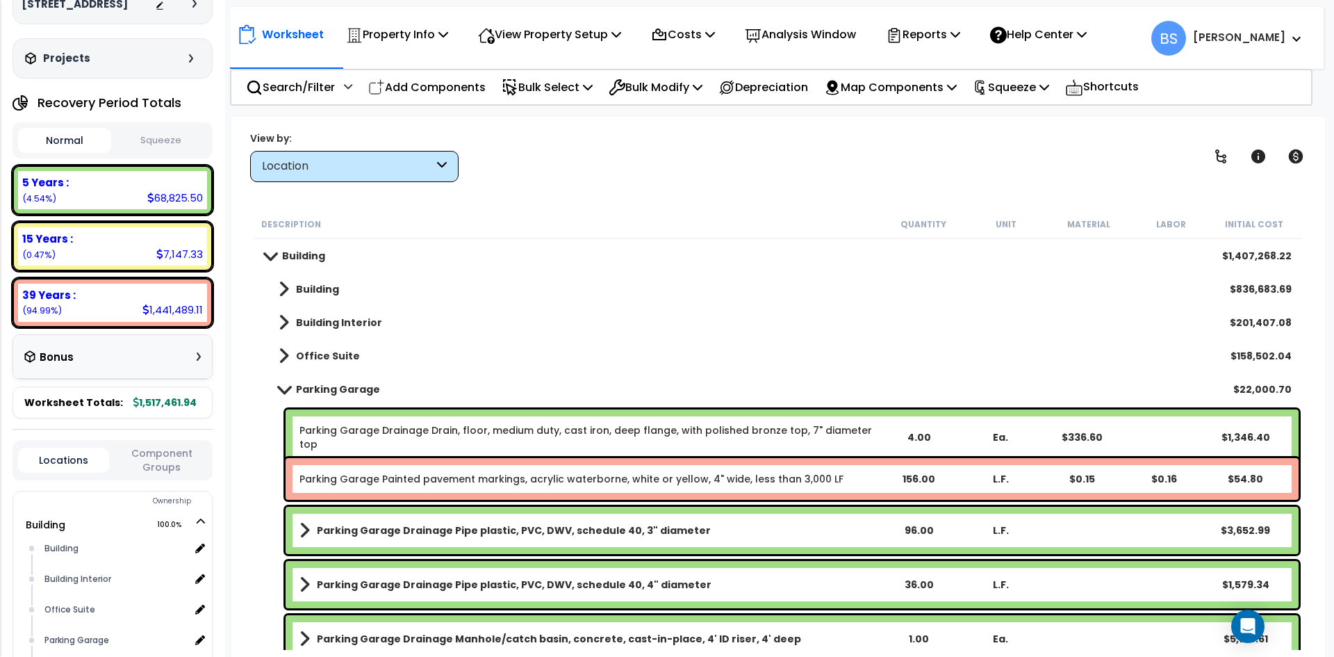
click at [309, 386] on b "Parking Garage" at bounding box center [338, 389] width 84 height 14
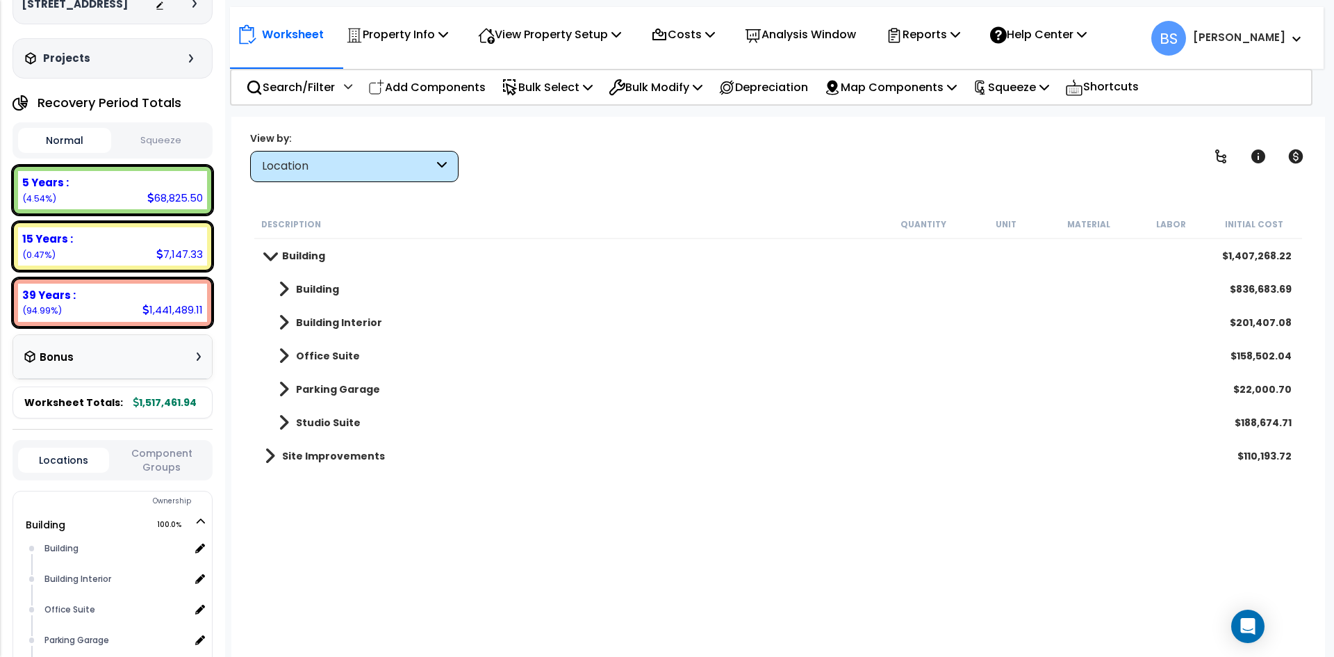
click at [324, 353] on b "Office Suite" at bounding box center [328, 356] width 64 height 14
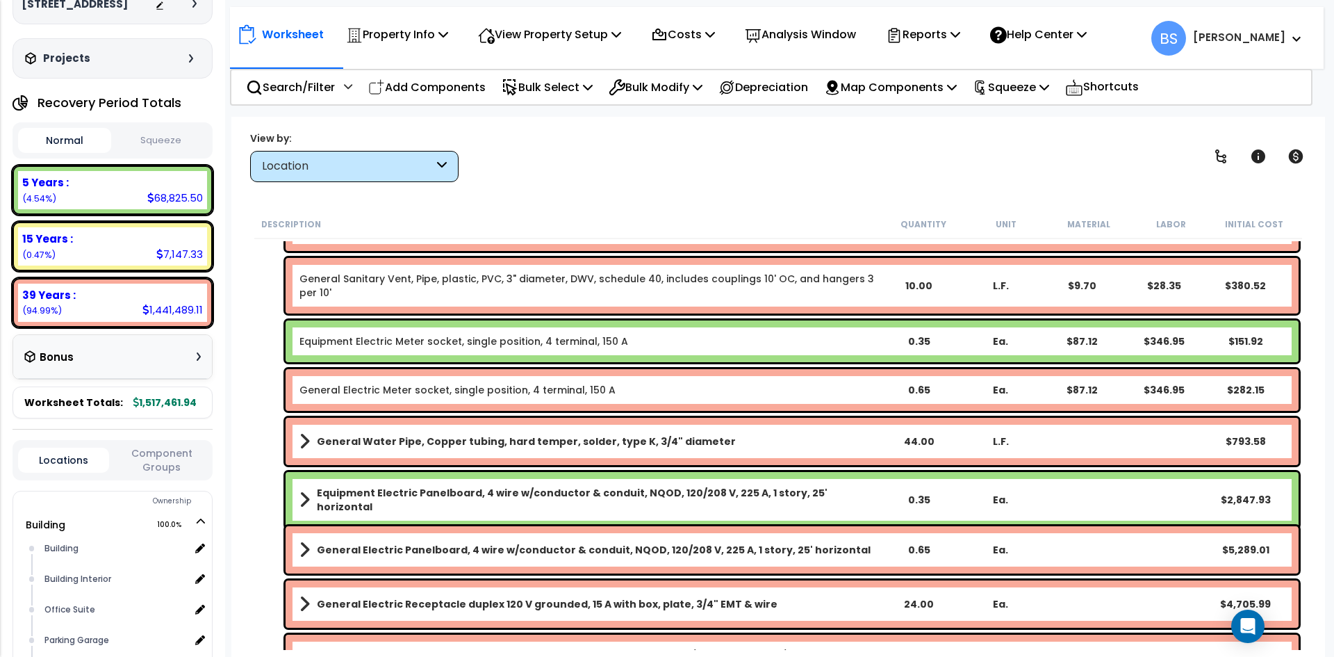
scroll to position [278, 0]
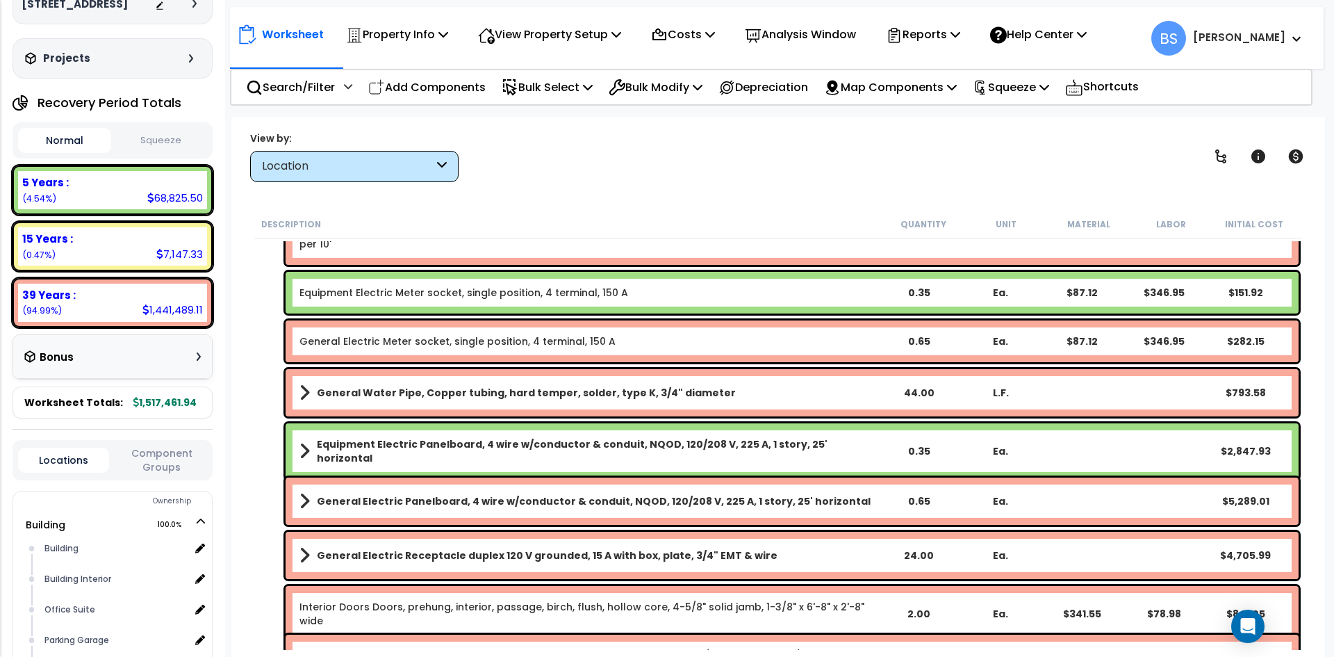
click at [918, 294] on div "0.35" at bounding box center [919, 293] width 79 height 14
click at [908, 344] on div "0.65" at bounding box center [919, 341] width 79 height 14
click at [915, 452] on div "0.35" at bounding box center [919, 451] width 79 height 14
click at [921, 497] on div "0.65" at bounding box center [919, 501] width 79 height 14
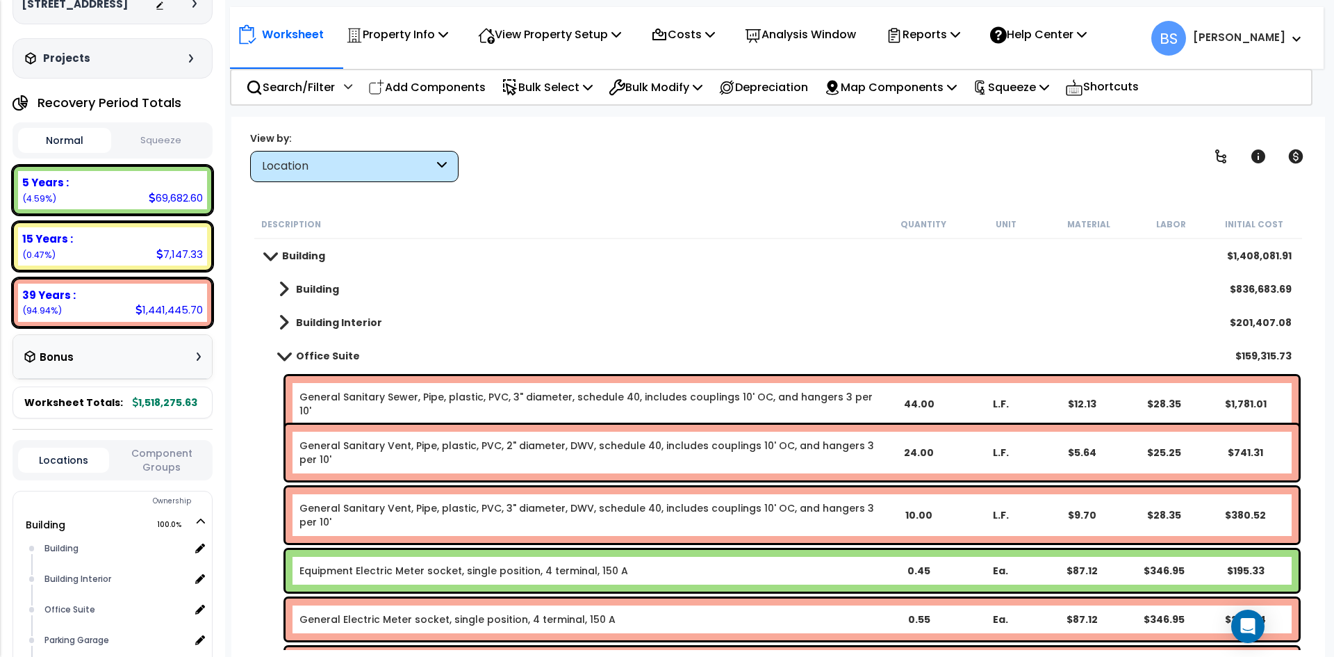
scroll to position [0, 0]
click at [333, 162] on div "Location" at bounding box center [348, 166] width 172 height 16
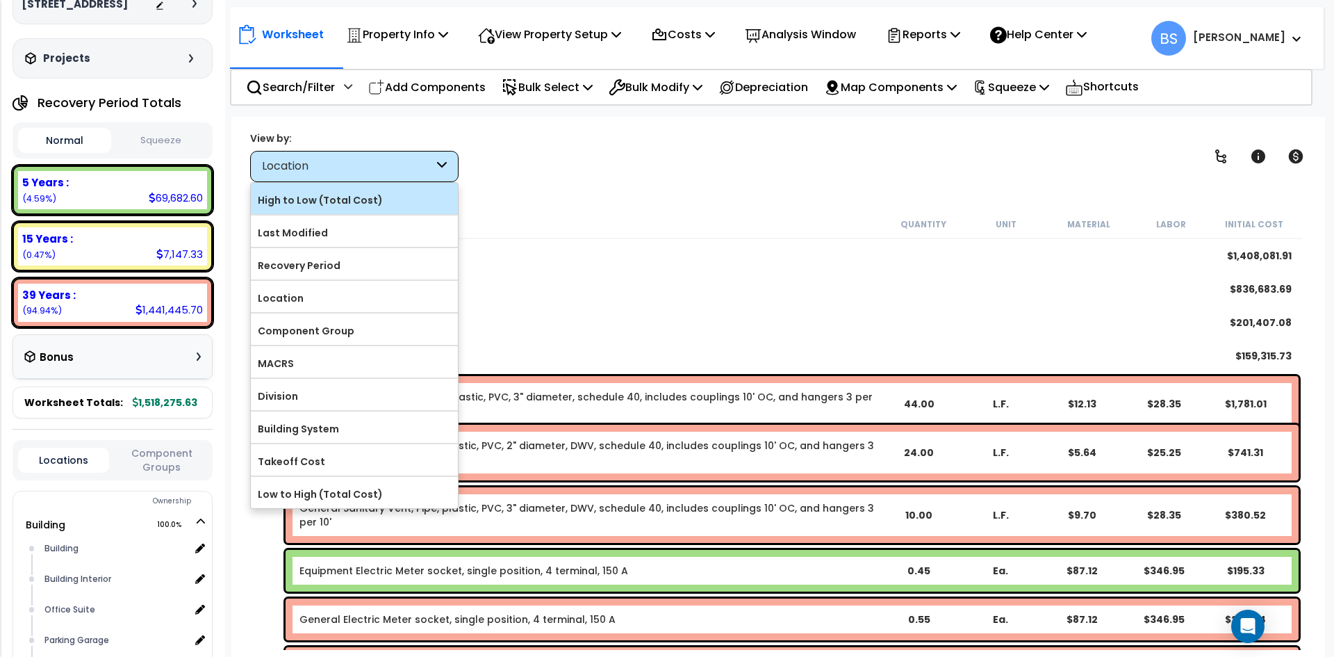
click at [318, 199] on label "High to Low (Total Cost)" at bounding box center [354, 200] width 207 height 21
click at [0, 0] on input "High to Low (Total Cost)" at bounding box center [0, 0] width 0 height 0
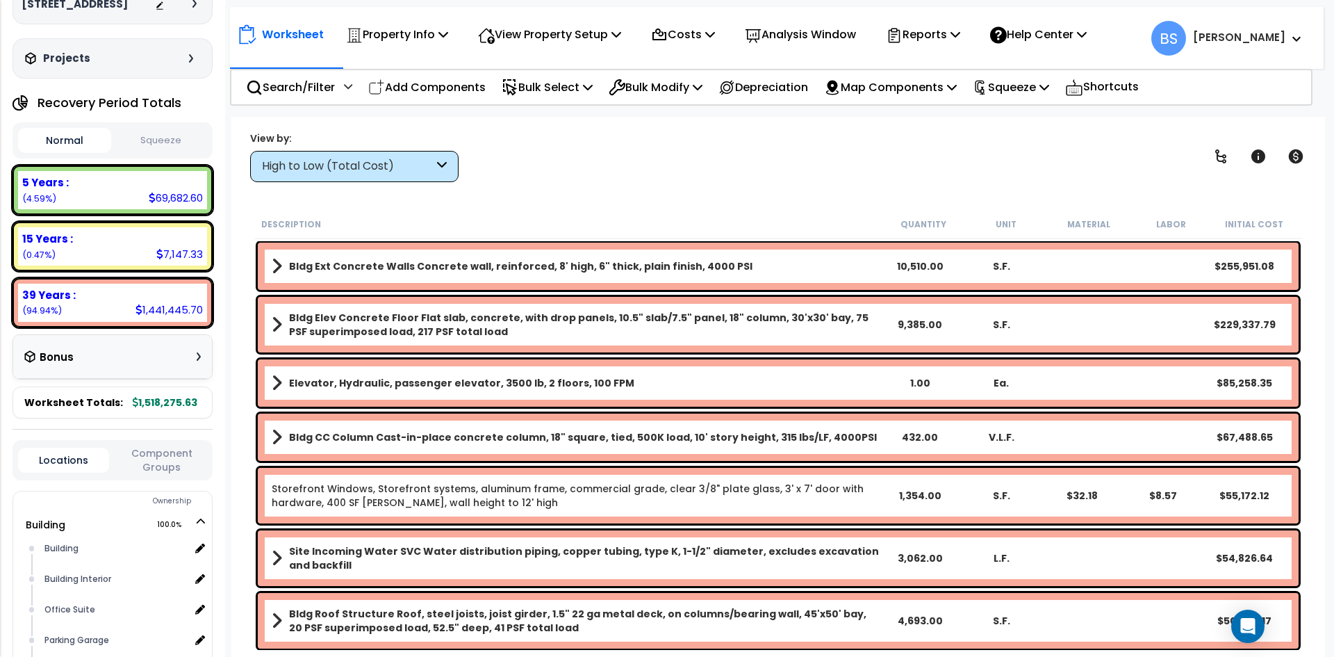
scroll to position [69, 0]
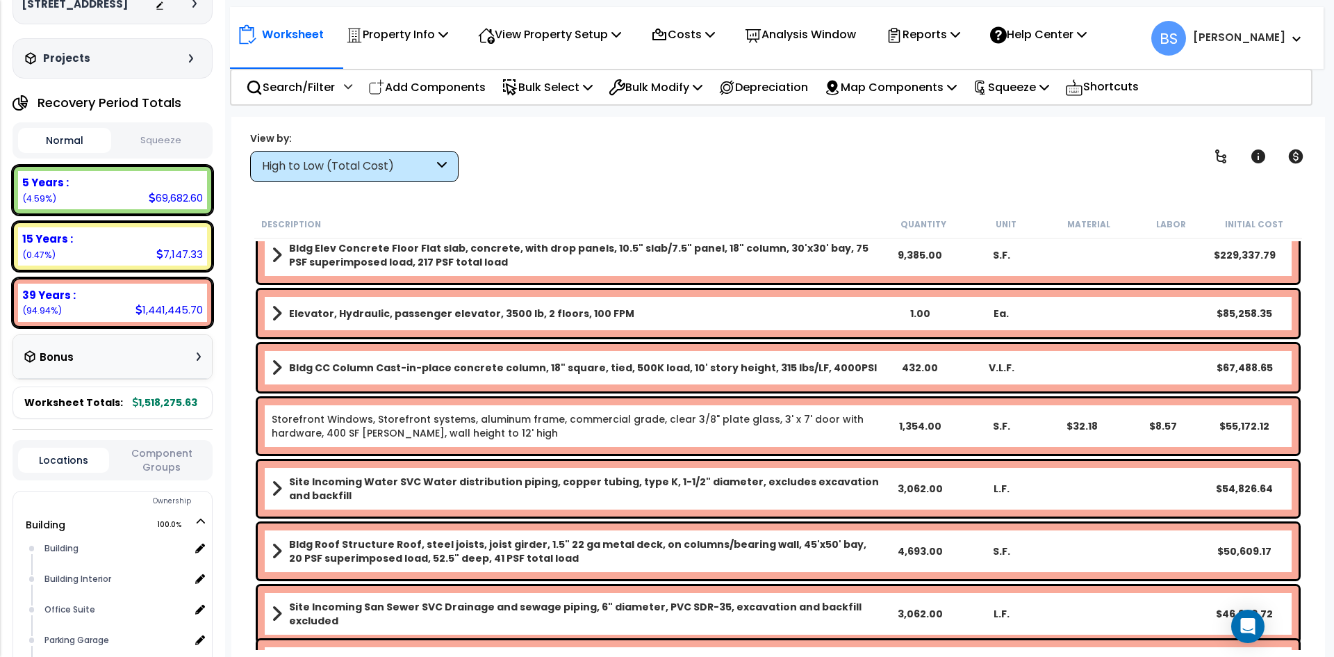
click at [937, 490] on div "3,062.00" at bounding box center [920, 489] width 81 height 14
click at [235, 486] on div "Worksheet Property Info Property Setup Add Property Unit Template property Clon…" at bounding box center [778, 445] width 1094 height 657
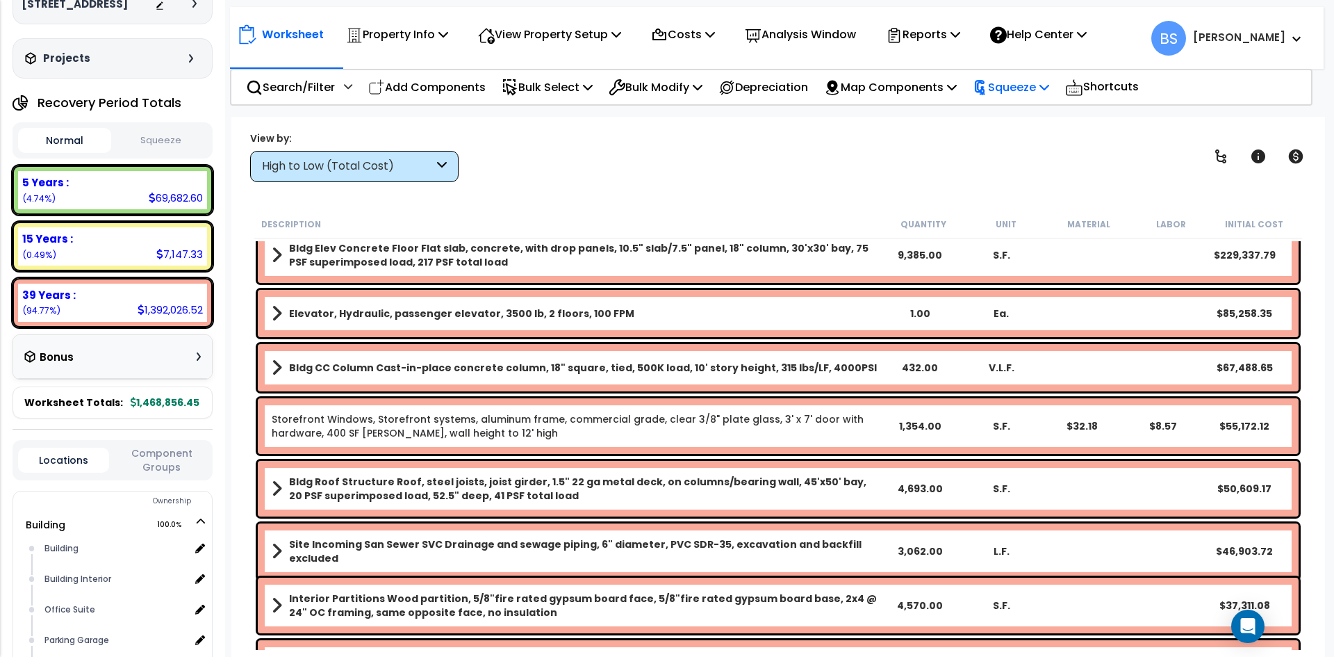
click at [1049, 83] on p "Squeeze" at bounding box center [1011, 87] width 76 height 19
click at [1047, 107] on link "Squeeze" at bounding box center [1035, 118] width 138 height 28
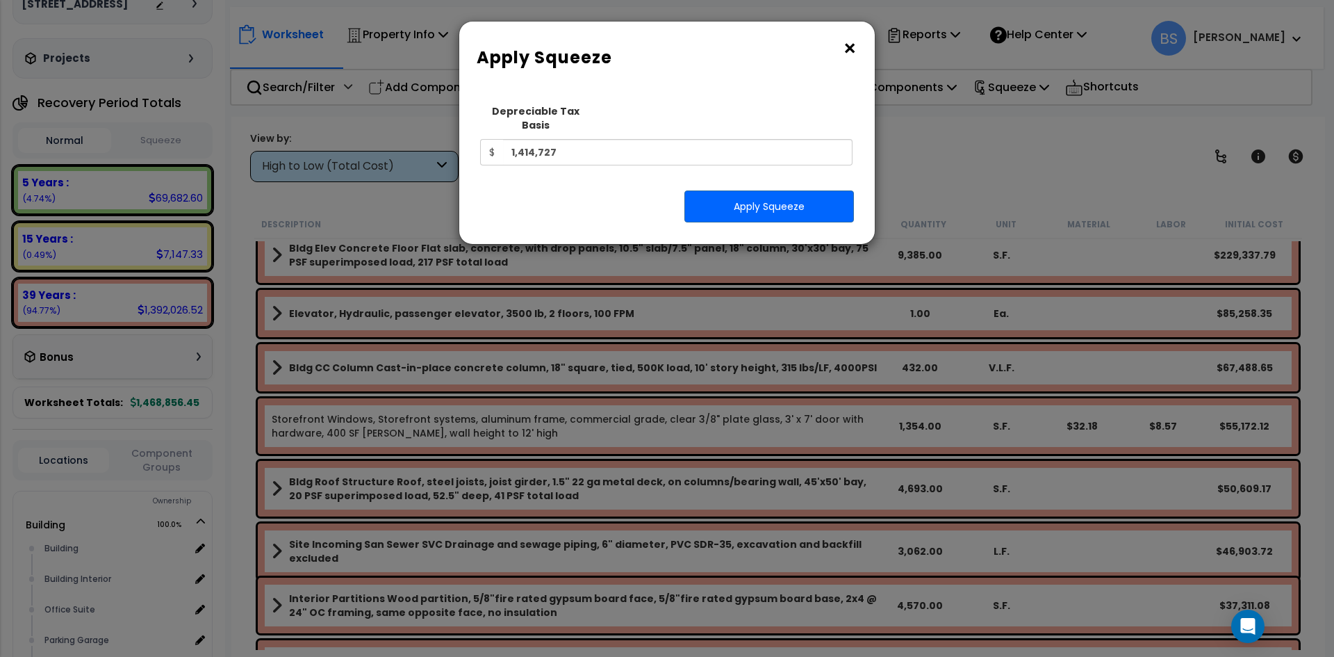
click at [852, 47] on button "×" at bounding box center [849, 49] width 15 height 22
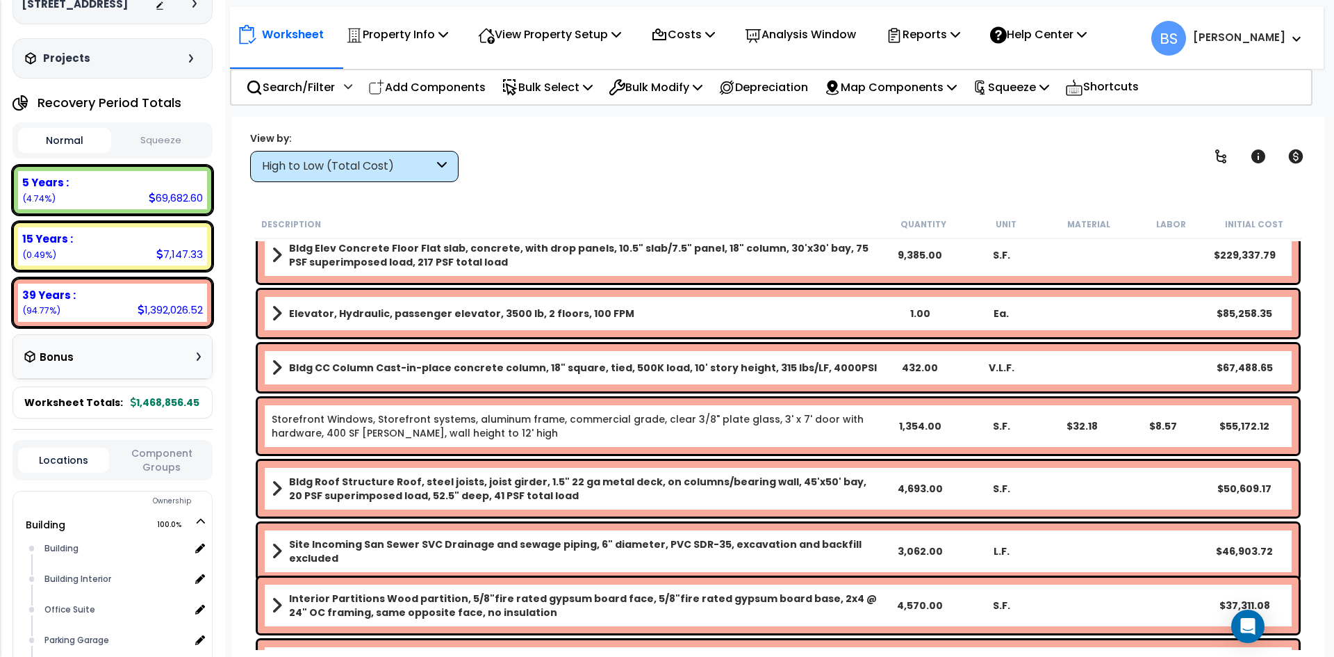
click at [904, 539] on div "Site Incoming San Sewer SVC Drainage and sewage piping, 6" diameter, PVC SDR-35…" at bounding box center [778, 551] width 1041 height 56
click at [224, 548] on div "4220 Lankershim Blvd, Los Angeles, CA 91602 Depreciable Tax Basis : $1,414,727.…" at bounding box center [112, 328] width 225 height 657
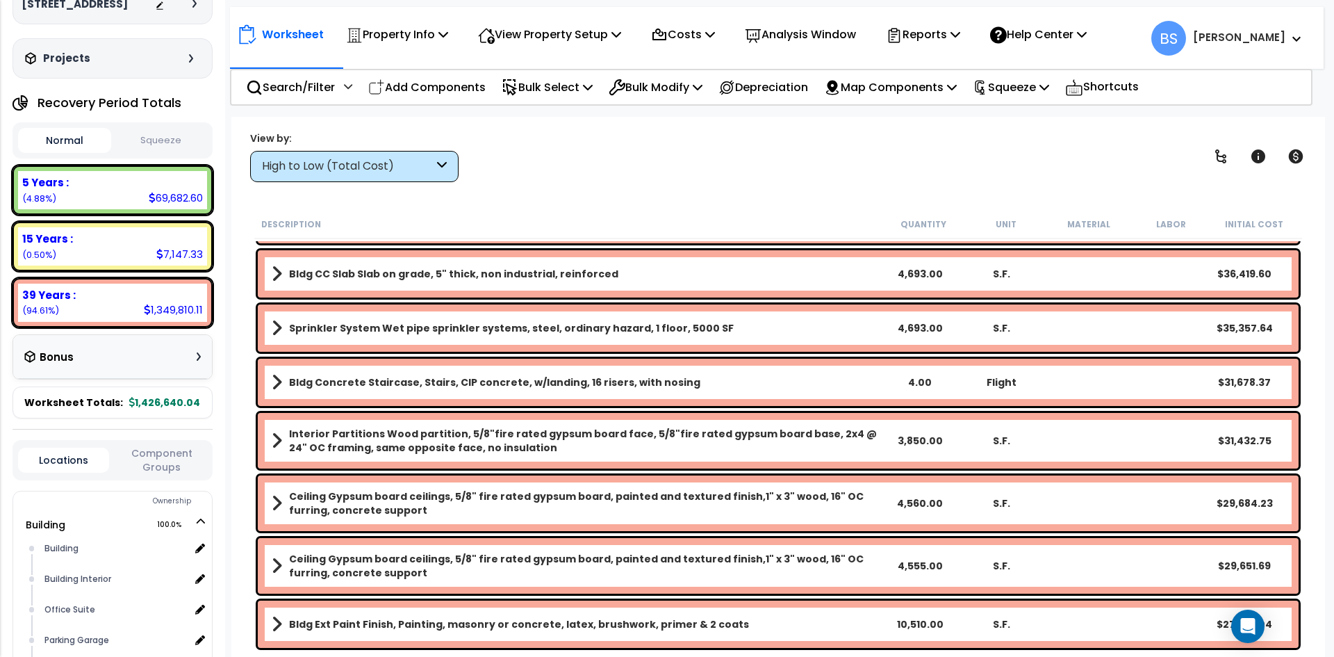
scroll to position [417, 0]
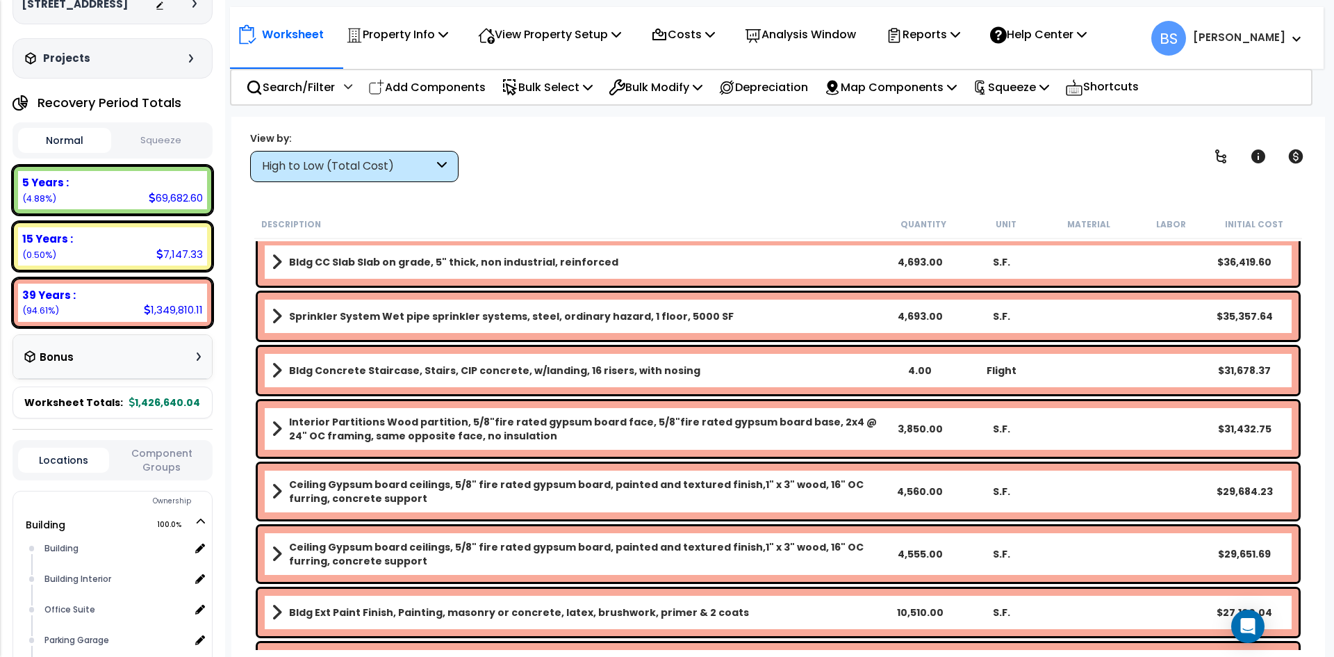
click at [454, 492] on b "Ceiling Gypsum board ceilings, 5/8" fire rated gypsum board, painted and textur…" at bounding box center [584, 491] width 591 height 28
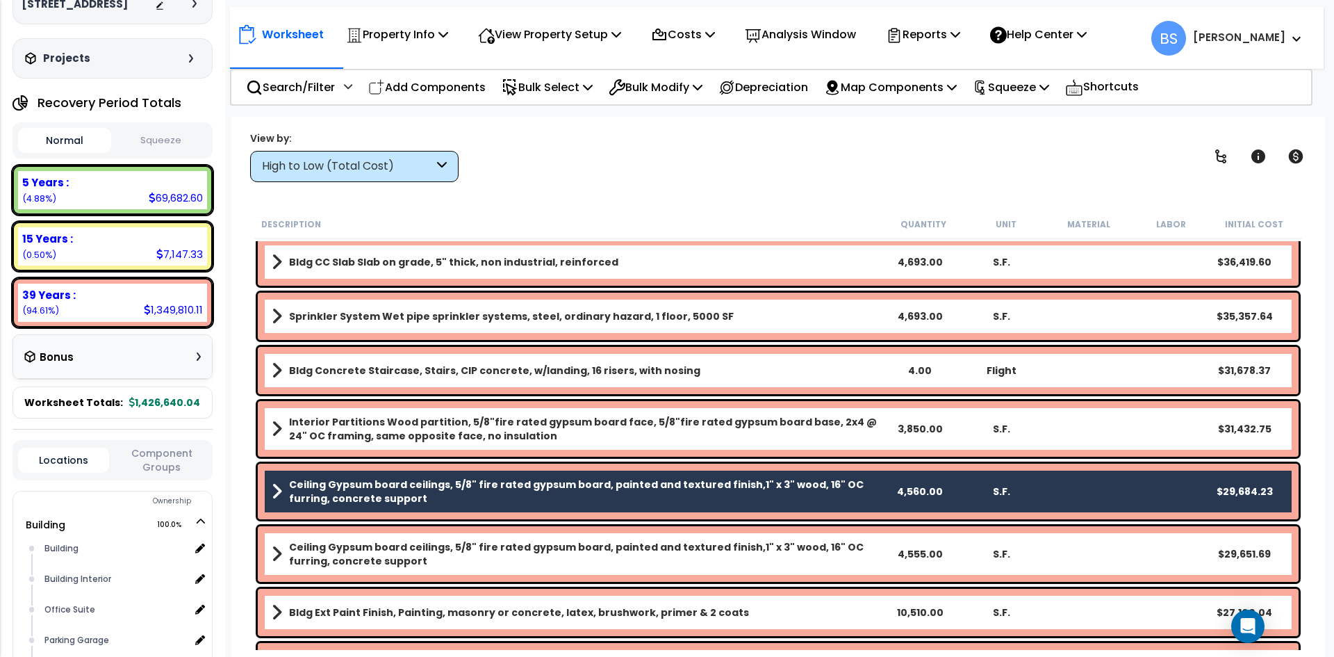
click at [436, 544] on b "Ceiling Gypsum board ceilings, 5/8" fire rated gypsum board, painted and textur…" at bounding box center [584, 554] width 591 height 28
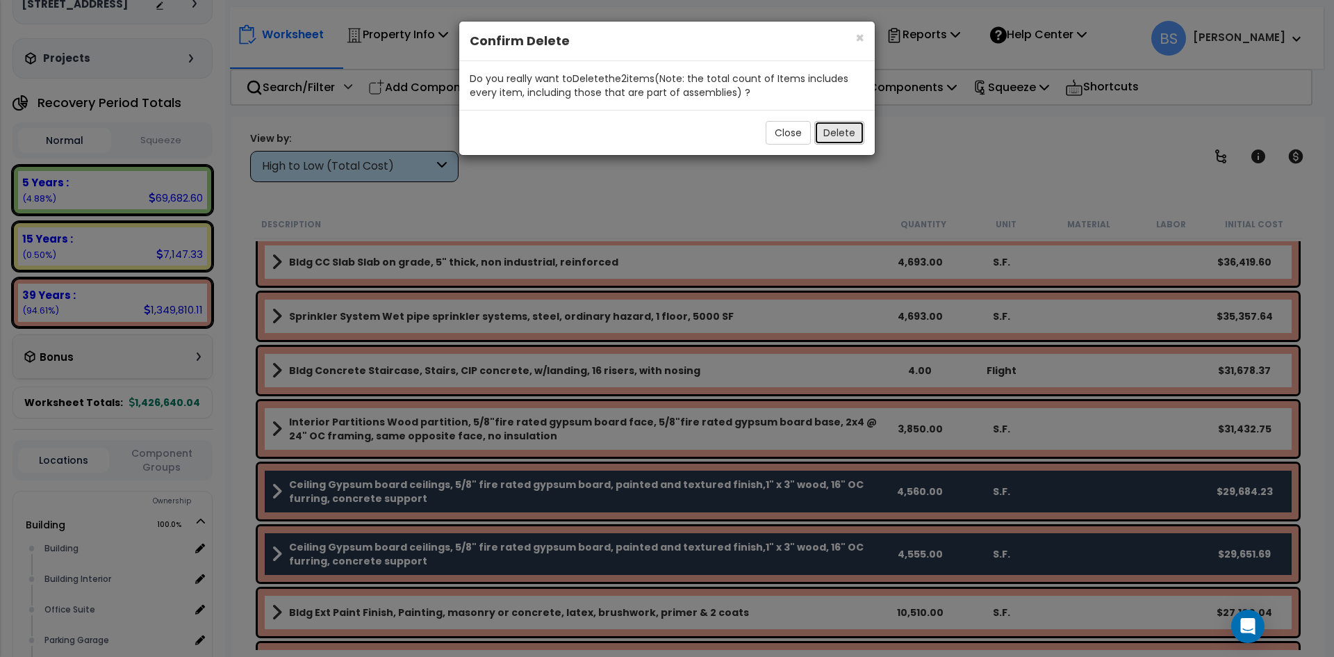
click at [849, 141] on button "Delete" at bounding box center [839, 133] width 50 height 24
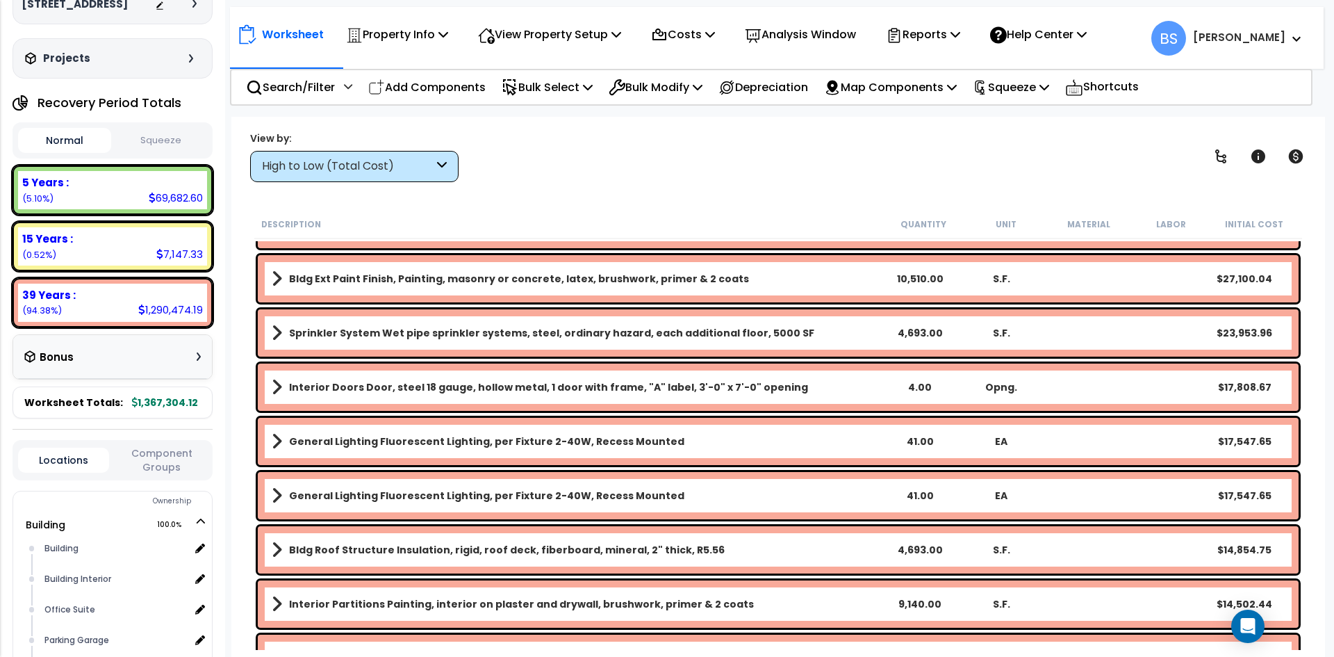
scroll to position [695, 0]
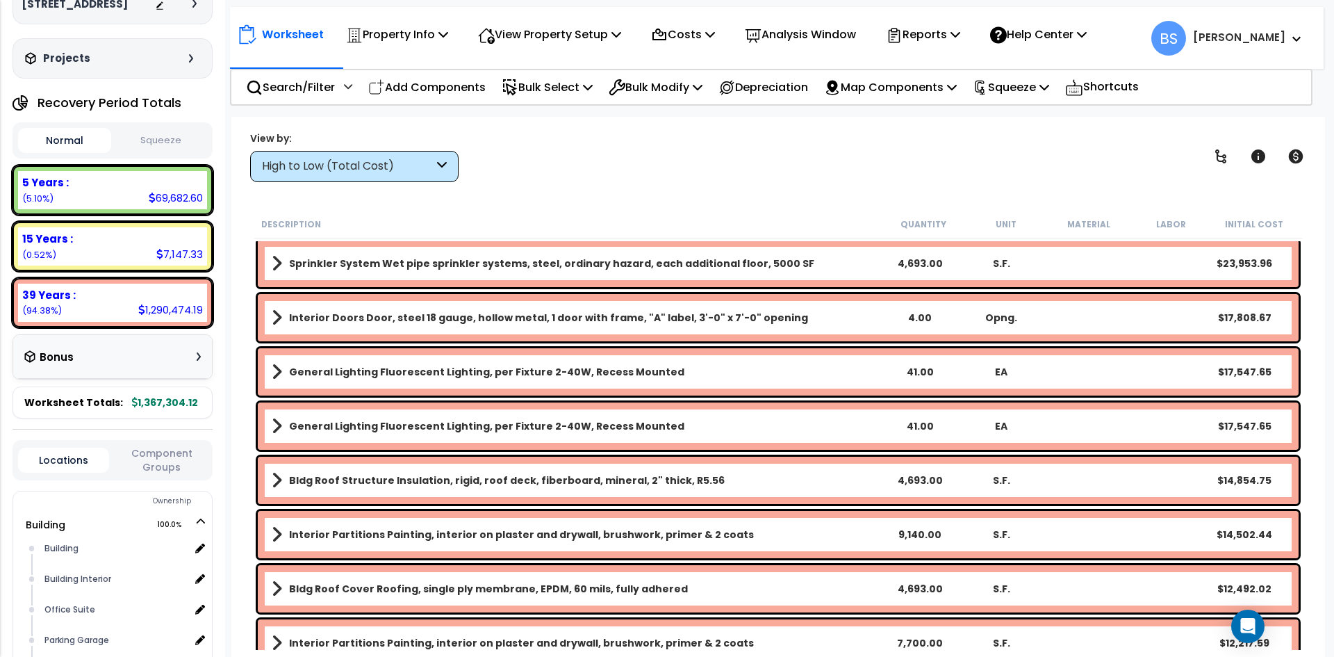
click at [424, 532] on b "Interior Partitions Painting, interior on plaster and drywall, brushwork, prime…" at bounding box center [521, 534] width 465 height 14
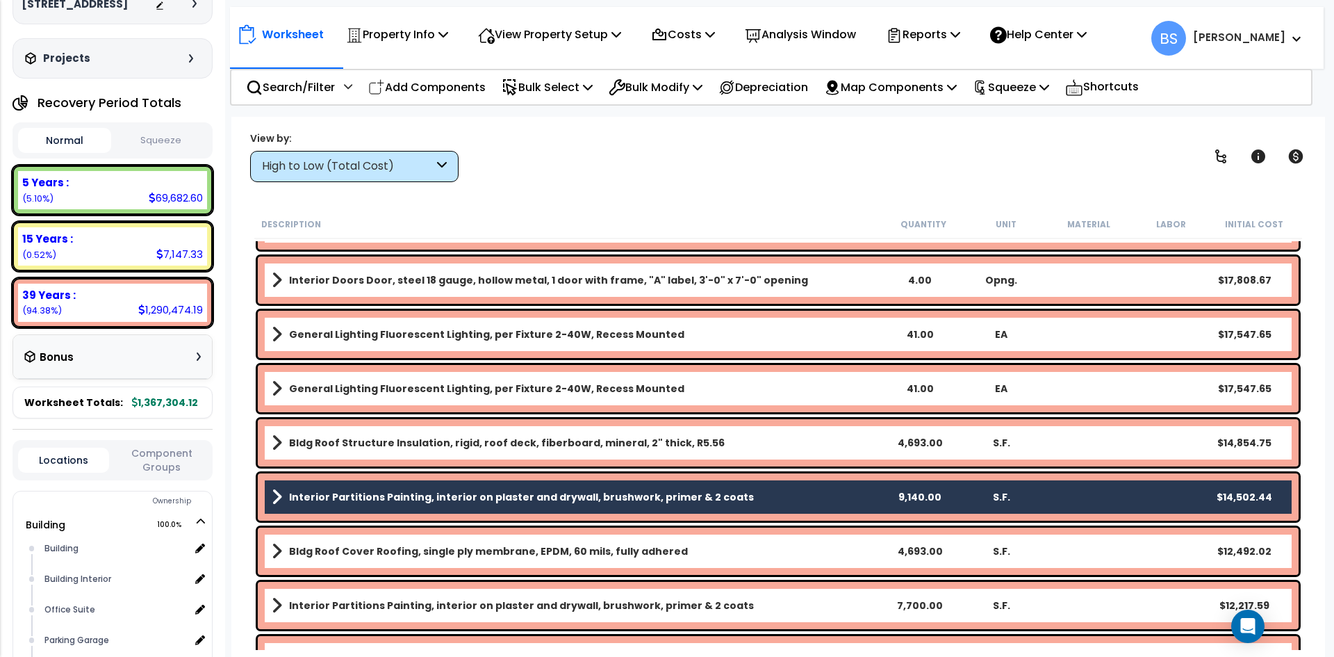
scroll to position [764, 0]
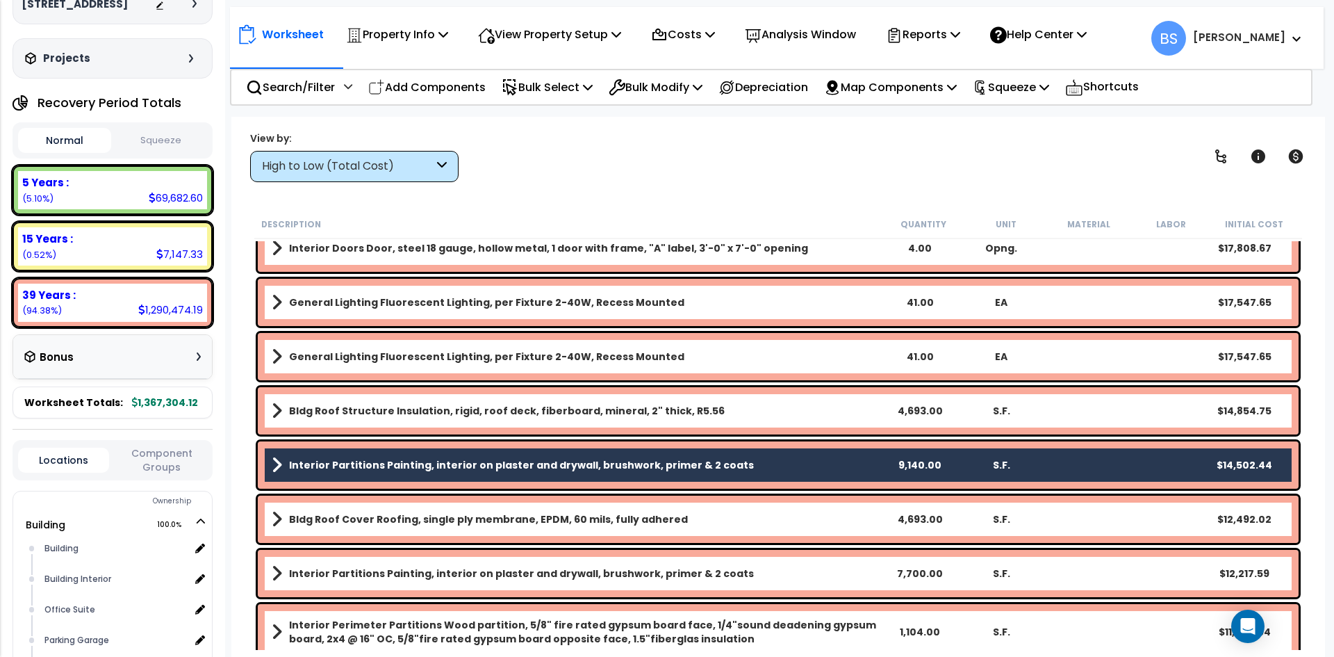
click at [459, 566] on link "Interior Partitions Painting, interior on plaster and drywall, brushwork, prime…" at bounding box center [576, 573] width 608 height 19
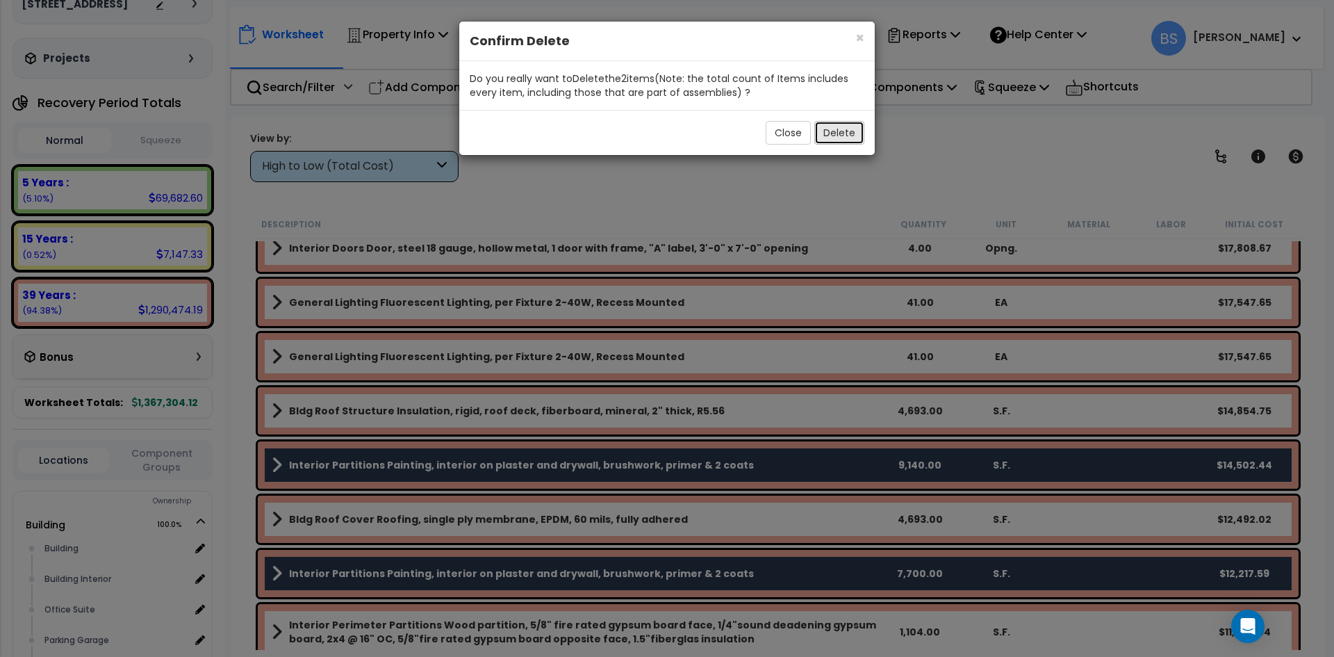
click at [828, 136] on button "Delete" at bounding box center [839, 133] width 50 height 24
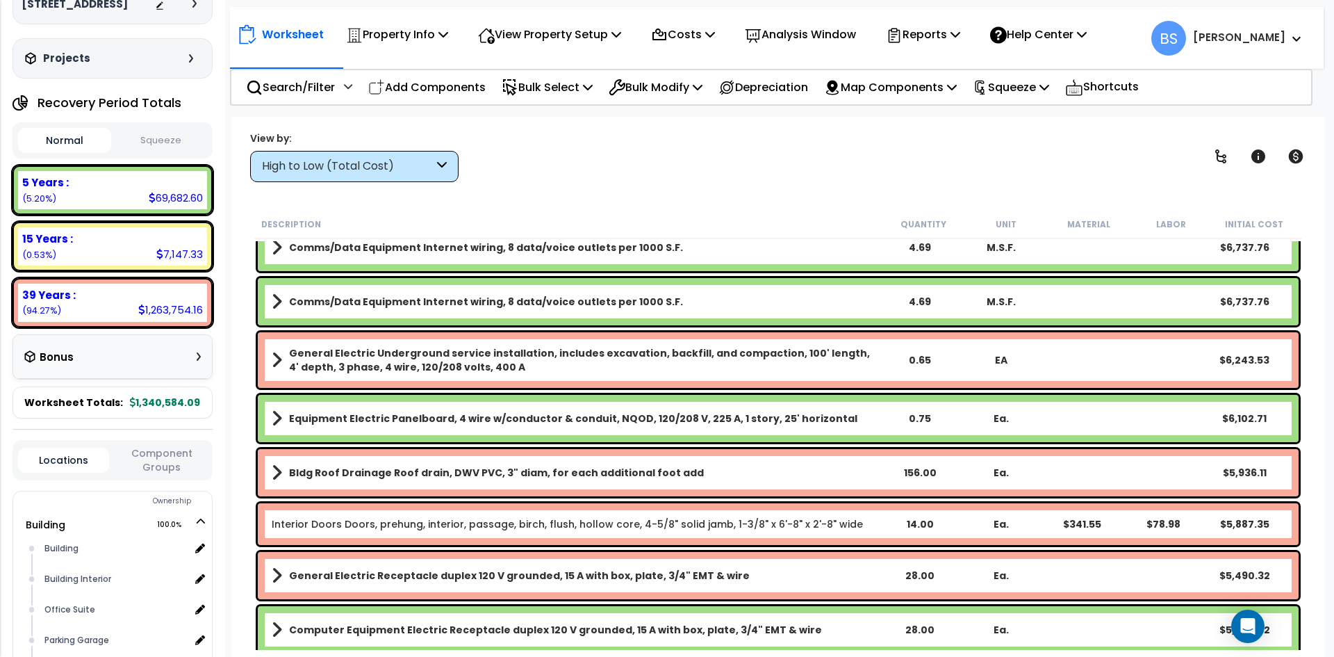
scroll to position [1598, 0]
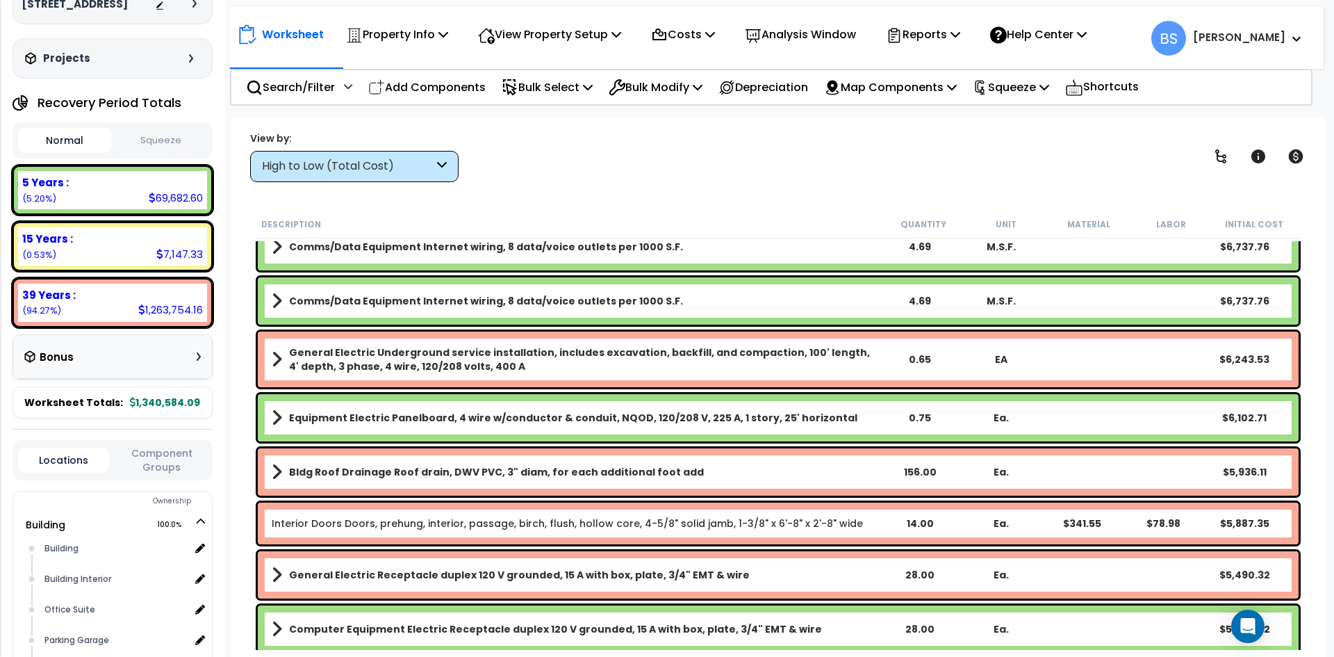
click at [923, 357] on div "0.65" at bounding box center [920, 359] width 81 height 14
drag, startPoint x: 255, startPoint y: 517, endPoint x: 358, endPoint y: 489, distance: 106.7
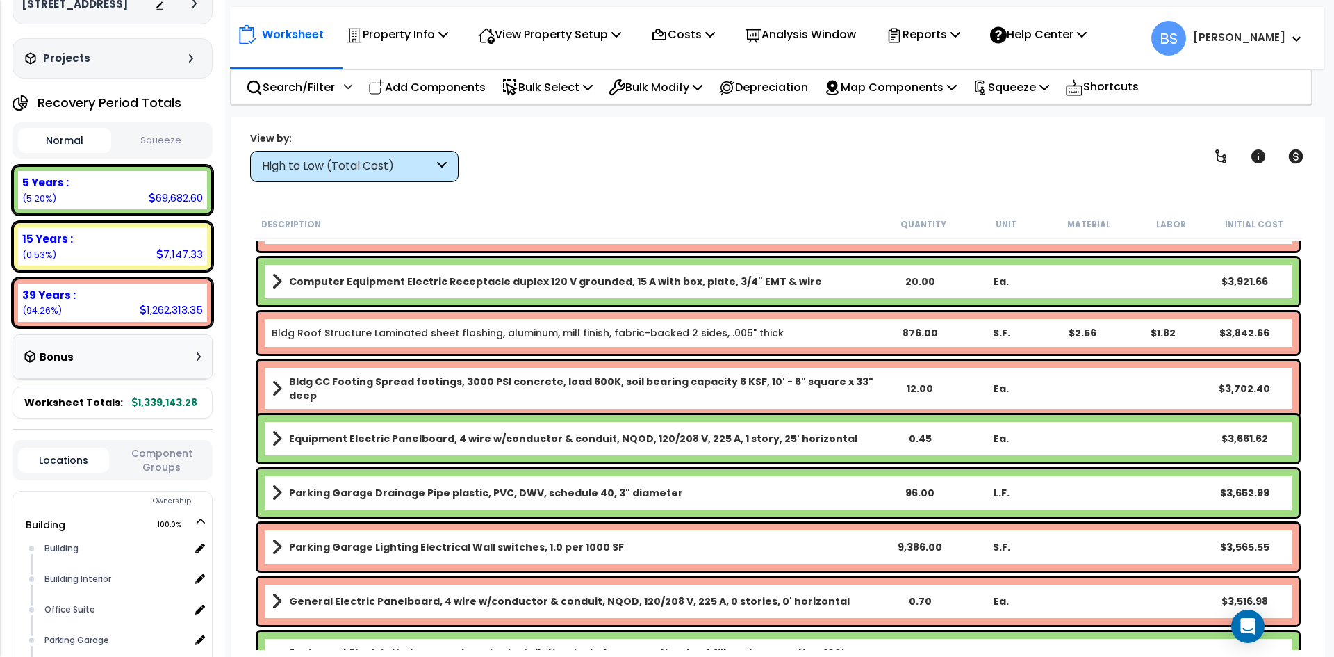
scroll to position [2780, 0]
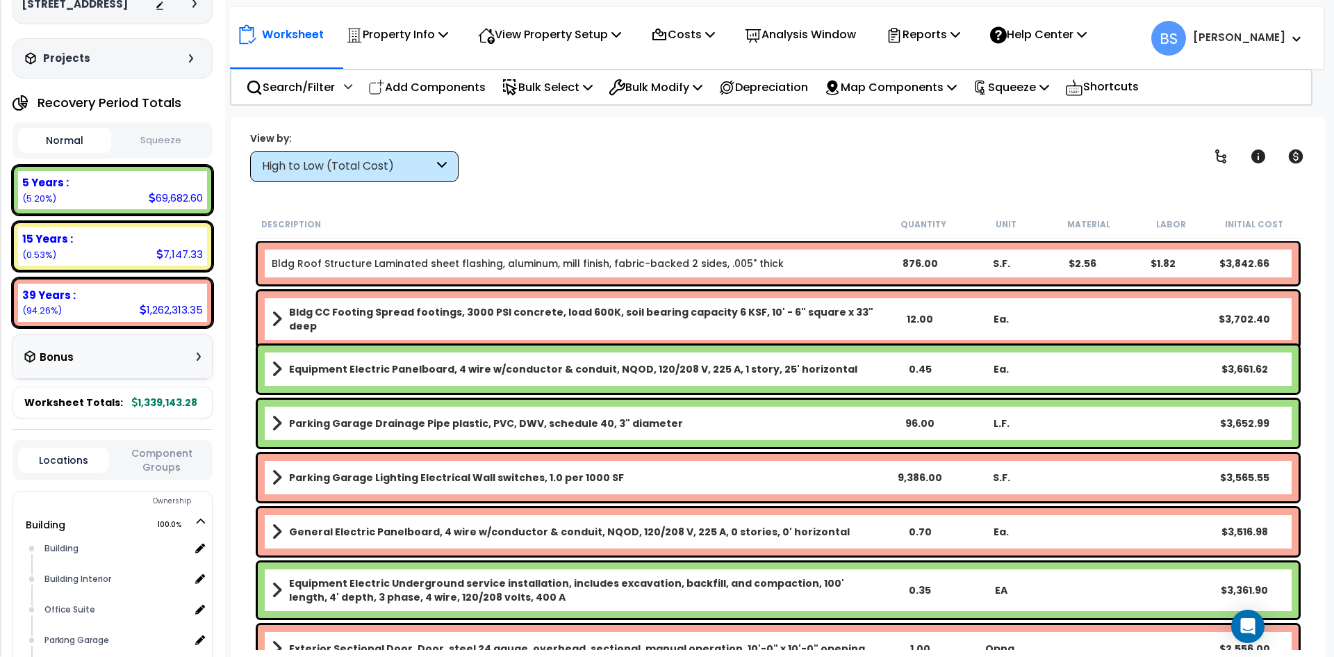
click at [927, 595] on div "0.35" at bounding box center [920, 590] width 81 height 14
click at [242, 522] on div "Worksheet Property Info Property Setup Add Property Unit Template property Clon…" at bounding box center [778, 445] width 1094 height 657
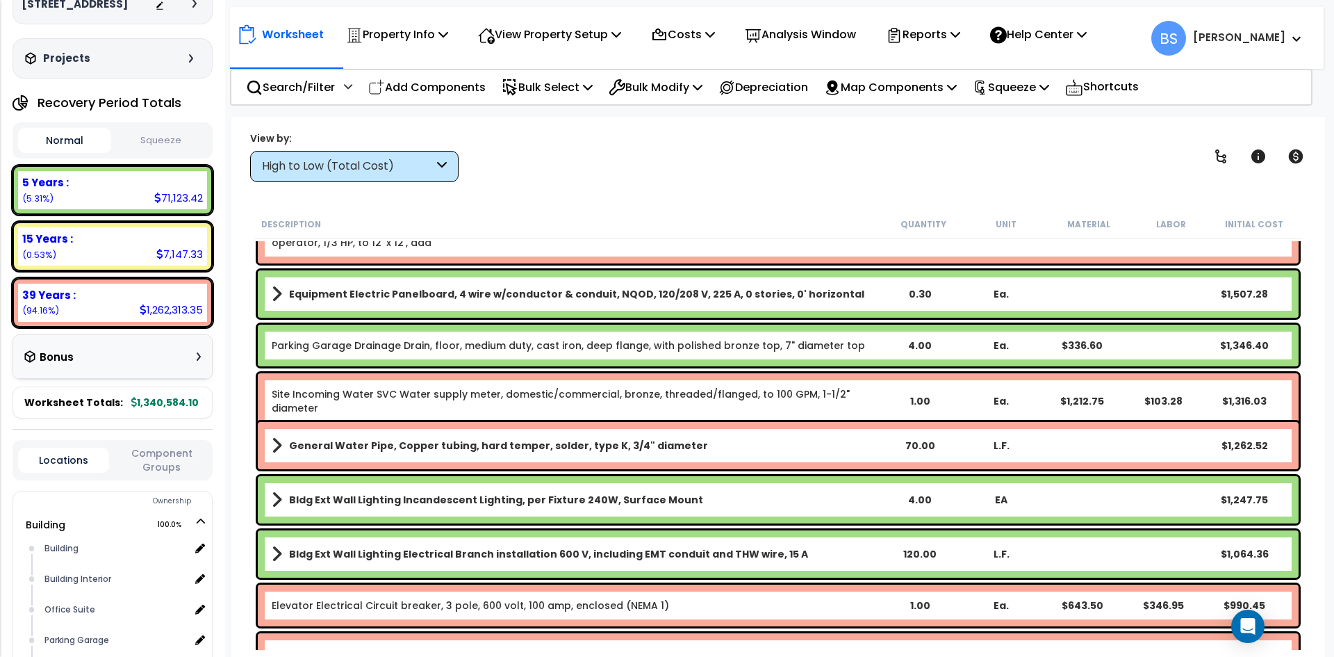
scroll to position [4170, 0]
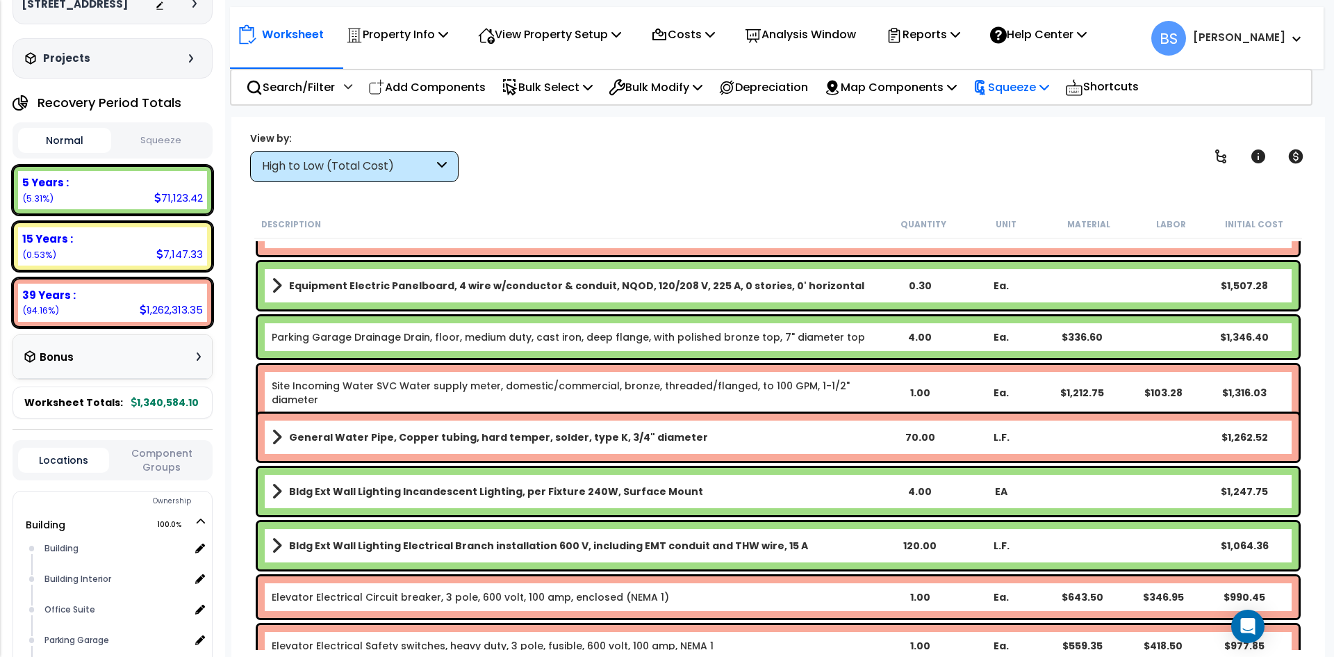
click at [1049, 99] on div "Squeeze" at bounding box center [1011, 87] width 76 height 33
click at [1048, 115] on link "Squeeze" at bounding box center [1035, 118] width 138 height 28
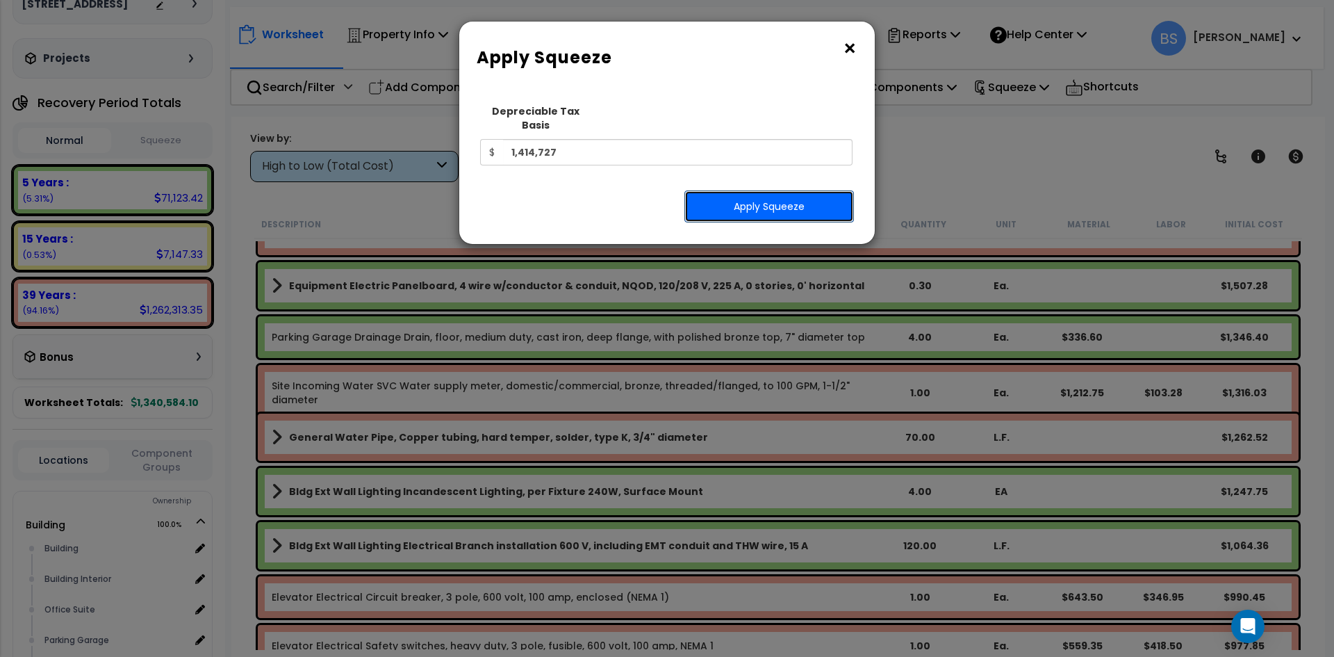
click at [782, 190] on button "Apply Squeeze" at bounding box center [770, 206] width 170 height 32
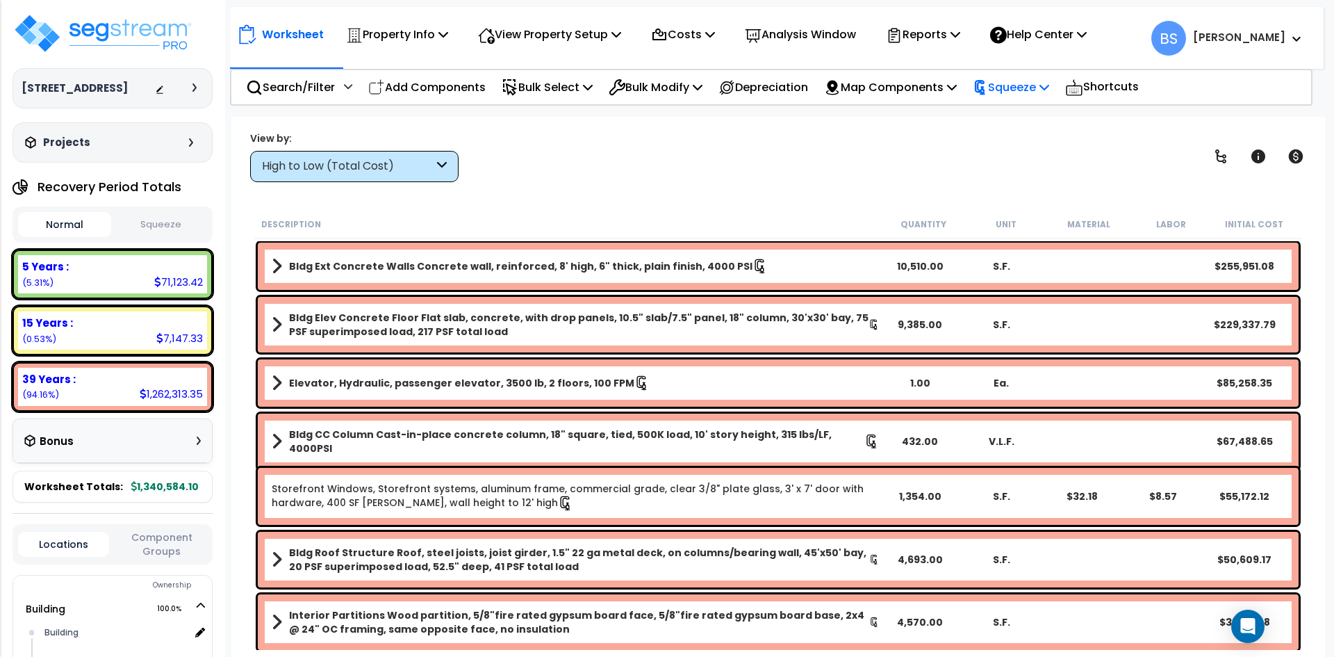
click at [1049, 83] on p "Squeeze" at bounding box center [1011, 87] width 76 height 19
click at [727, 170] on div "View by: High to Low (Total Cost) High to Low (Total Cost)" at bounding box center [778, 156] width 1066 height 51
click at [1049, 92] on p "Squeeze" at bounding box center [1011, 87] width 76 height 19
click at [842, 171] on div "View by: High to Low (Total Cost) High to Low (Total Cost)" at bounding box center [778, 156] width 1066 height 51
click at [164, 235] on button "Squeeze" at bounding box center [161, 225] width 93 height 24
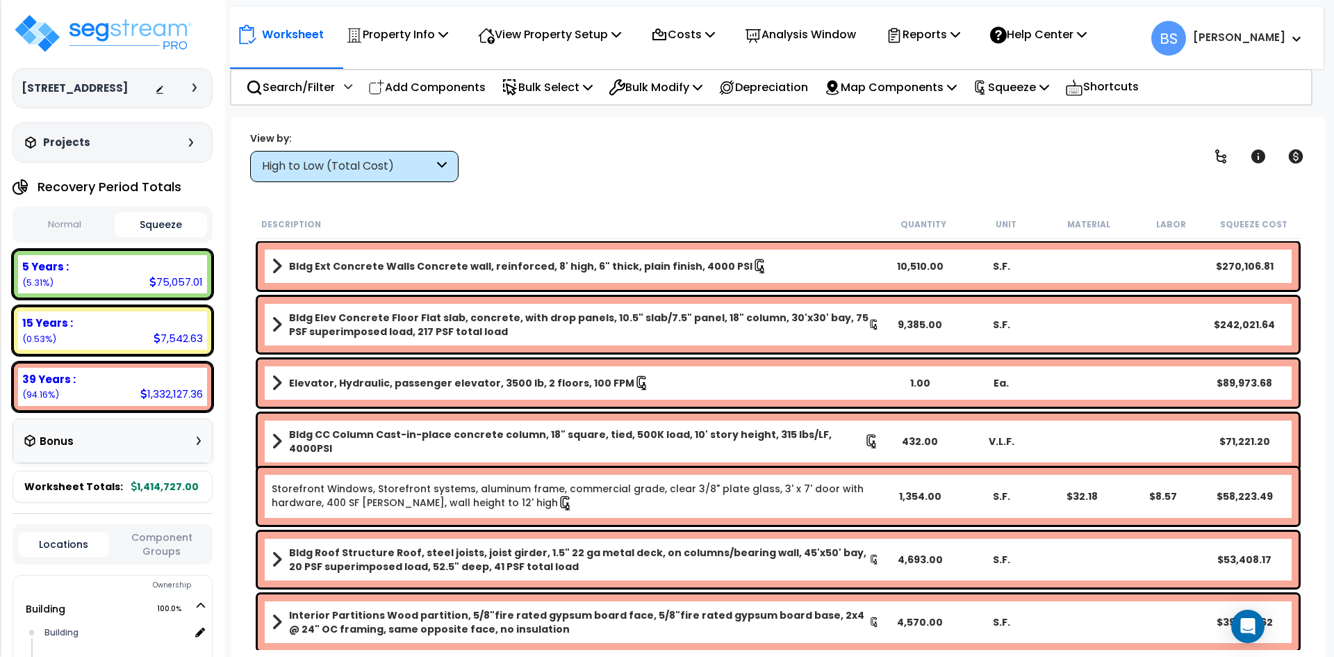
click at [69, 237] on button "Normal" at bounding box center [64, 225] width 93 height 24
click at [185, 237] on button "Squeeze" at bounding box center [161, 225] width 93 height 24
click at [91, 237] on button "Normal" at bounding box center [64, 225] width 93 height 24
click at [183, 237] on button "Squeeze" at bounding box center [161, 225] width 93 height 24
click at [231, 529] on body "We are Building your Property. So please grab a coffee and let us do the heavy …" at bounding box center [667, 389] width 1334 height 657
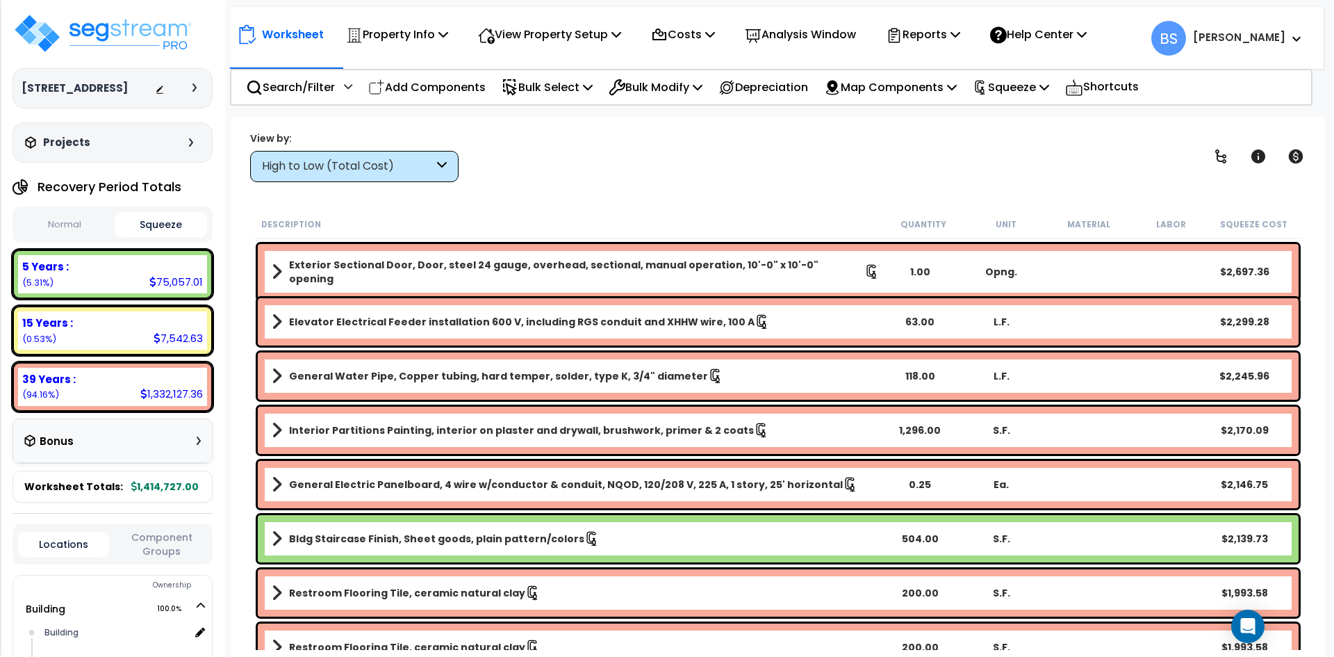
scroll to position [3336, 0]
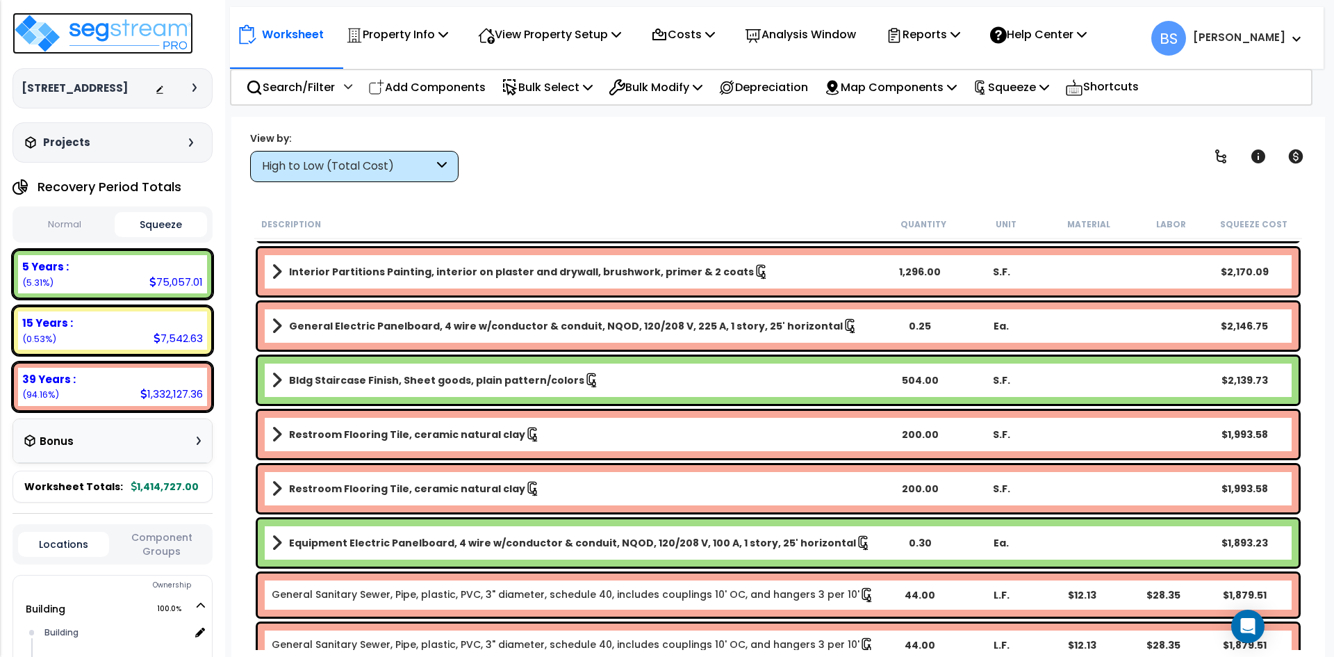
click at [127, 26] on img at bounding box center [103, 34] width 181 height 42
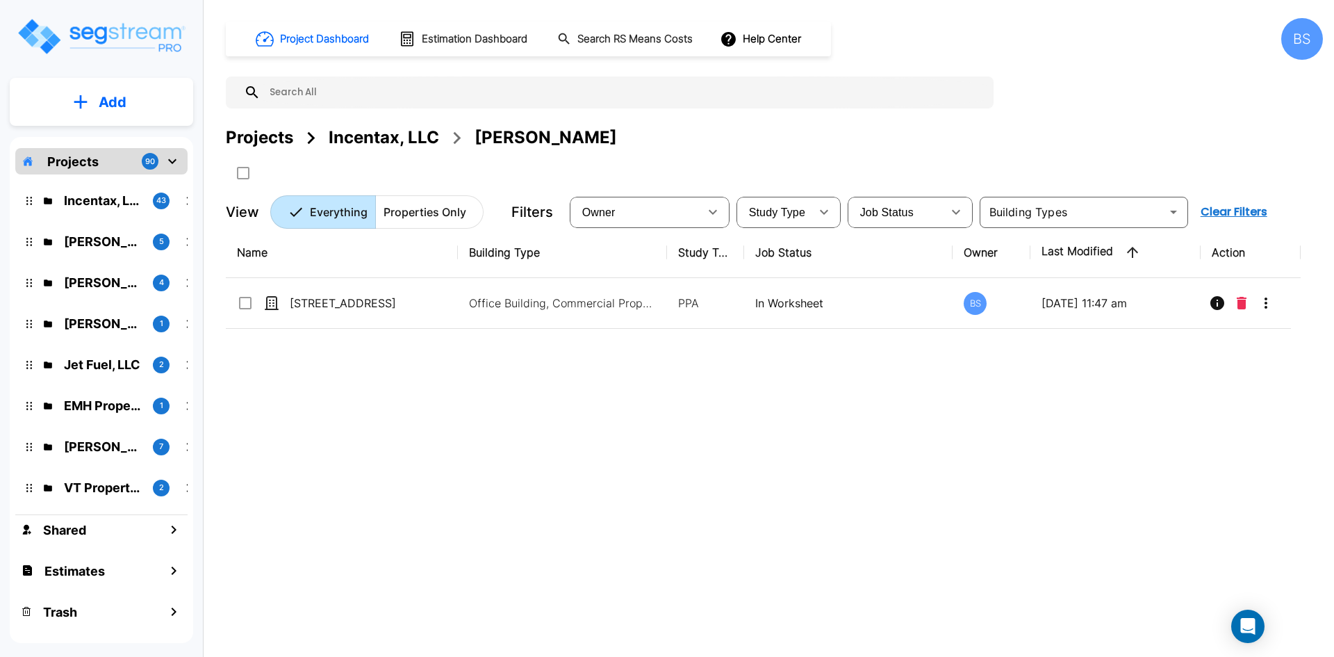
click at [117, 105] on p "Add" at bounding box center [113, 102] width 28 height 21
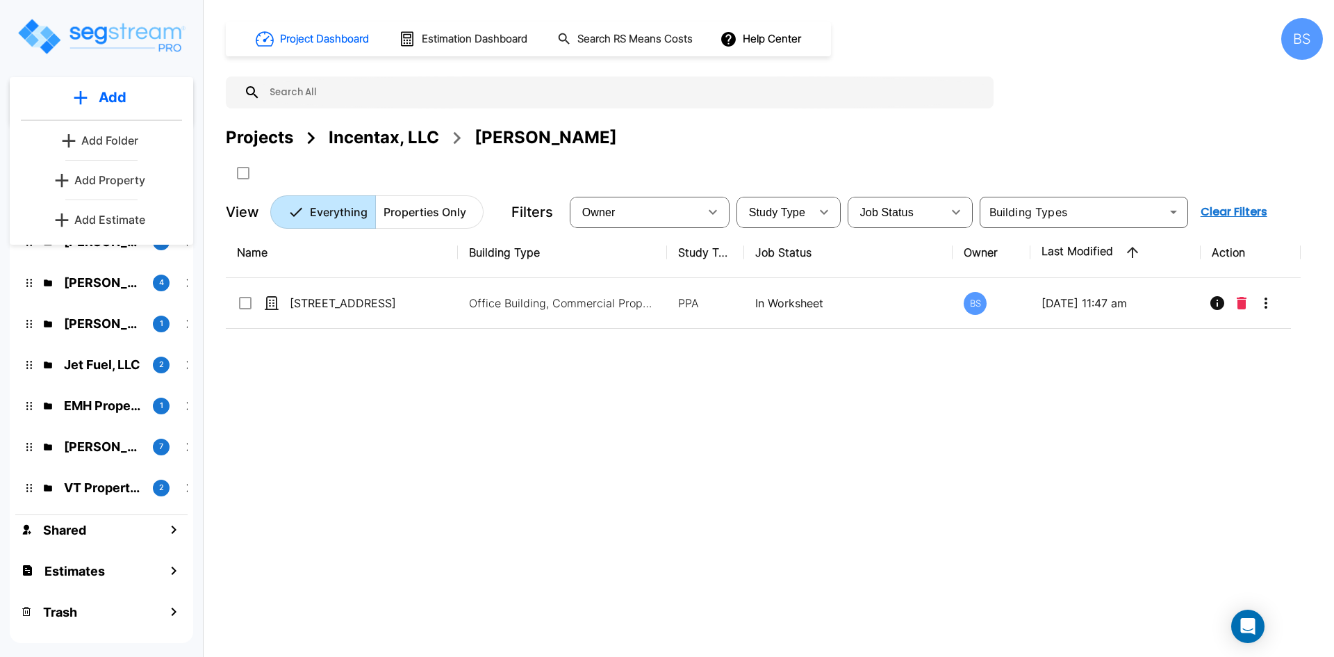
click at [111, 188] on link "Add Property" at bounding box center [101, 180] width 103 height 28
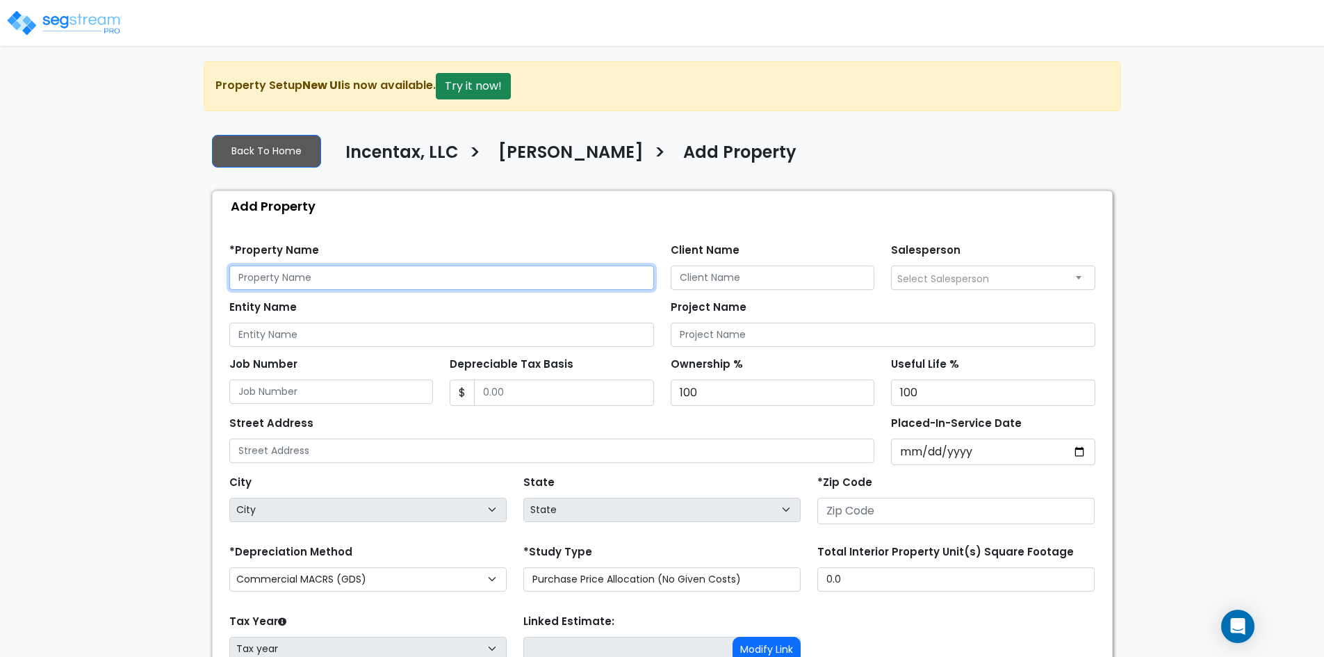
click at [304, 273] on input "text" at bounding box center [441, 277] width 425 height 24
type input "Remodel - 4220 Lankershim Blvd, North Hollywood, CA 91602"
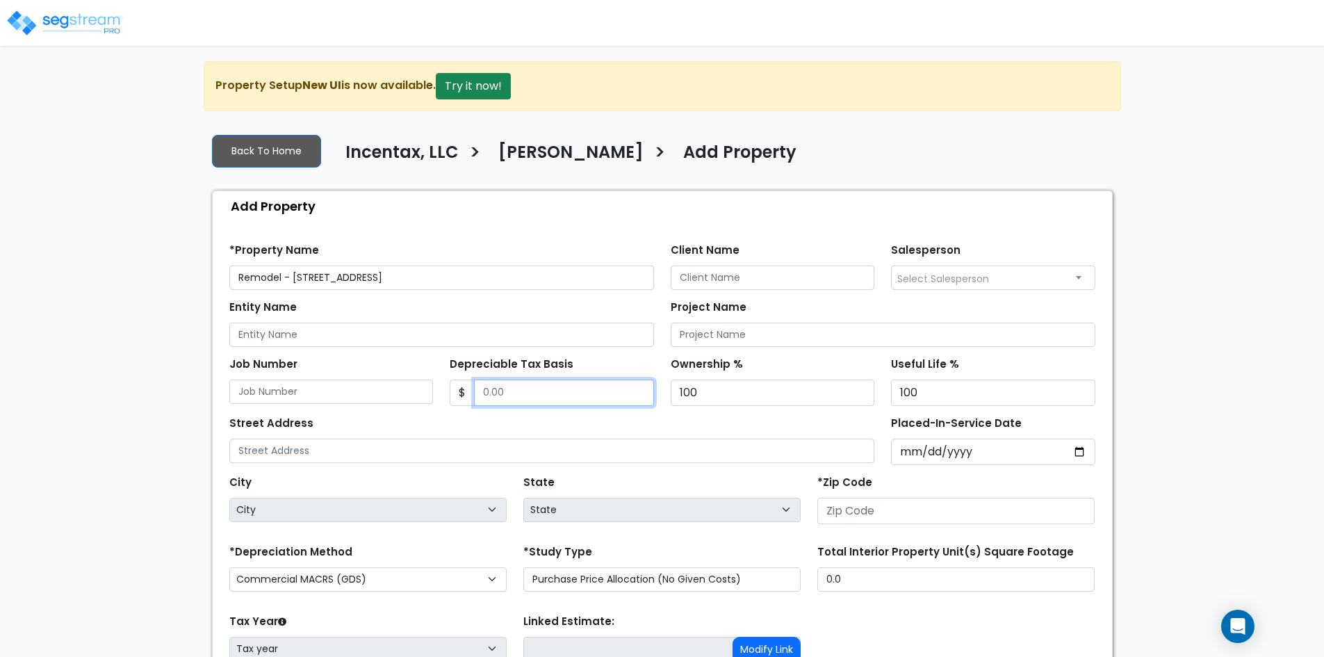
click at [605, 399] on input "Depreciable Tax Basis" at bounding box center [564, 392] width 180 height 26
type input "2,012,898.35"
click at [439, 365] on div "Job Number" at bounding box center [331, 380] width 221 height 52
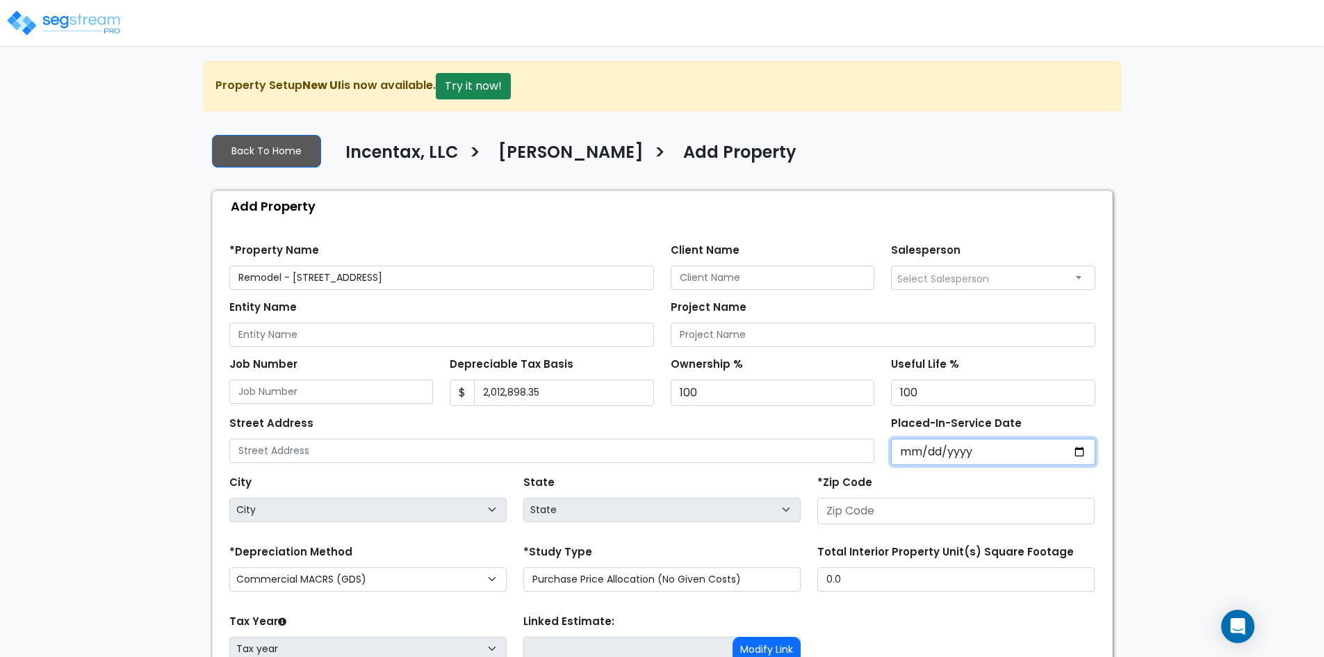
click at [1003, 448] on input "Placed-In-Service Date" at bounding box center [993, 452] width 204 height 26
click at [1016, 460] on input "Placed-In-Service Date" at bounding box center [993, 452] width 204 height 26
type input "0202-12-01"
select select "202"
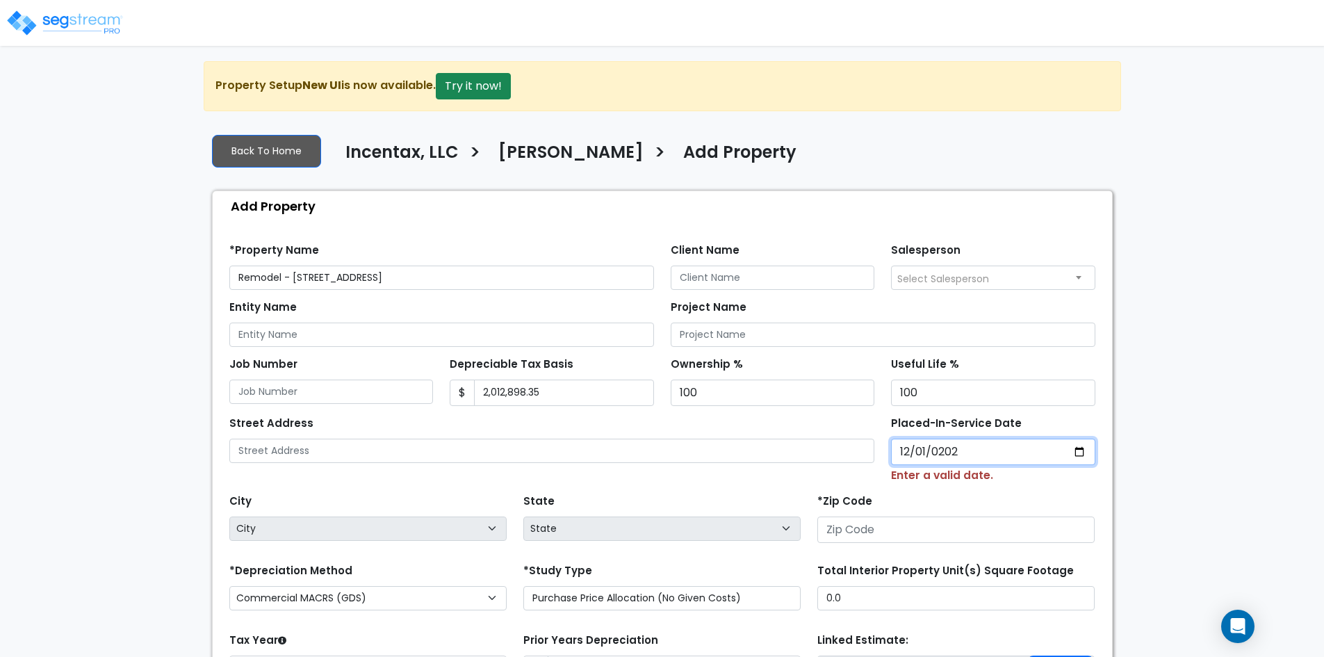
type input "2024-12-01"
select select "2024"
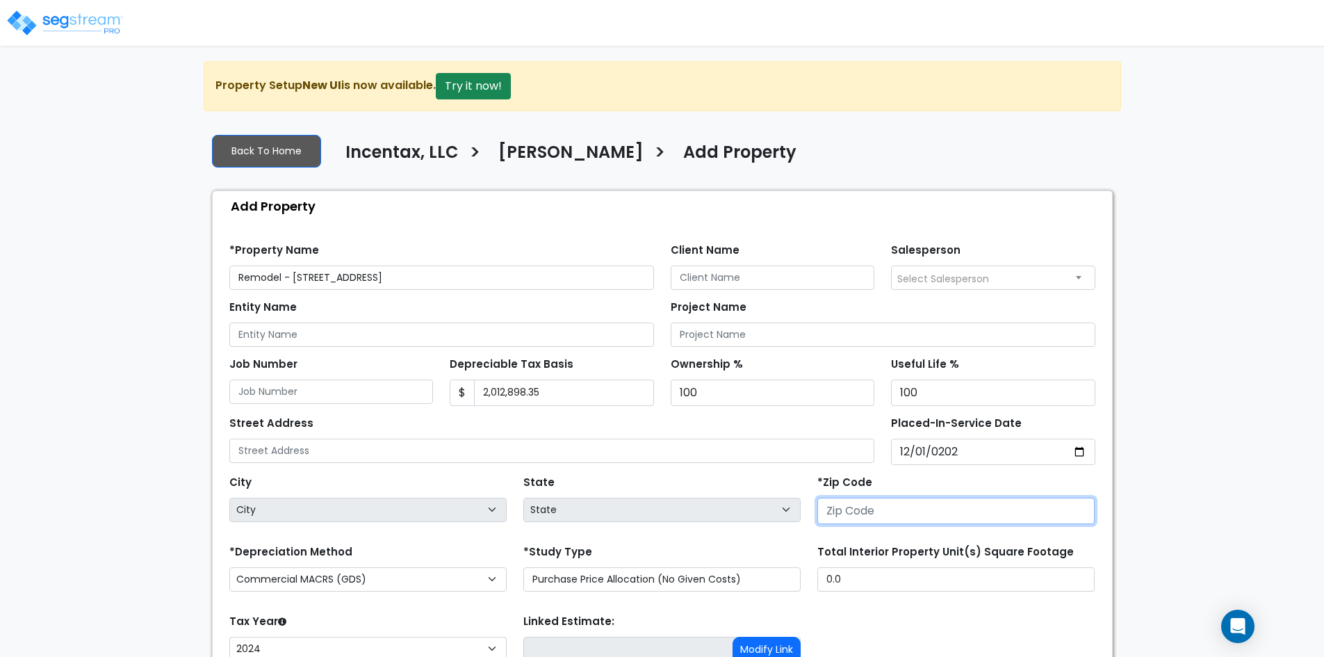
click at [865, 508] on input "number" at bounding box center [955, 511] width 277 height 26
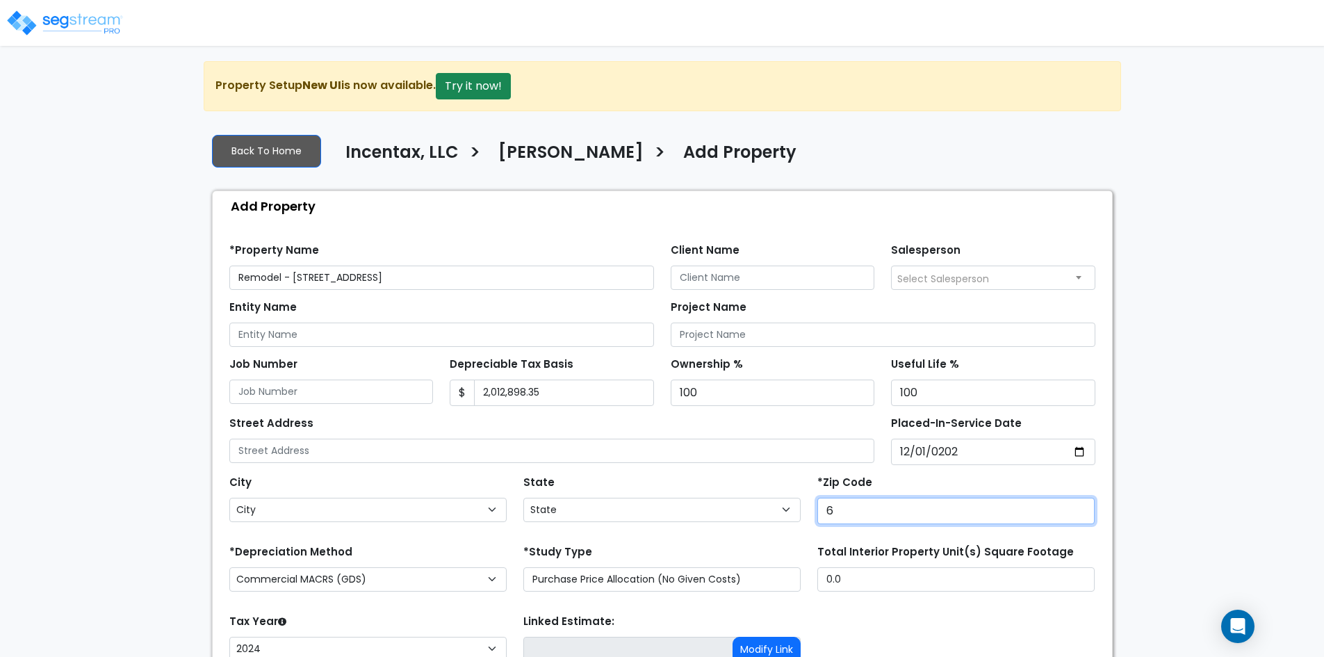
type input "61"
select select "IL"
type input "6"
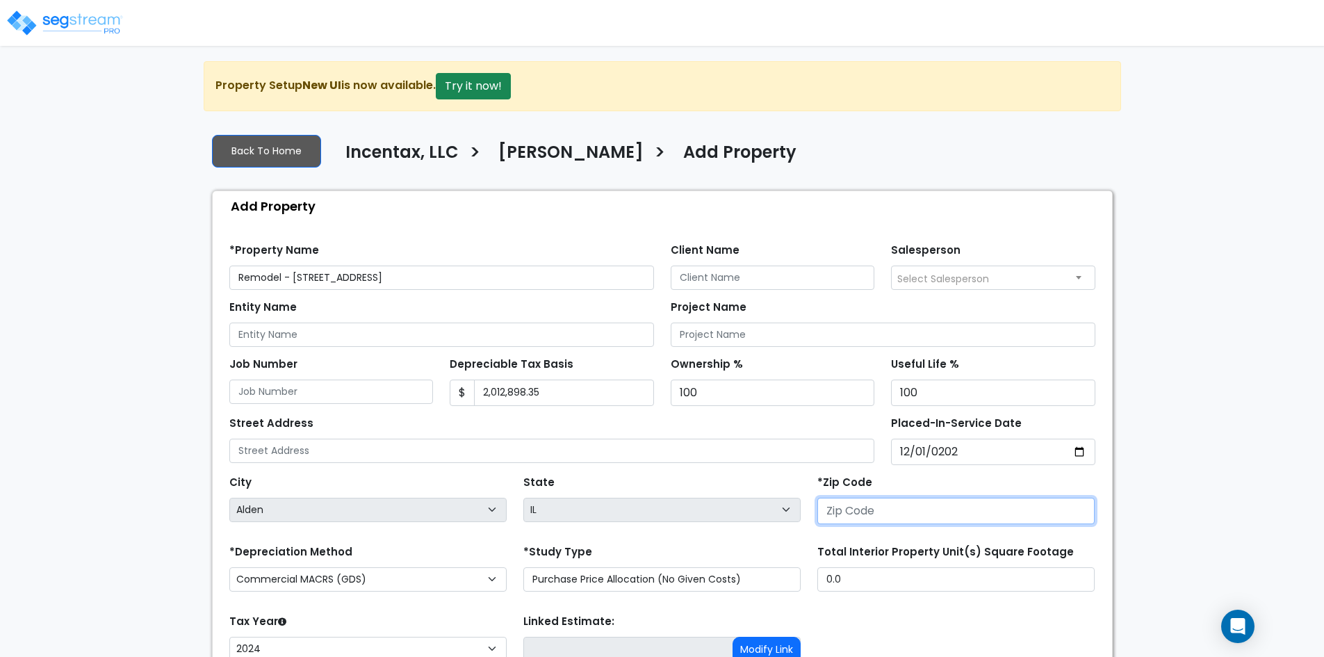
select select "National Average"
type input "9"
select select "CA"
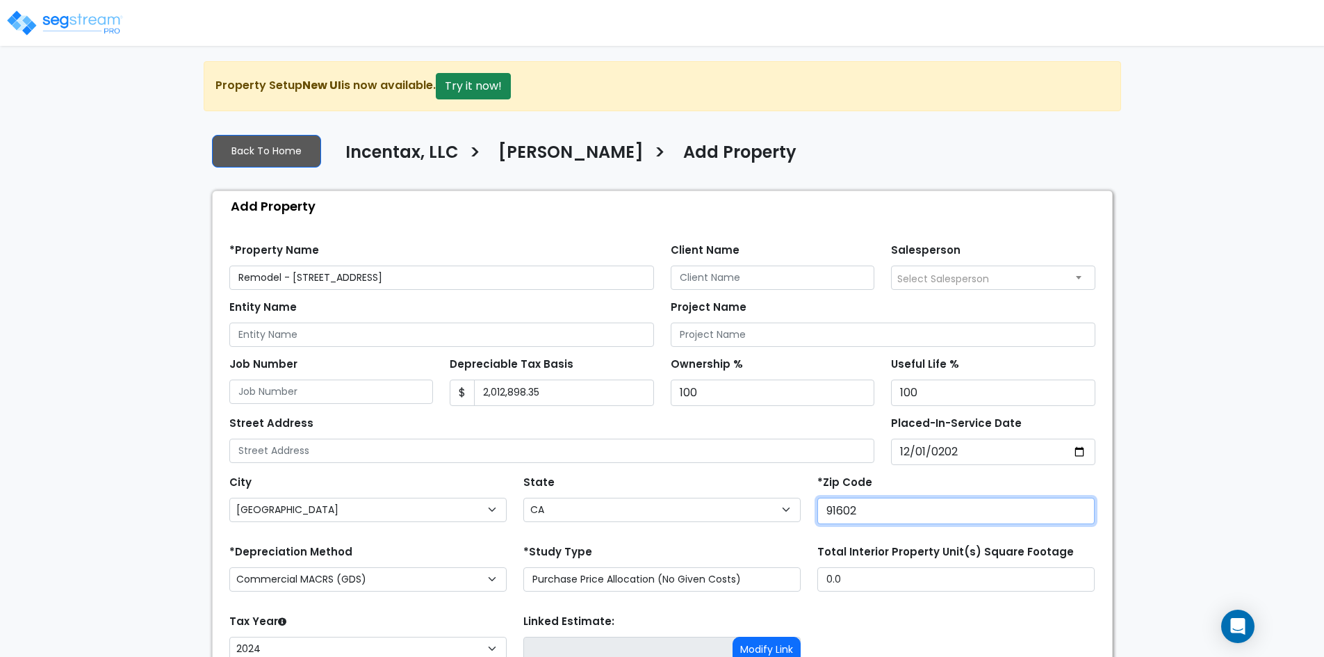
type input "91602"
click at [505, 537] on form "*Property Name Remodel - 4220 Lankershim Blvd, North Hollywood, CA 91602 Client…" at bounding box center [662, 499] width 866 height 532
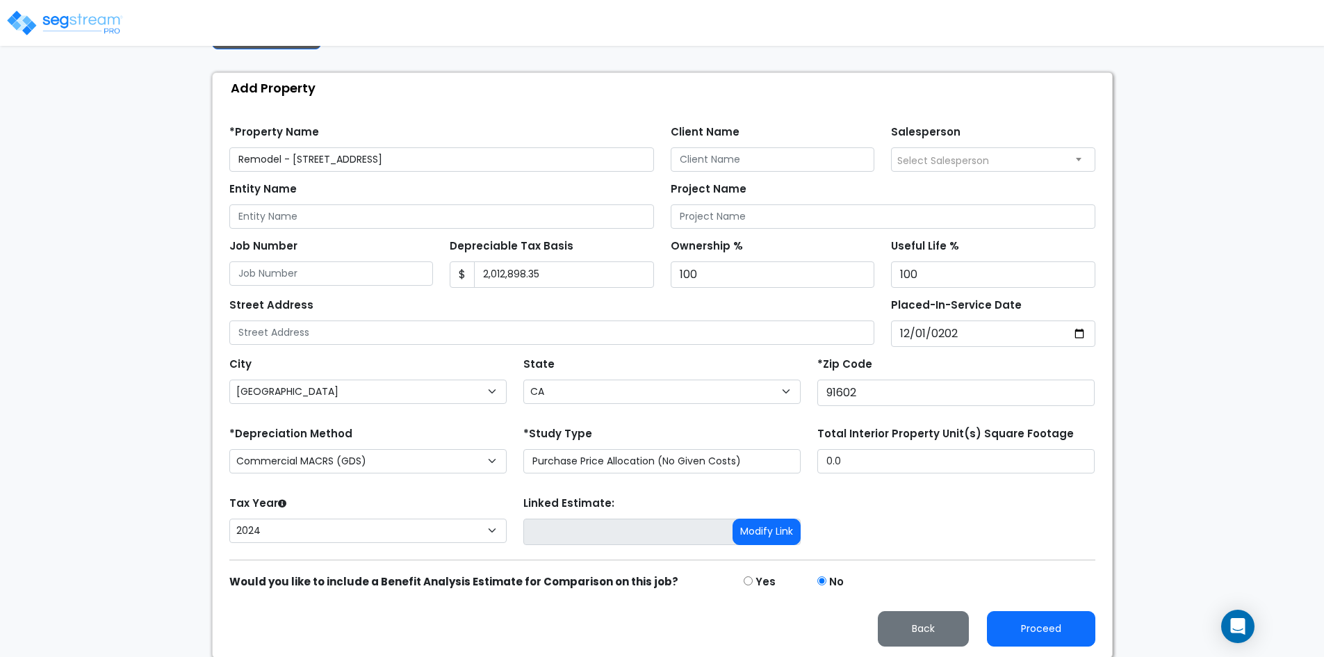
scroll to position [120, 0]
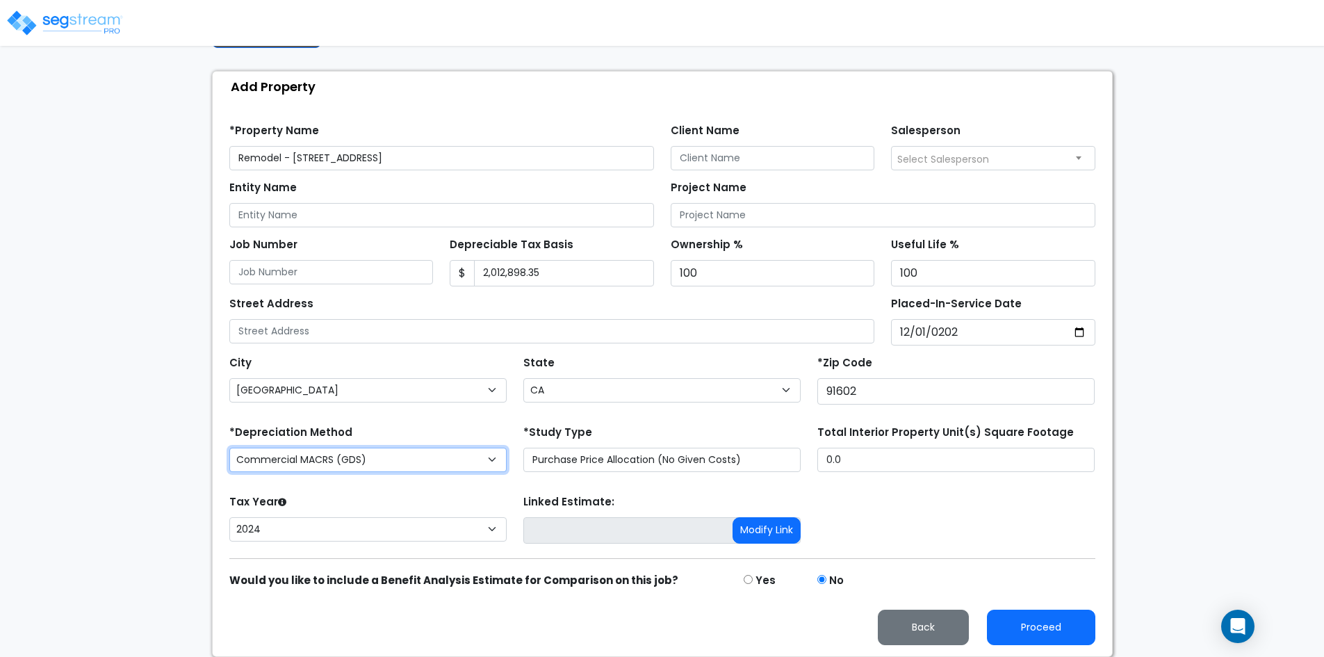
click at [413, 459] on select "Commercial MACRS (GDS) Commercial Residential MACRS (GDS) Commercial MACRS (ADS…" at bounding box center [367, 460] width 277 height 24
select select "CM(WQ_2"
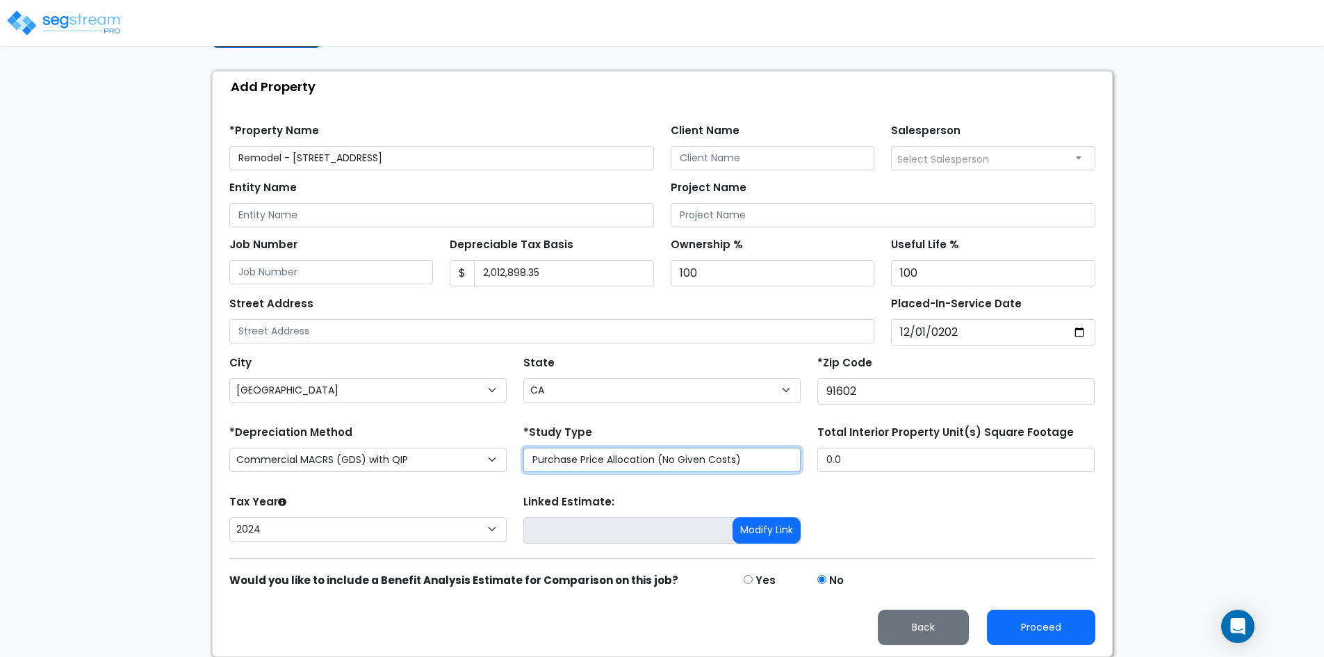
click at [577, 470] on select "Purchase Price Allocation (No Given Costs) New Construction / Reno / TI's (Give…" at bounding box center [661, 460] width 277 height 24
select select "NEW"
click at [523, 448] on select "Purchase Price Allocation (No Given Costs) New Construction / Reno / TI's (Give…" at bounding box center [661, 460] width 277 height 24
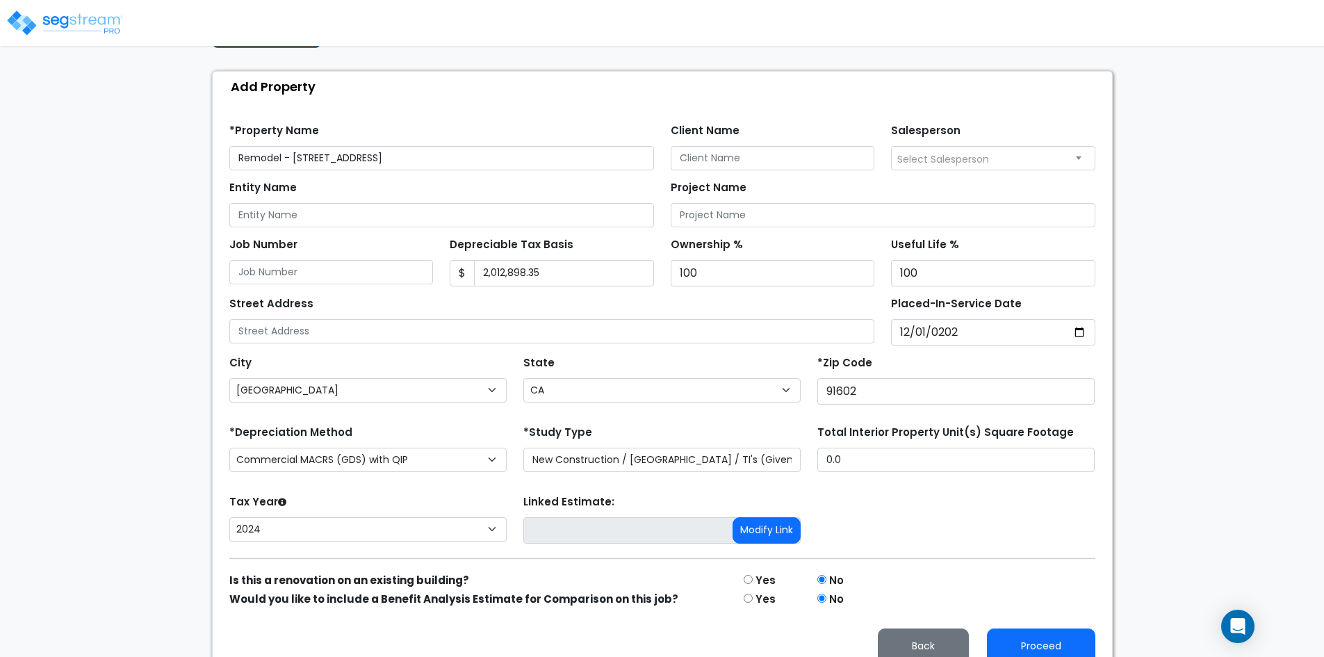
click at [751, 581] on input "radio" at bounding box center [748, 579] width 9 height 9
radio input "true"
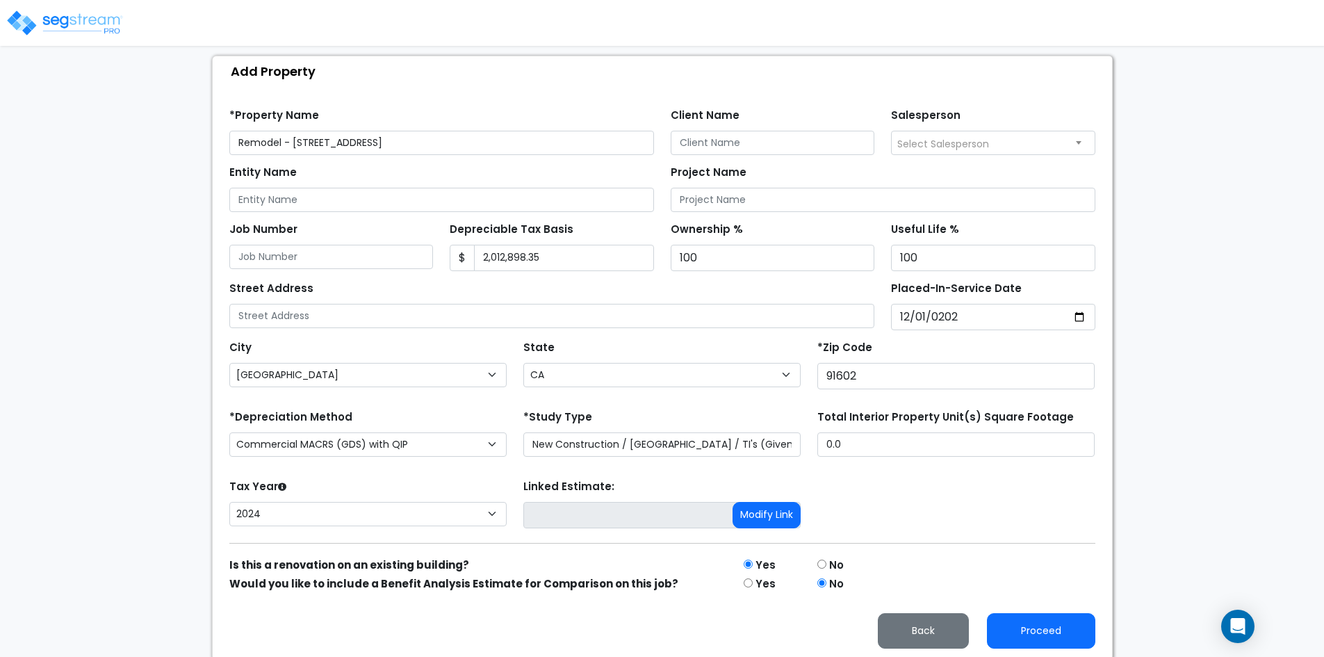
scroll to position [138, 0]
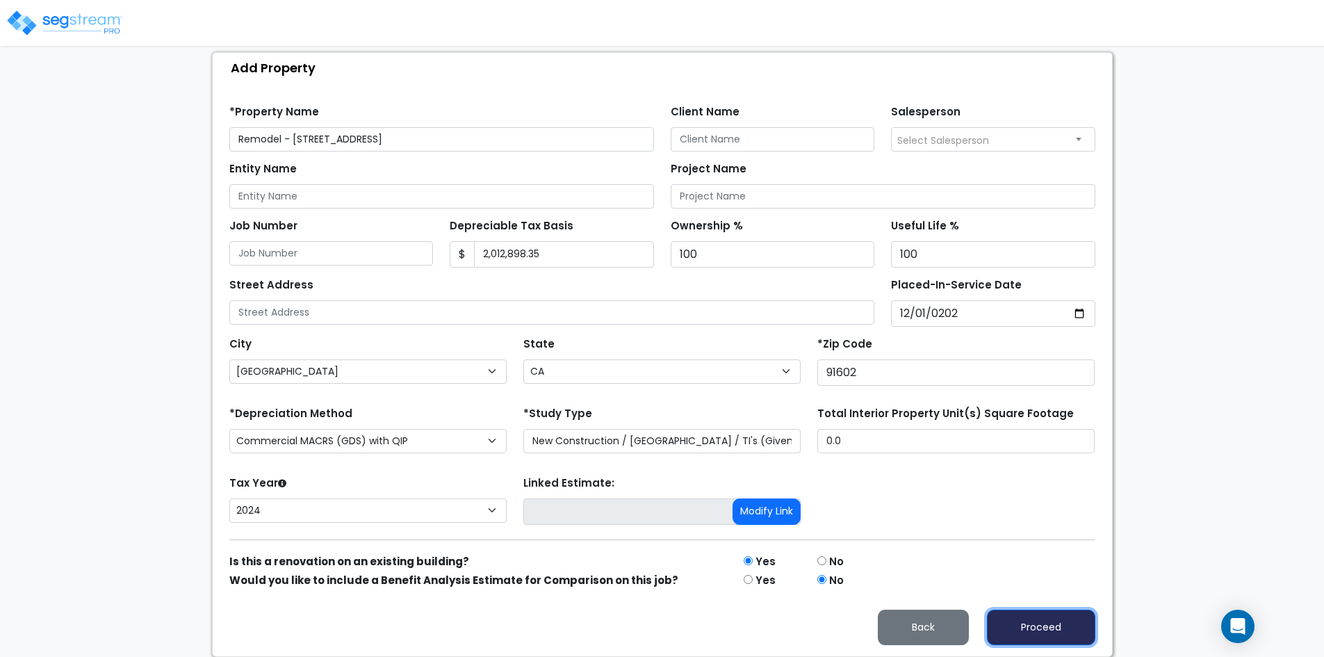
click at [1056, 626] on button "Proceed" at bounding box center [1041, 626] width 108 height 35
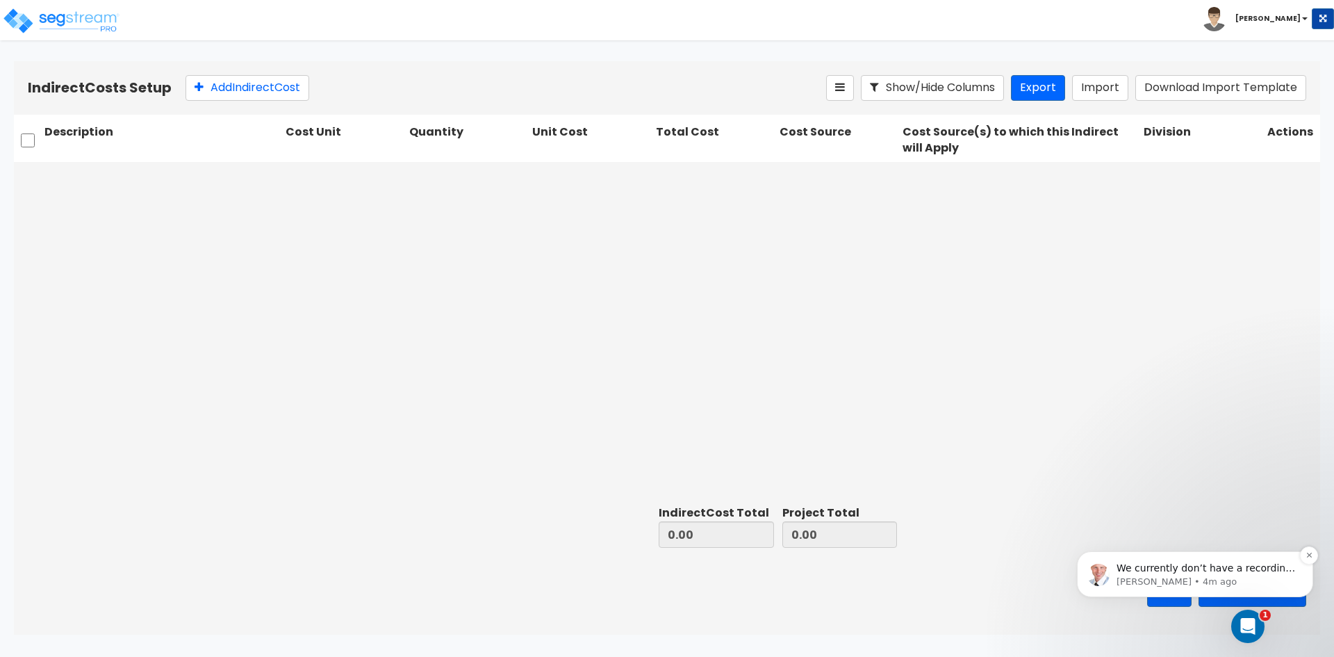
click at [1246, 582] on p "[PERSON_NAME] • 4m ago" at bounding box center [1206, 581] width 179 height 13
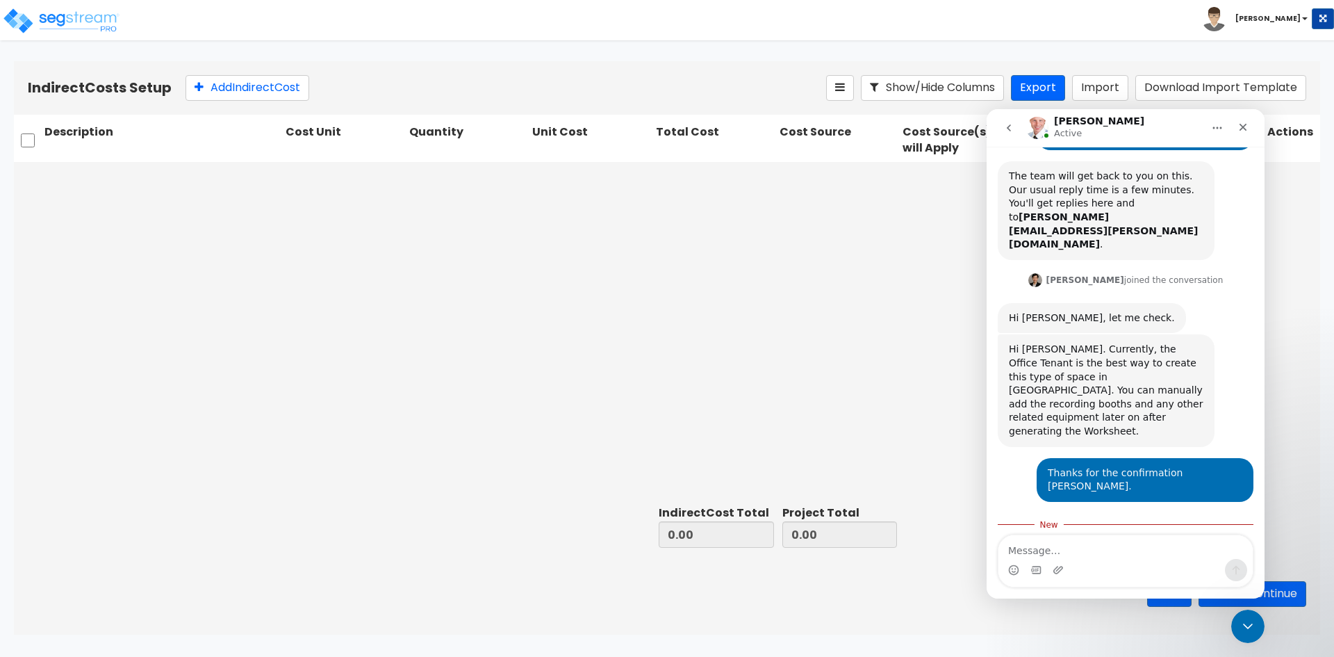
scroll to position [469, 0]
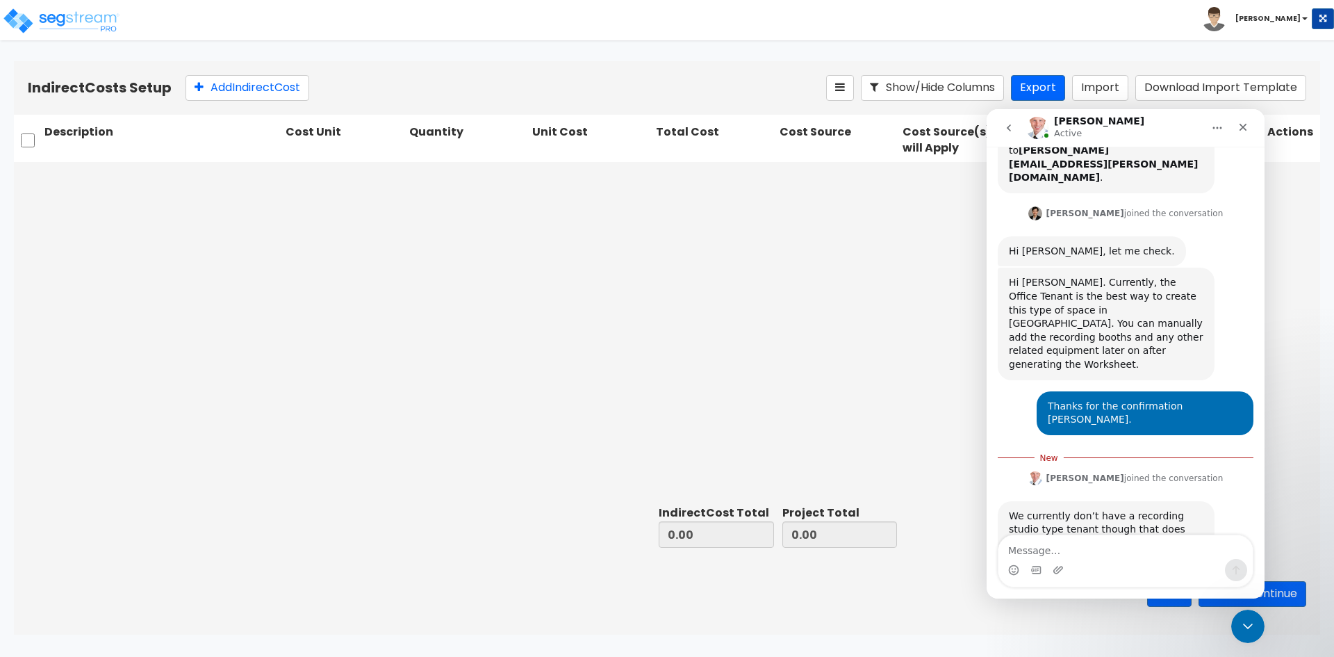
click at [773, 404] on div at bounding box center [667, 331] width 1306 height 338
click at [1245, 614] on div "Close Intercom Messenger" at bounding box center [1245, 623] width 33 height 33
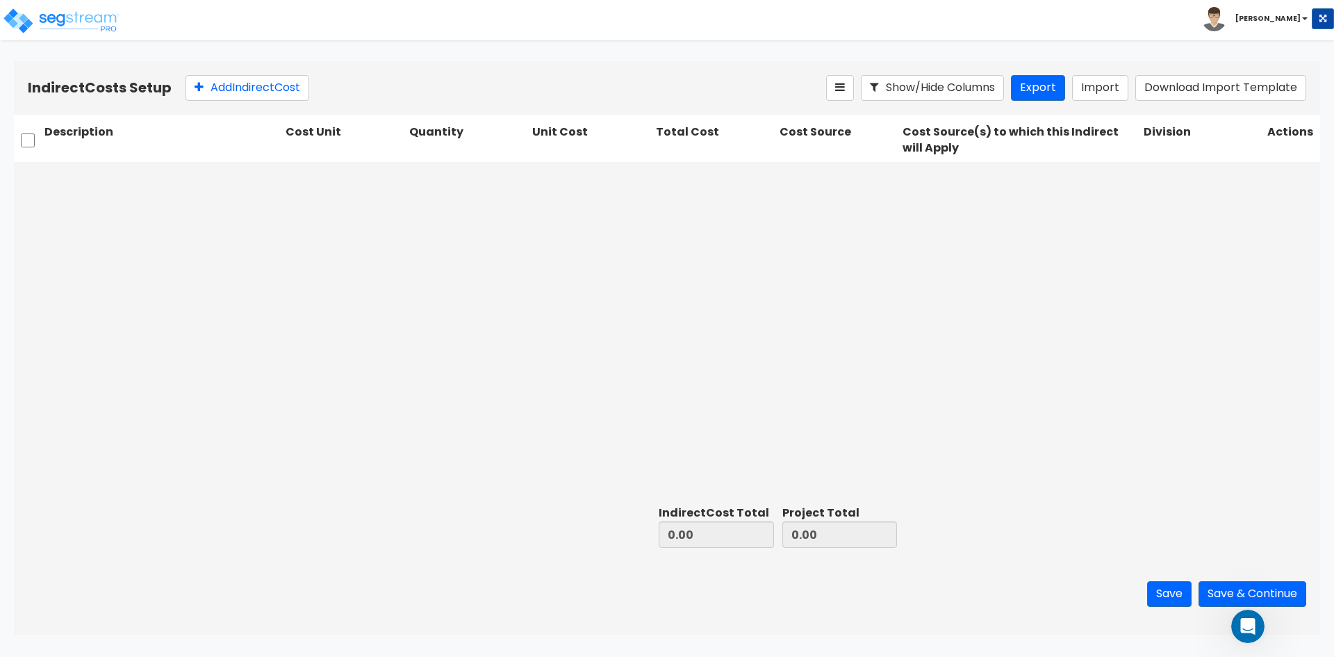
scroll to position [446, 0]
